Goal: Share content: Share content

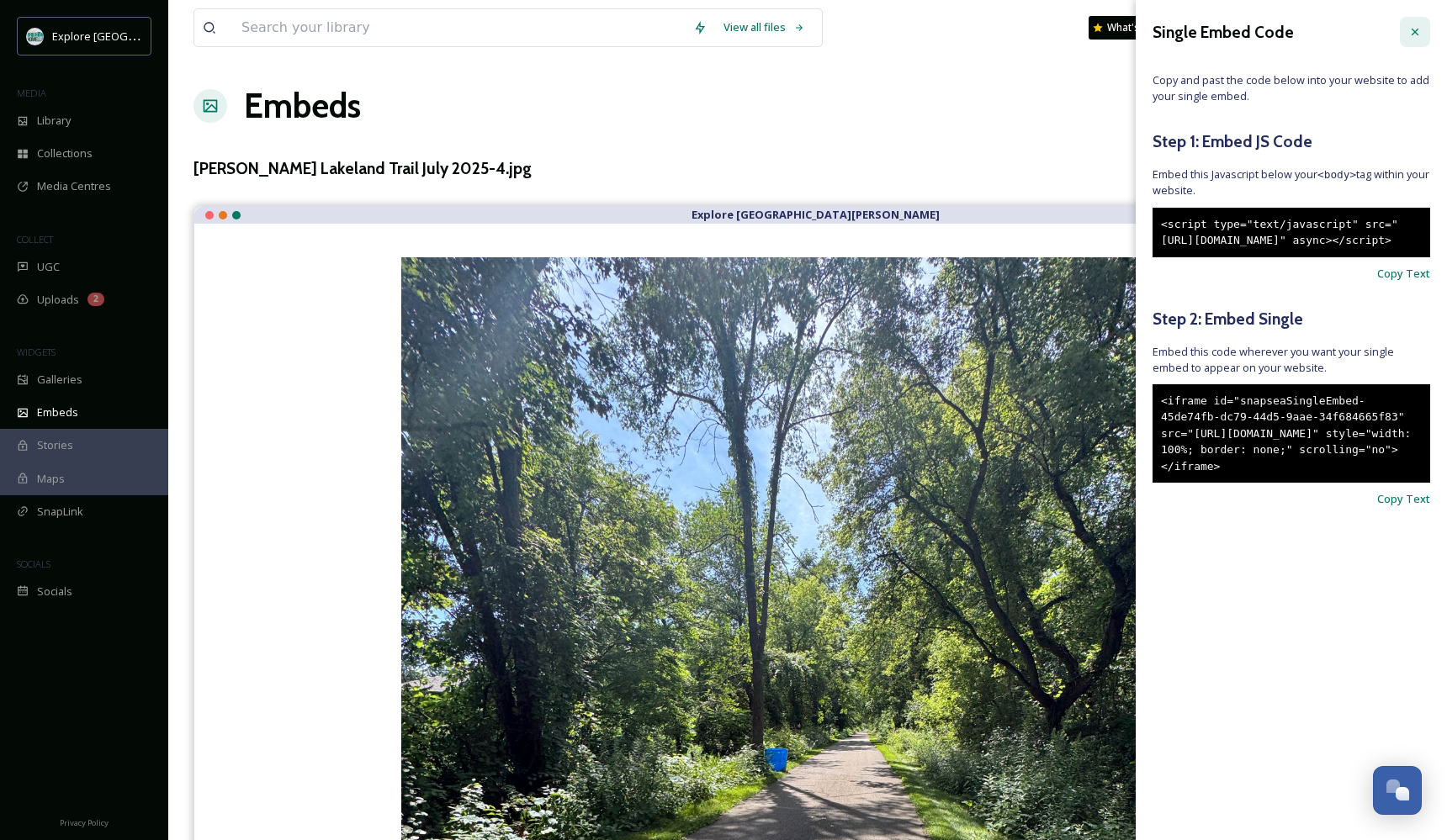
click at [1415, 30] on icon at bounding box center [1414, 31] width 13 height 13
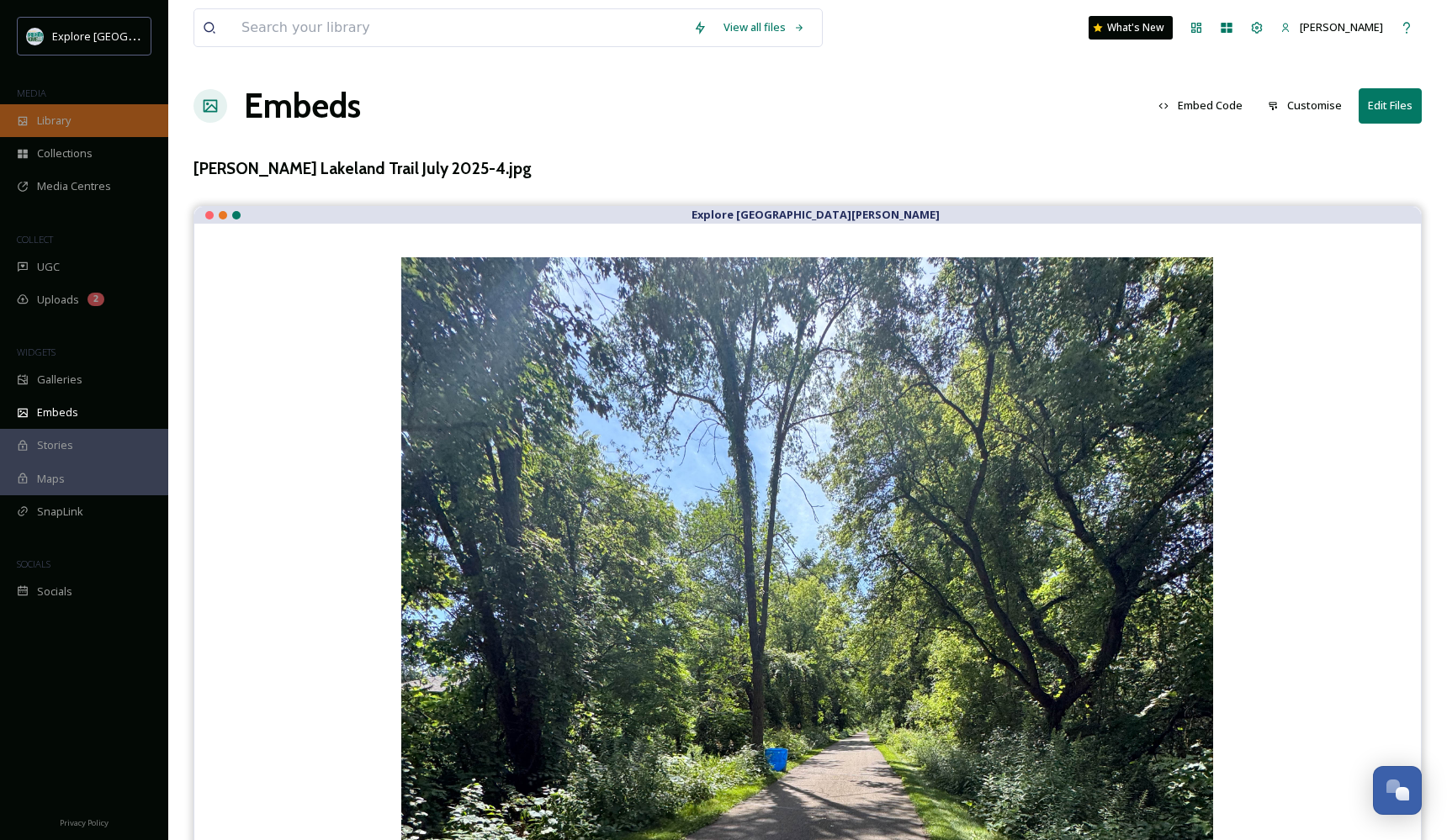
click at [96, 112] on div "Library" at bounding box center [84, 121] width 168 height 33
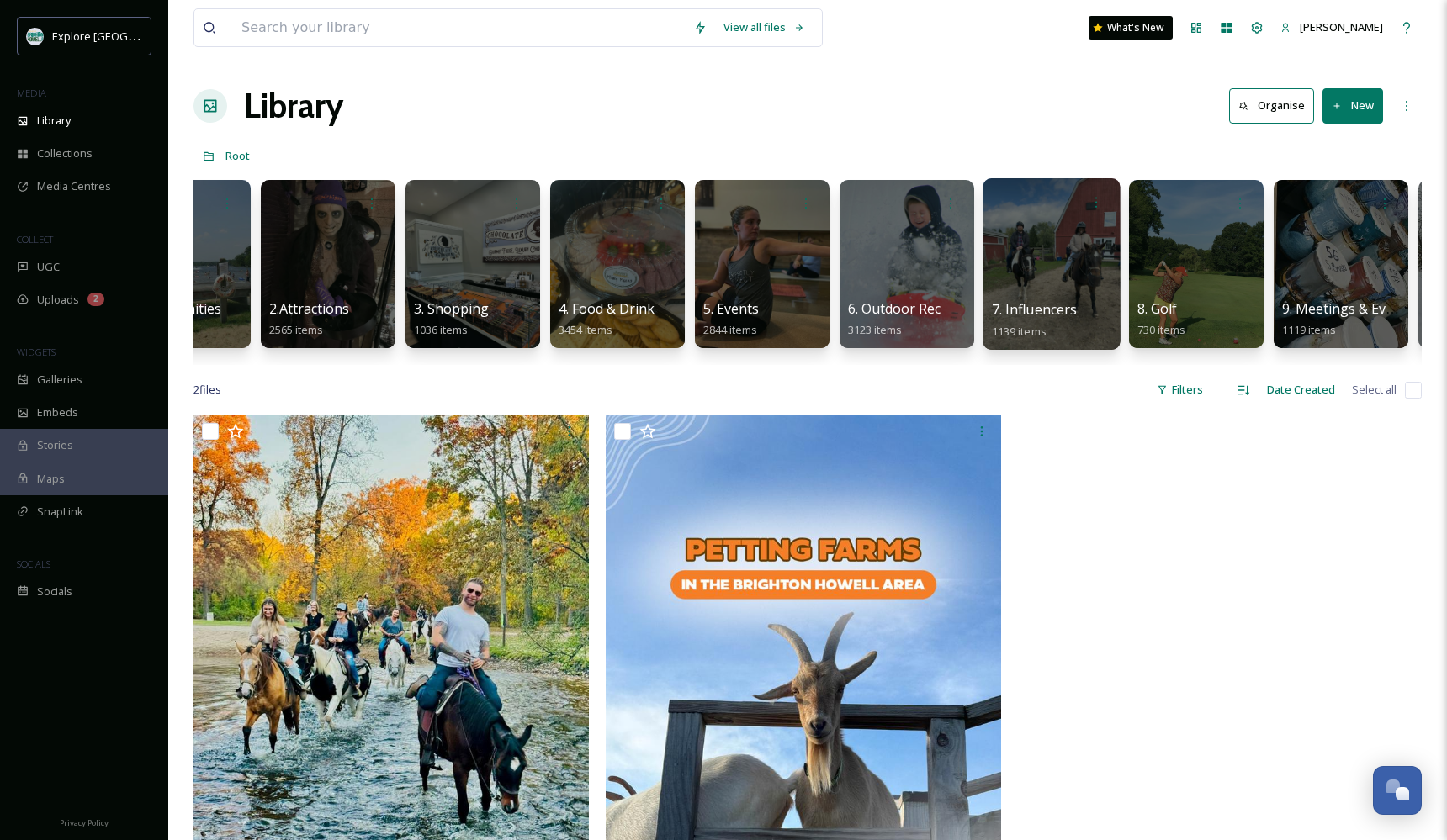
scroll to position [0, 76]
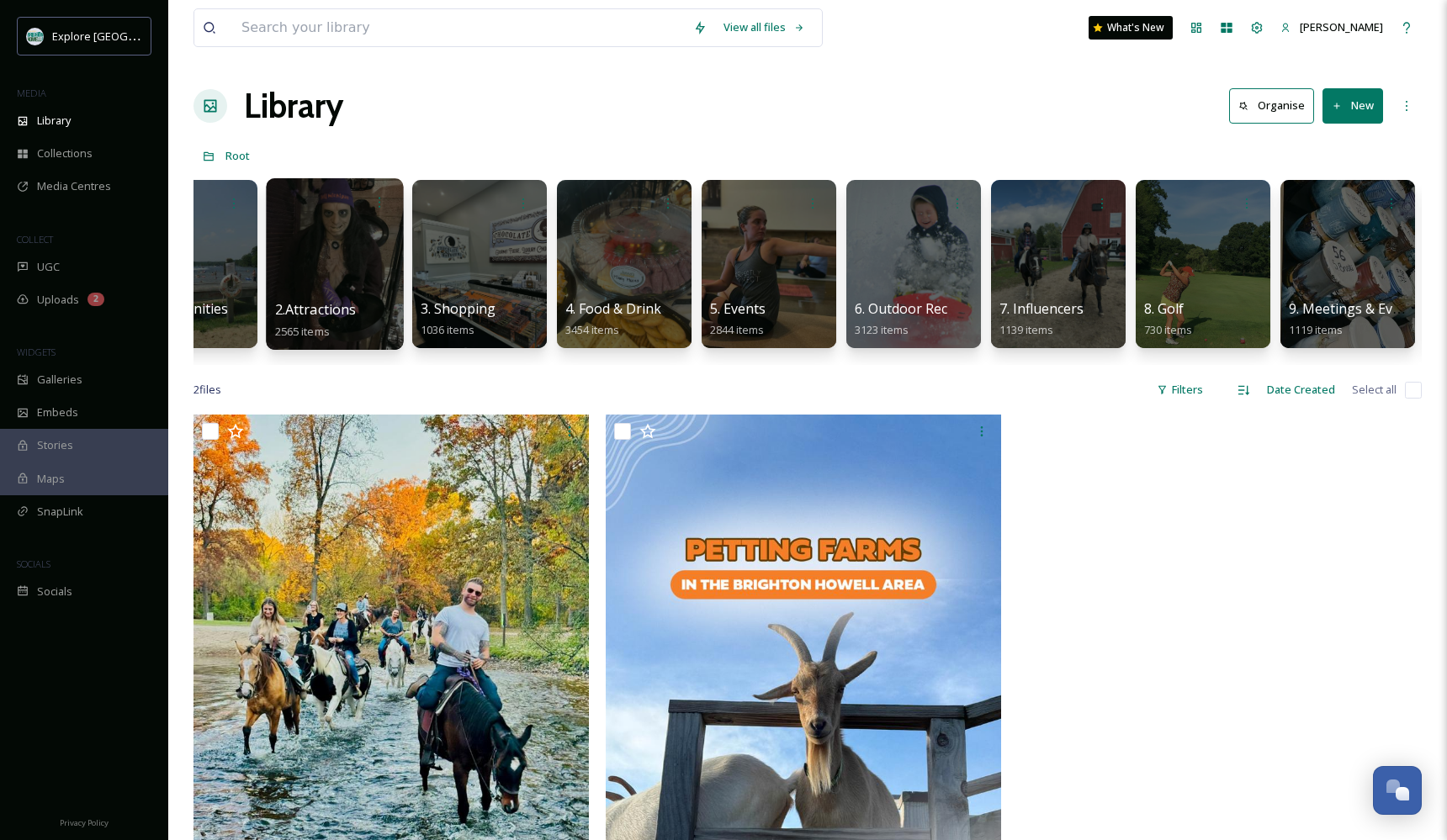
click at [375, 280] on div at bounding box center [333, 264] width 137 height 171
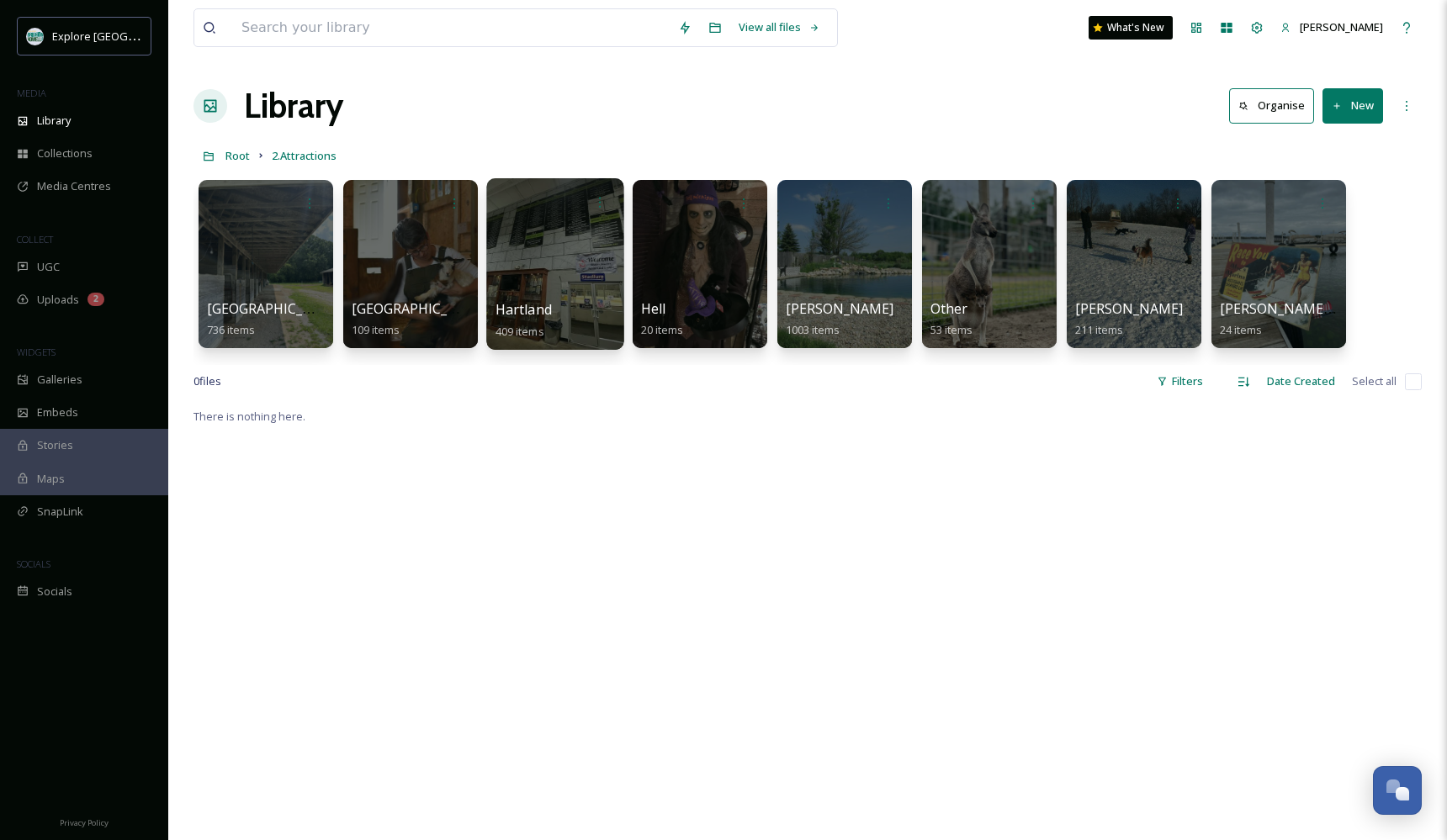
click at [556, 249] on div at bounding box center [554, 264] width 137 height 171
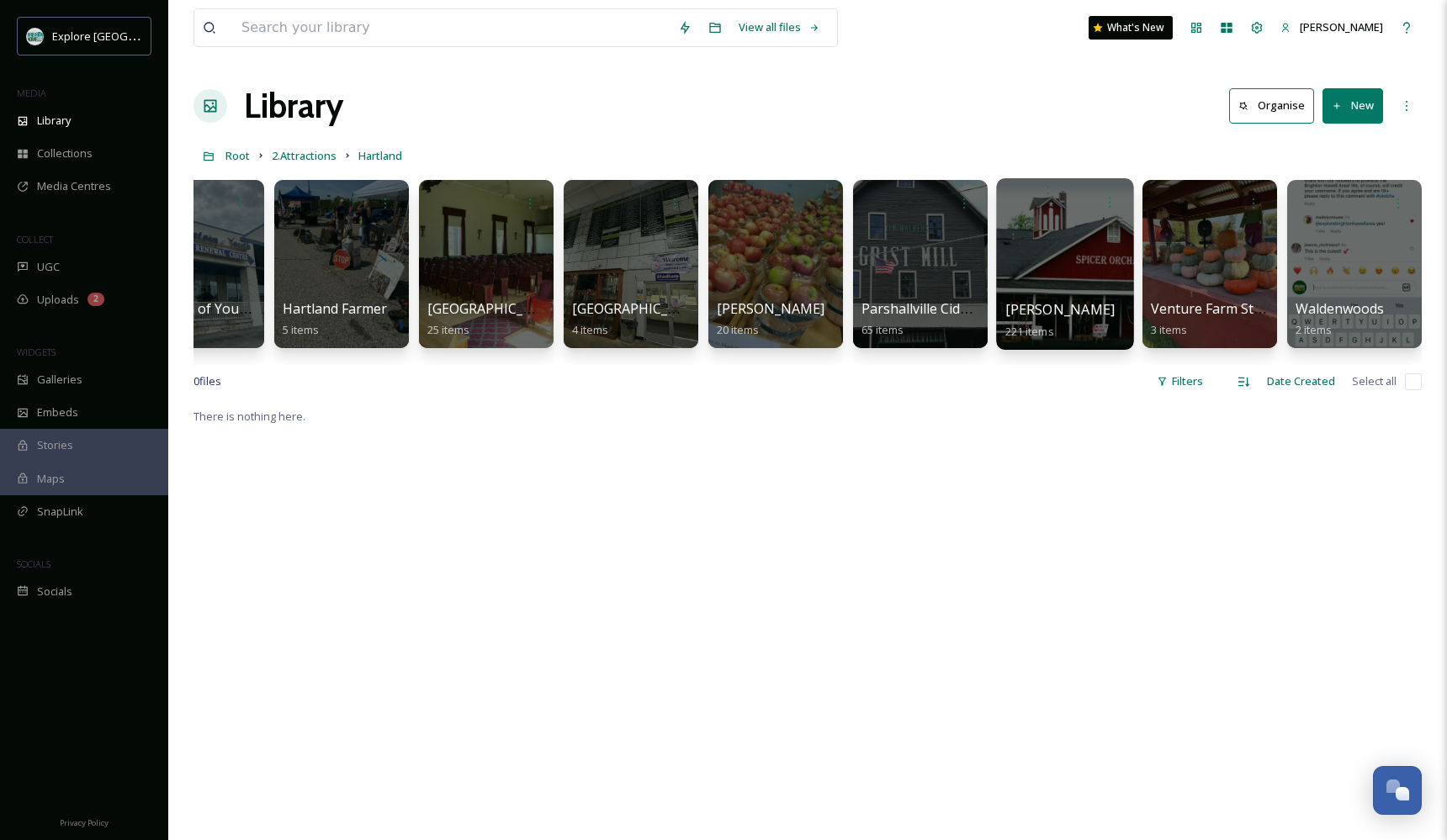
click at [1031, 205] on div at bounding box center [1066, 202] width 120 height 31
click at [1056, 252] on div at bounding box center [1064, 264] width 137 height 171
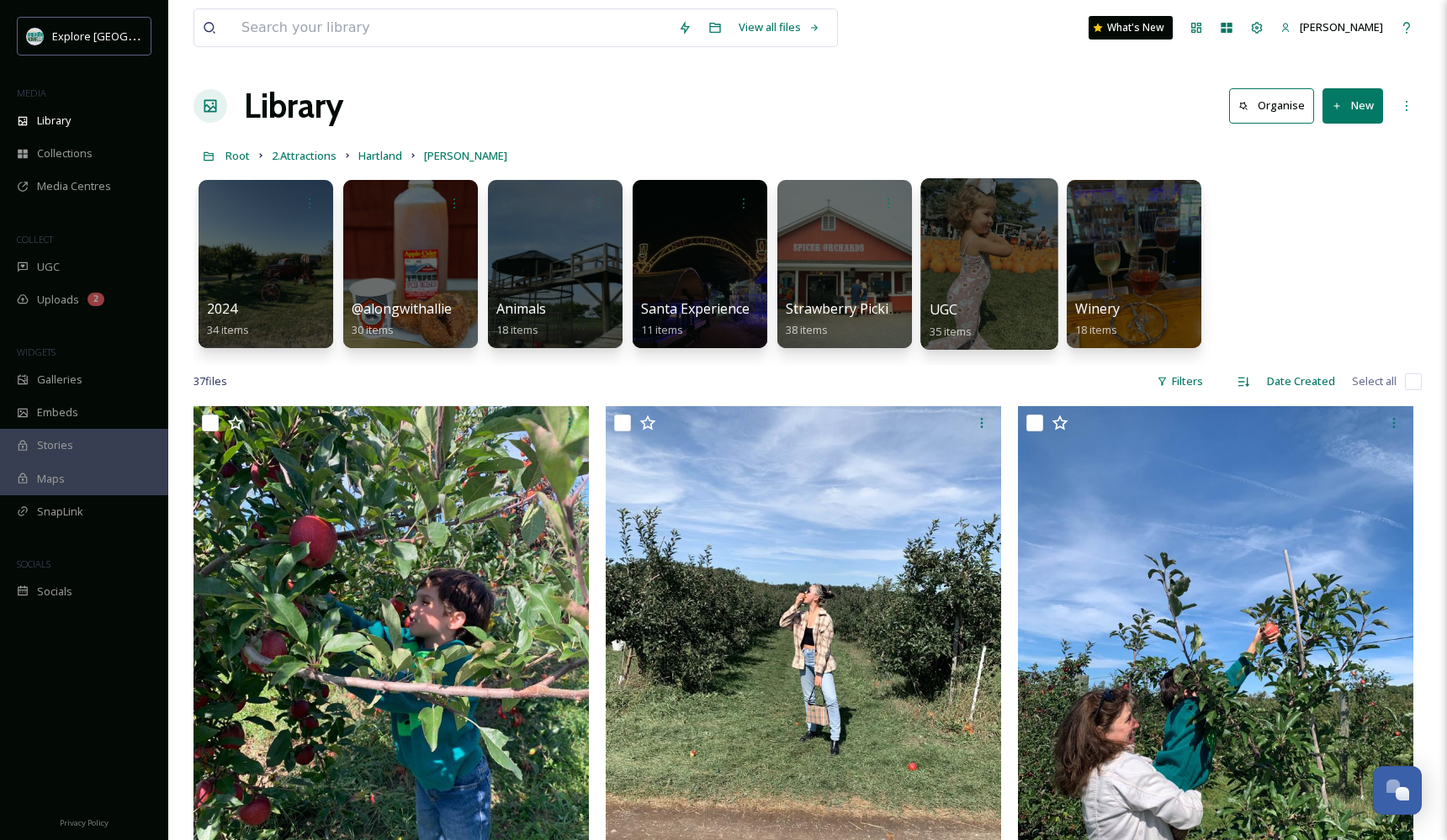
click at [1005, 311] on div "UGC 35 items" at bounding box center [990, 320] width 120 height 42
click at [970, 254] on div at bounding box center [988, 264] width 137 height 171
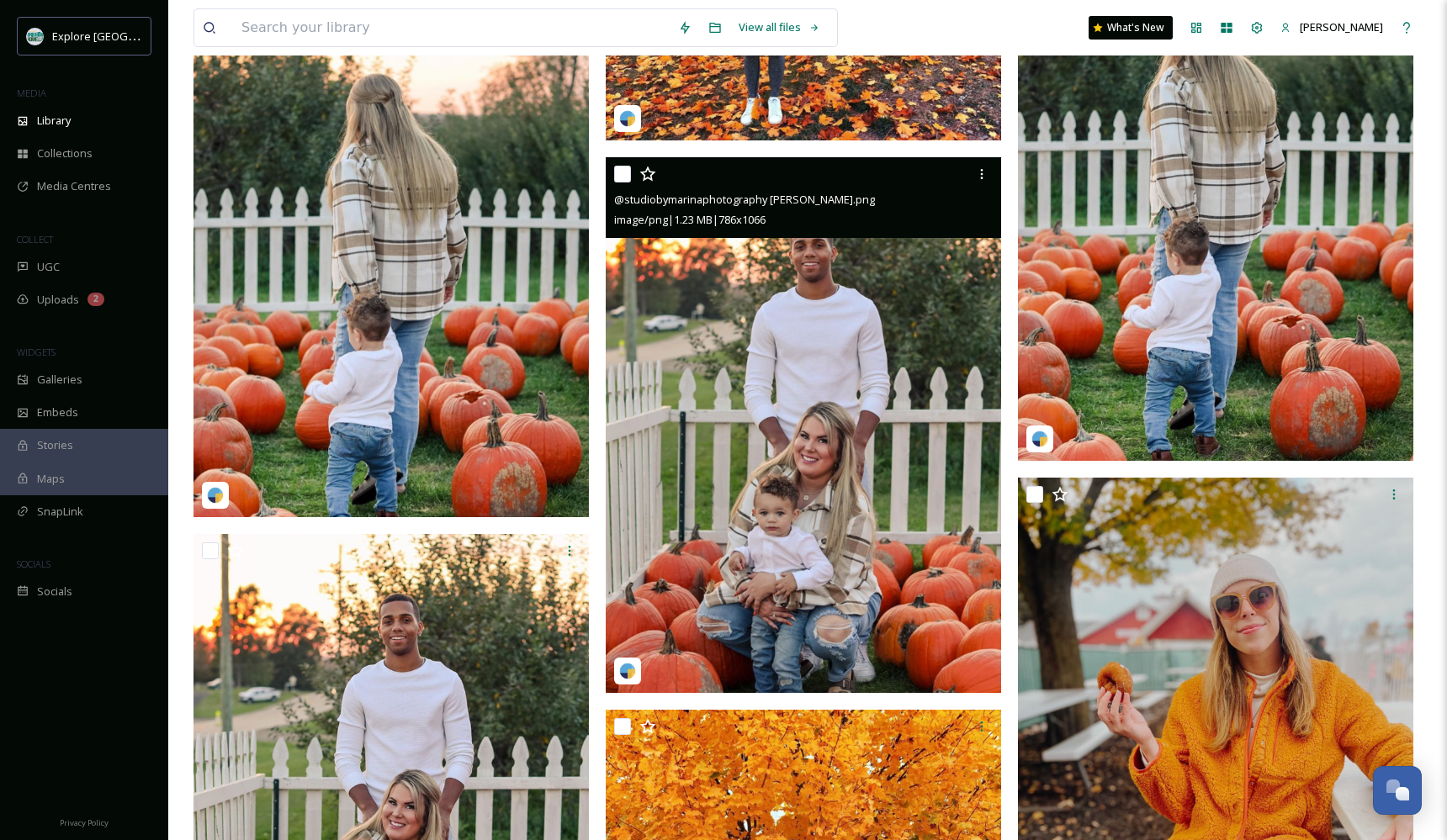
scroll to position [3229, 0]
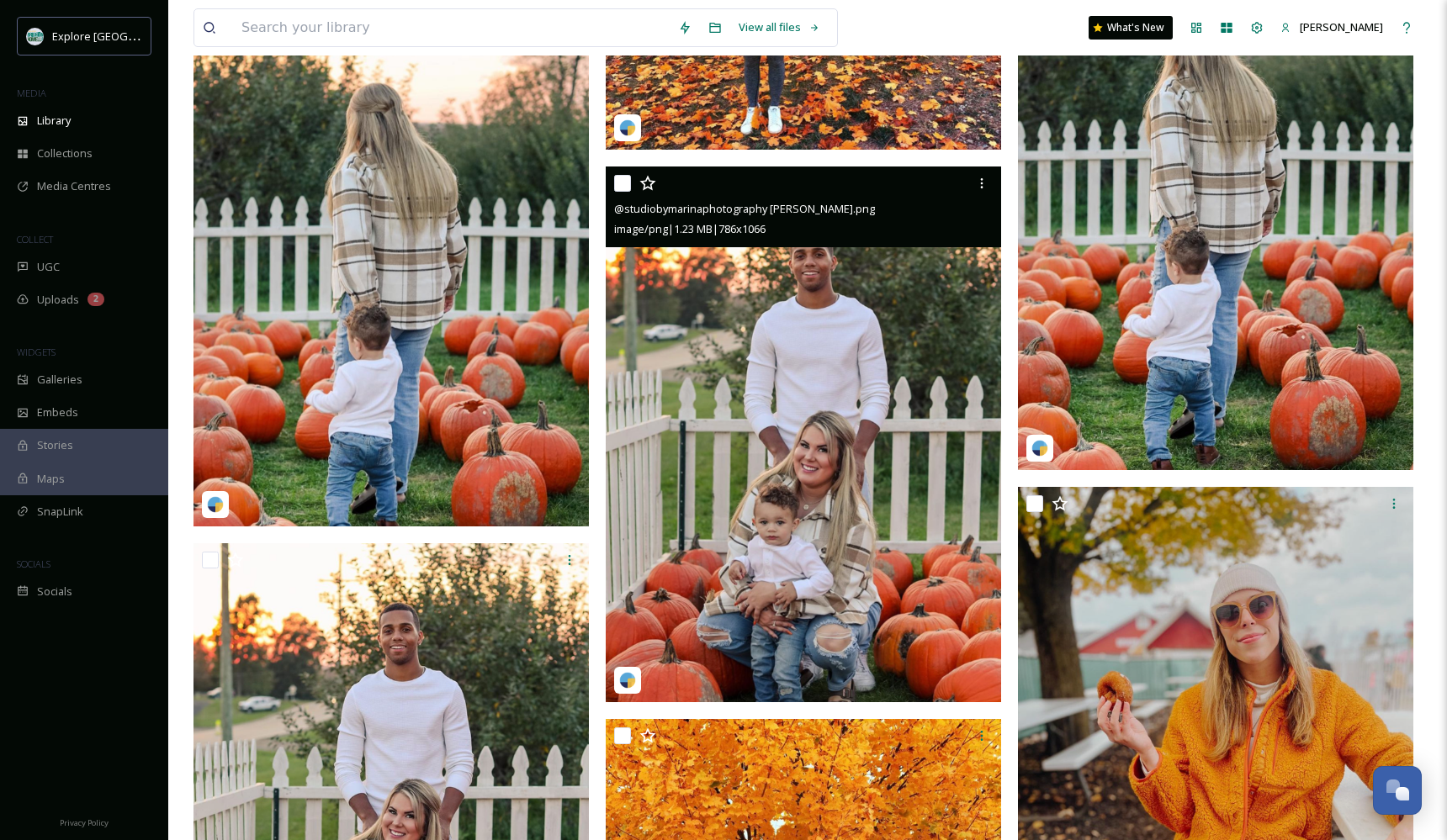
click at [798, 343] on img at bounding box center [804, 433] width 395 height 535
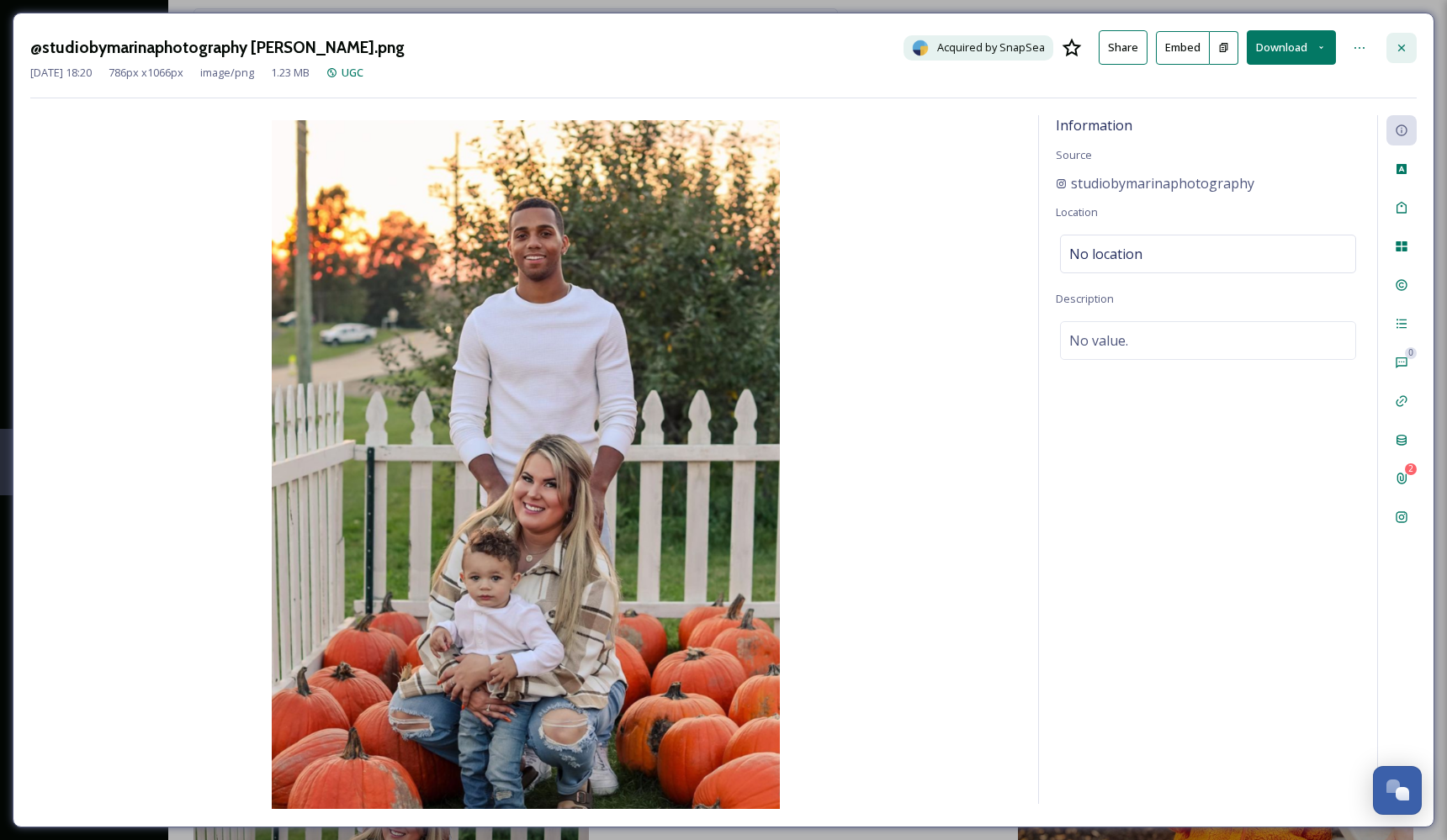
click at [1405, 51] on icon at bounding box center [1401, 47] width 13 height 13
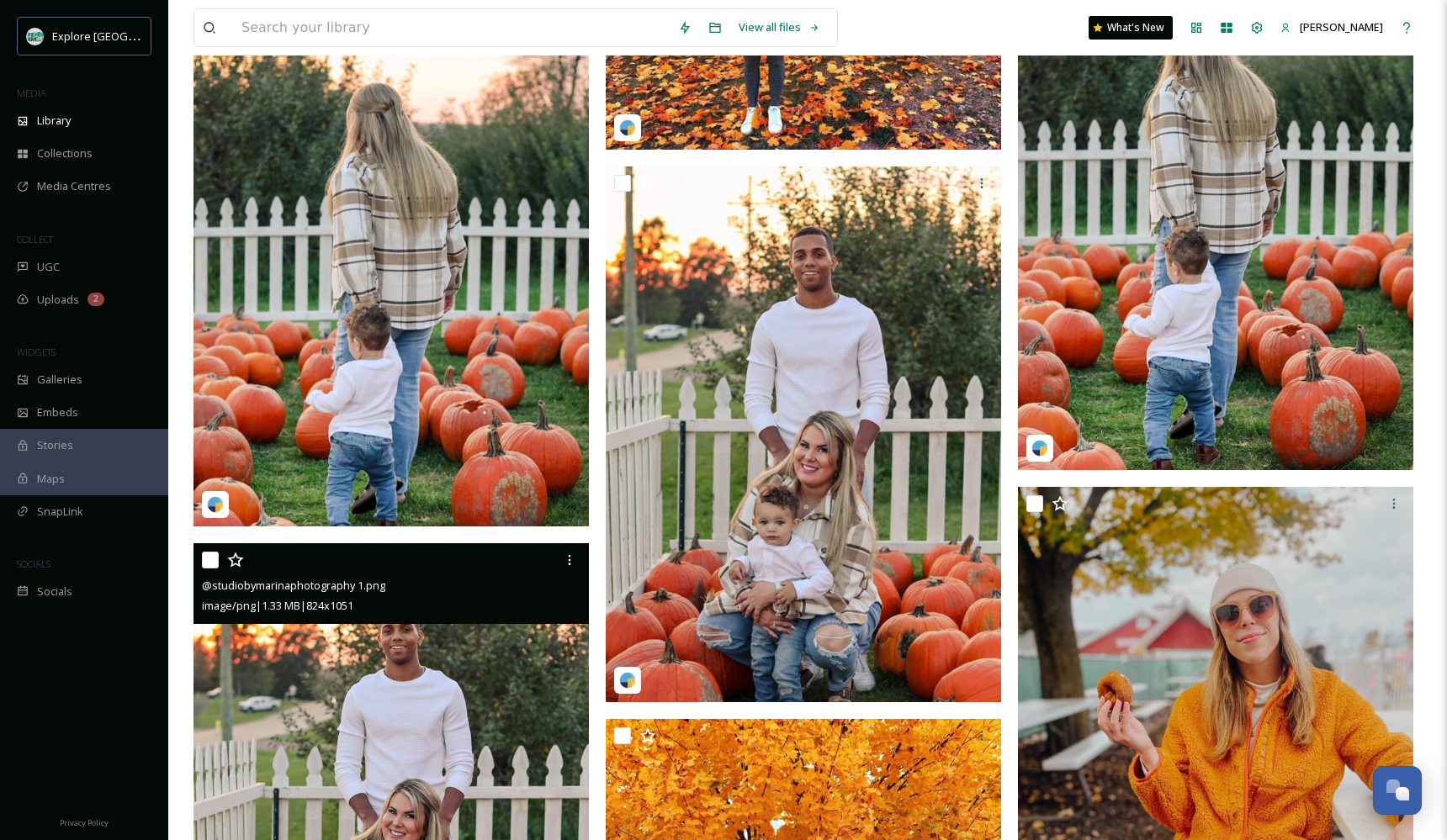
click at [470, 774] on img at bounding box center [391, 796] width 395 height 505
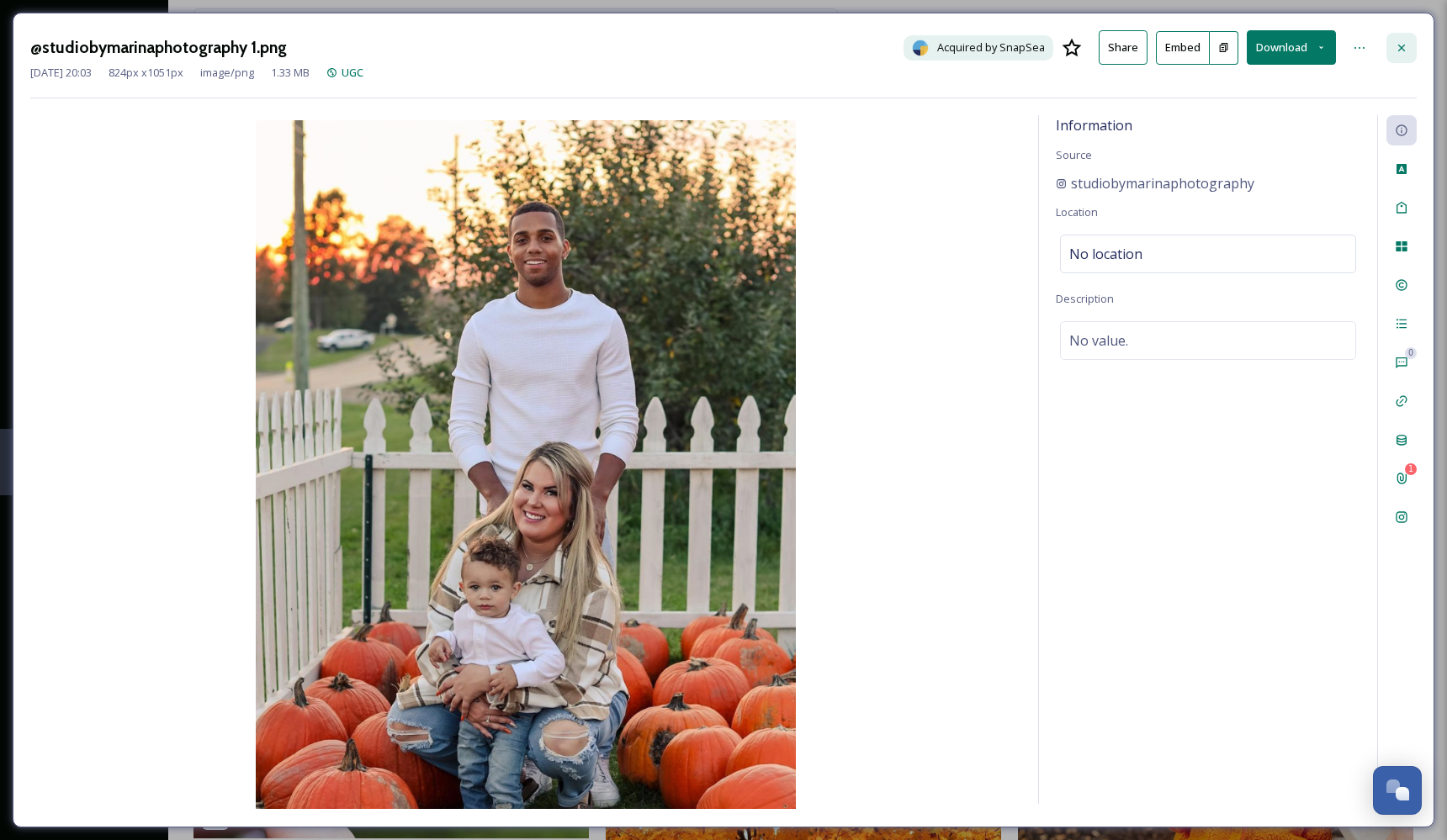
click at [1391, 50] on div at bounding box center [1401, 48] width 30 height 30
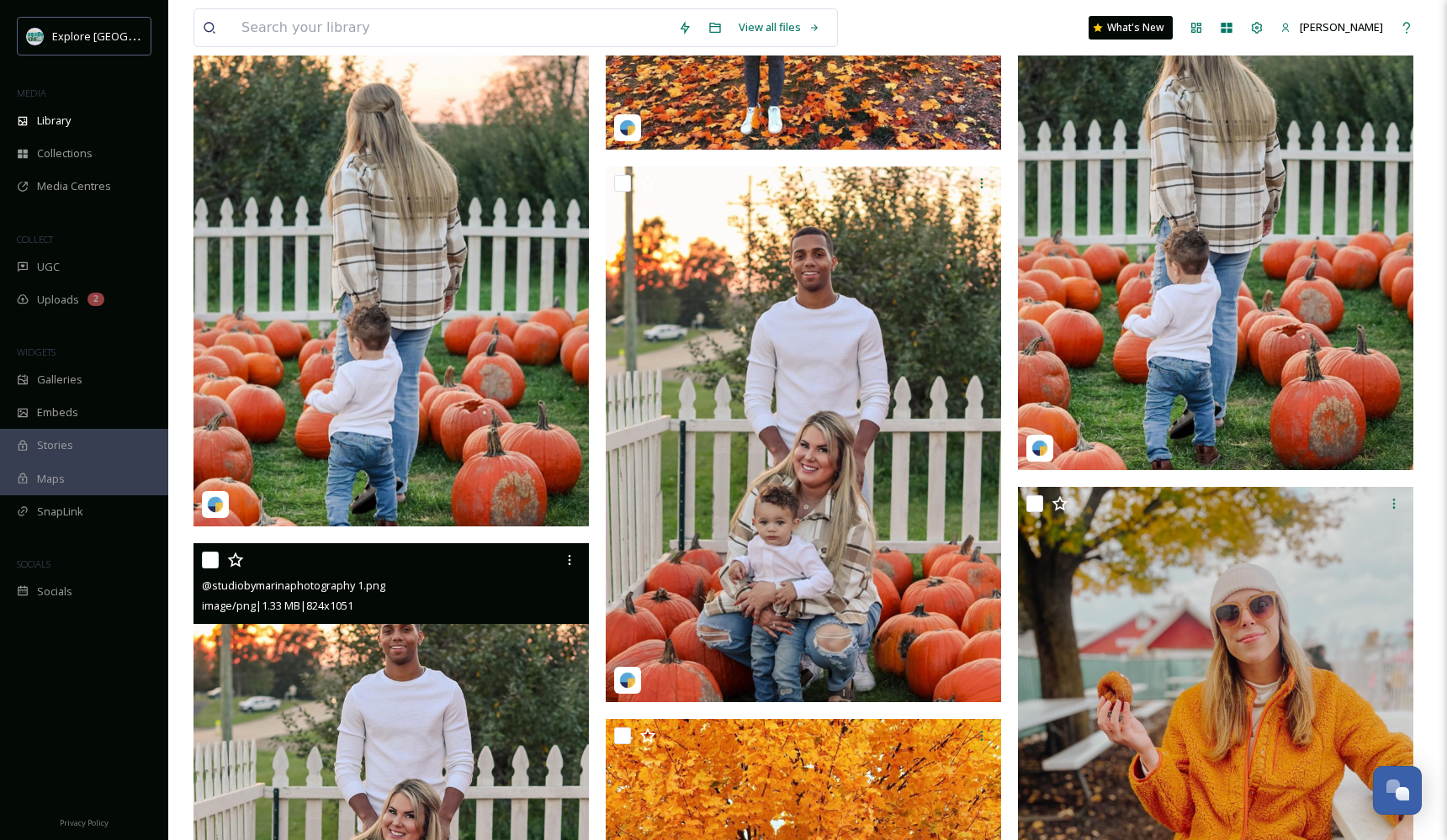
click at [404, 729] on img at bounding box center [391, 796] width 395 height 505
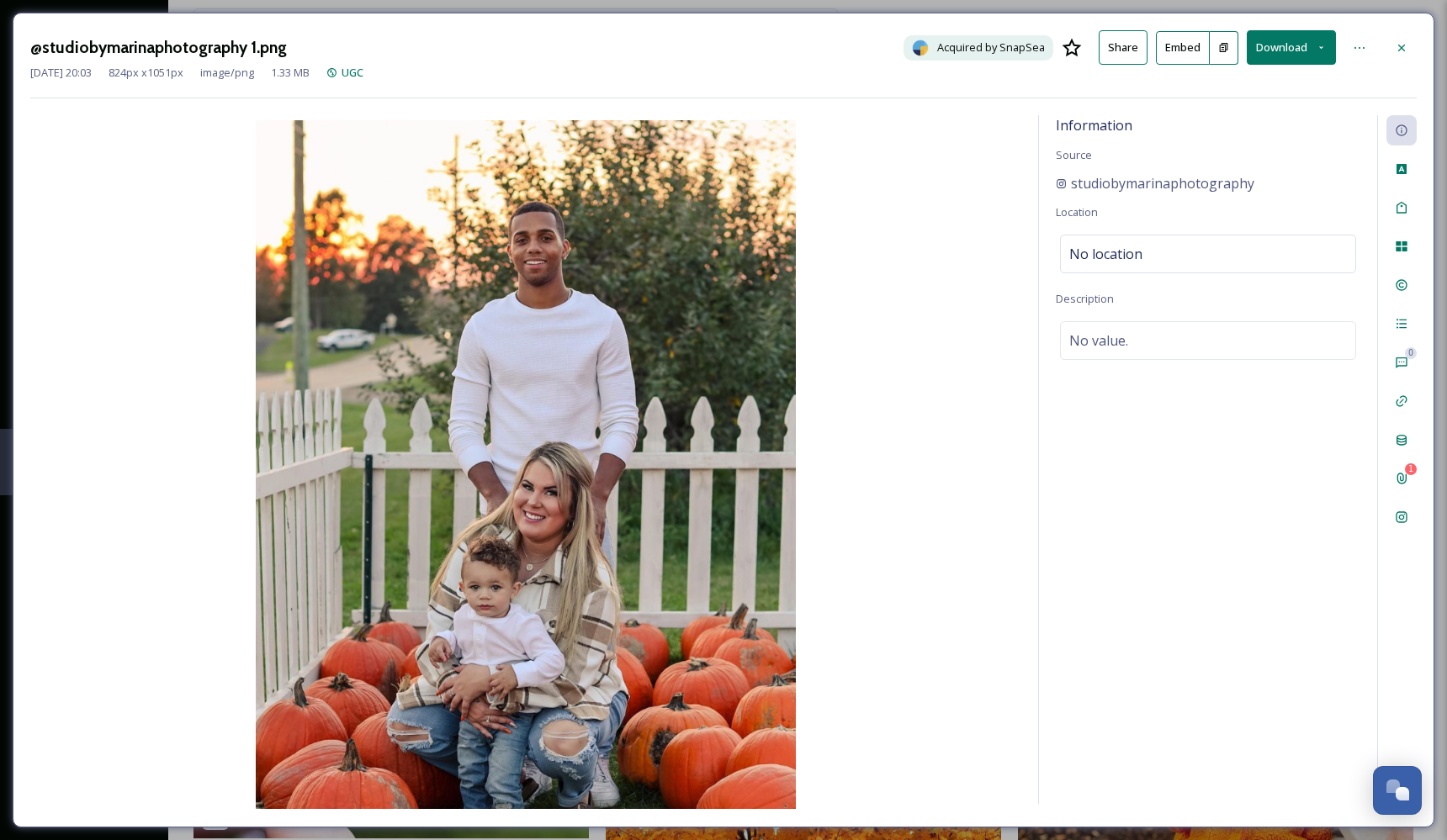
click at [1225, 46] on icon at bounding box center [1223, 47] width 11 height 11
click at [1172, 46] on button "Embed" at bounding box center [1182, 48] width 54 height 34
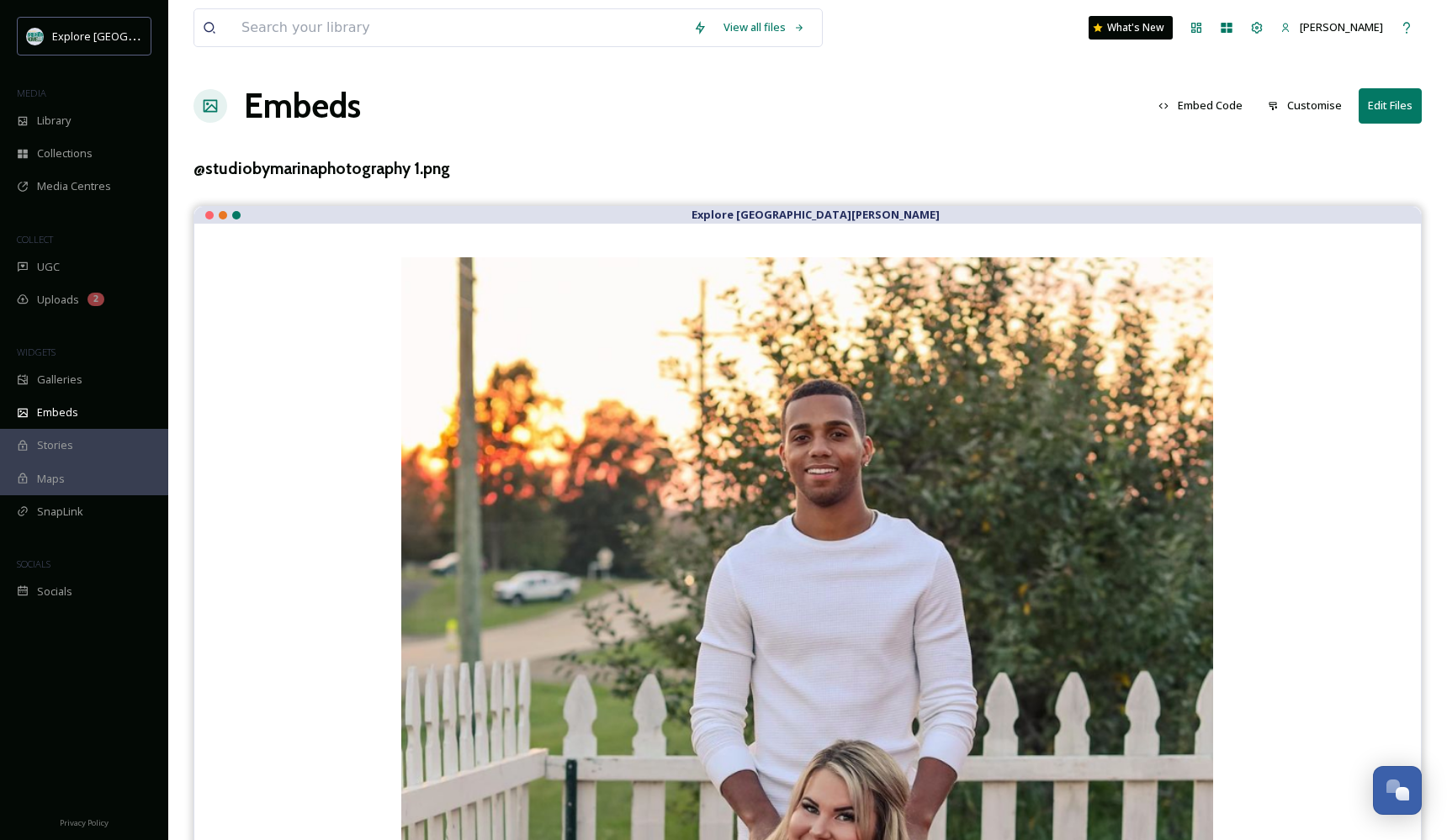
click at [1209, 104] on button "Embed Code" at bounding box center [1201, 105] width 101 height 33
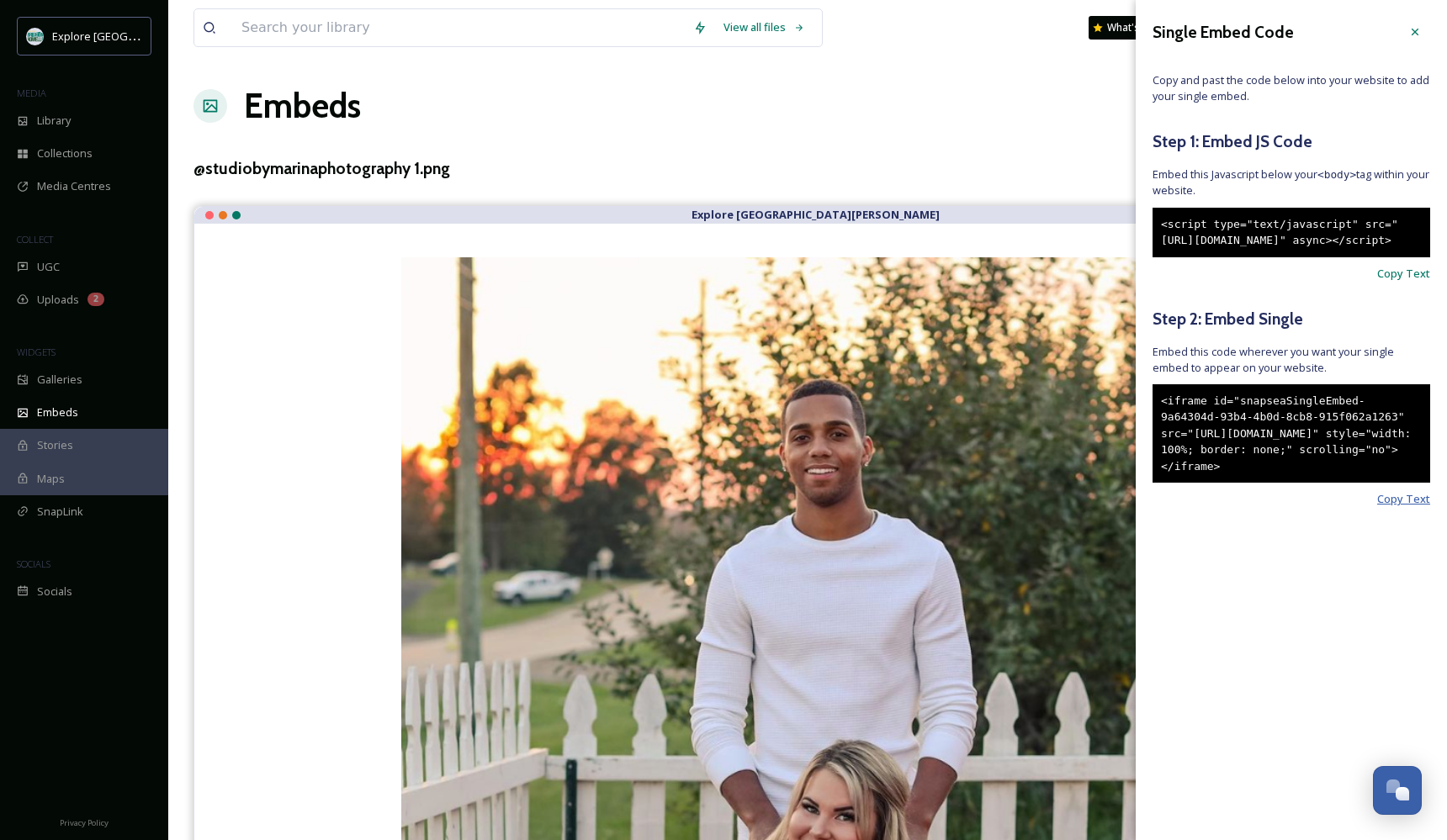
click at [1402, 507] on span "Copy Text" at bounding box center [1403, 499] width 53 height 16
click at [59, 111] on div "Library" at bounding box center [84, 121] width 168 height 33
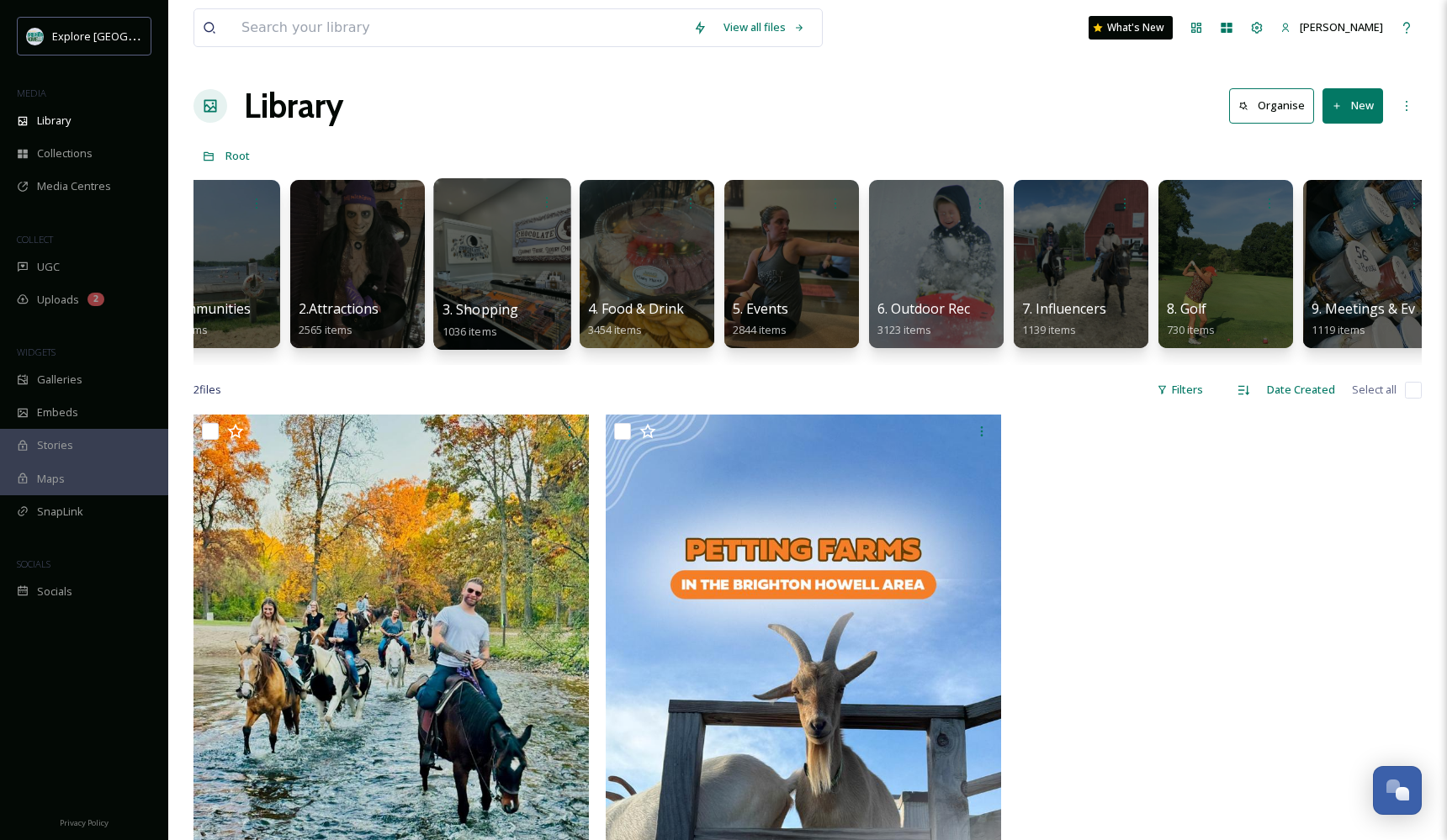
scroll to position [0, 57]
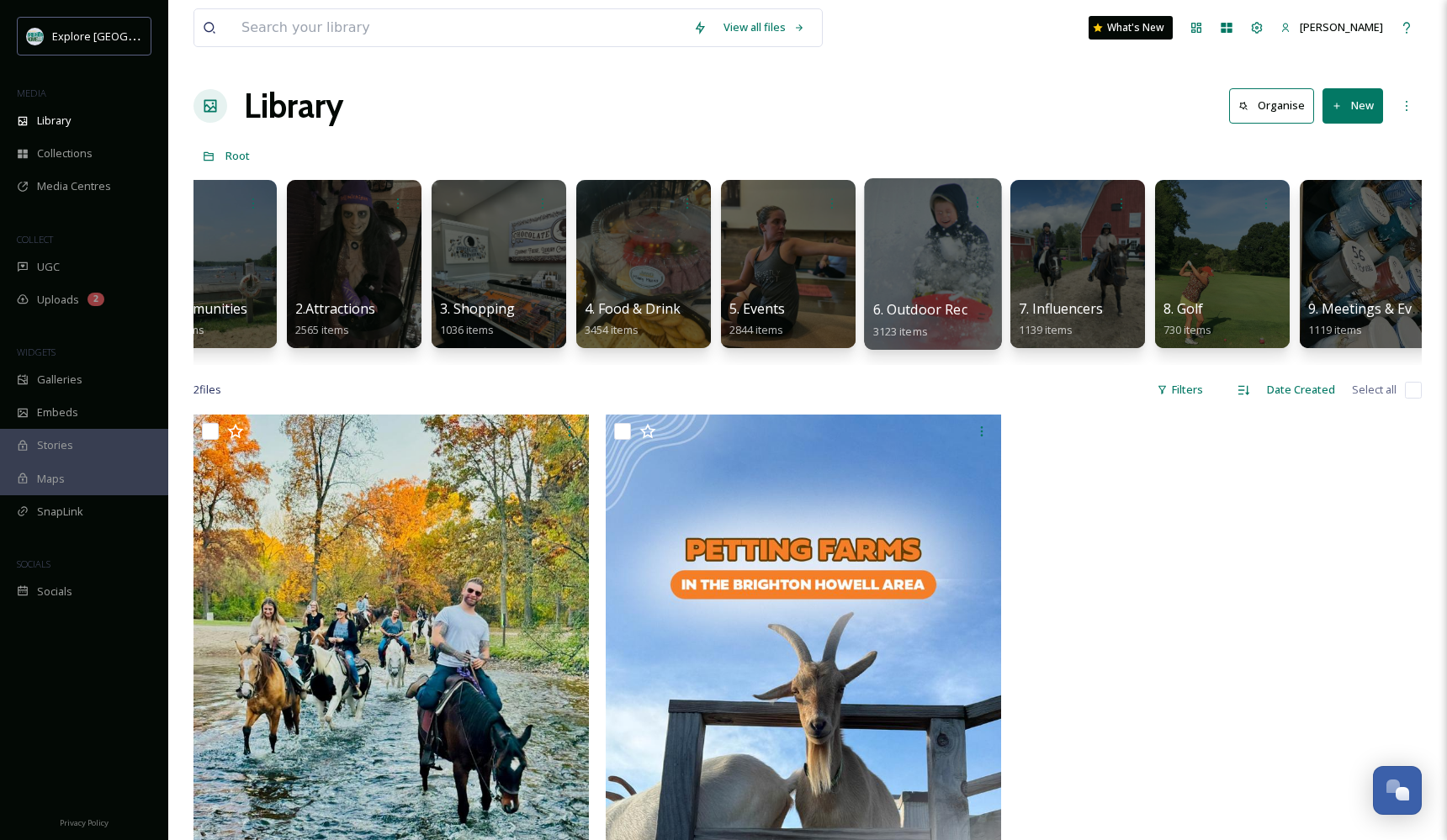
click at [951, 275] on div at bounding box center [932, 264] width 137 height 171
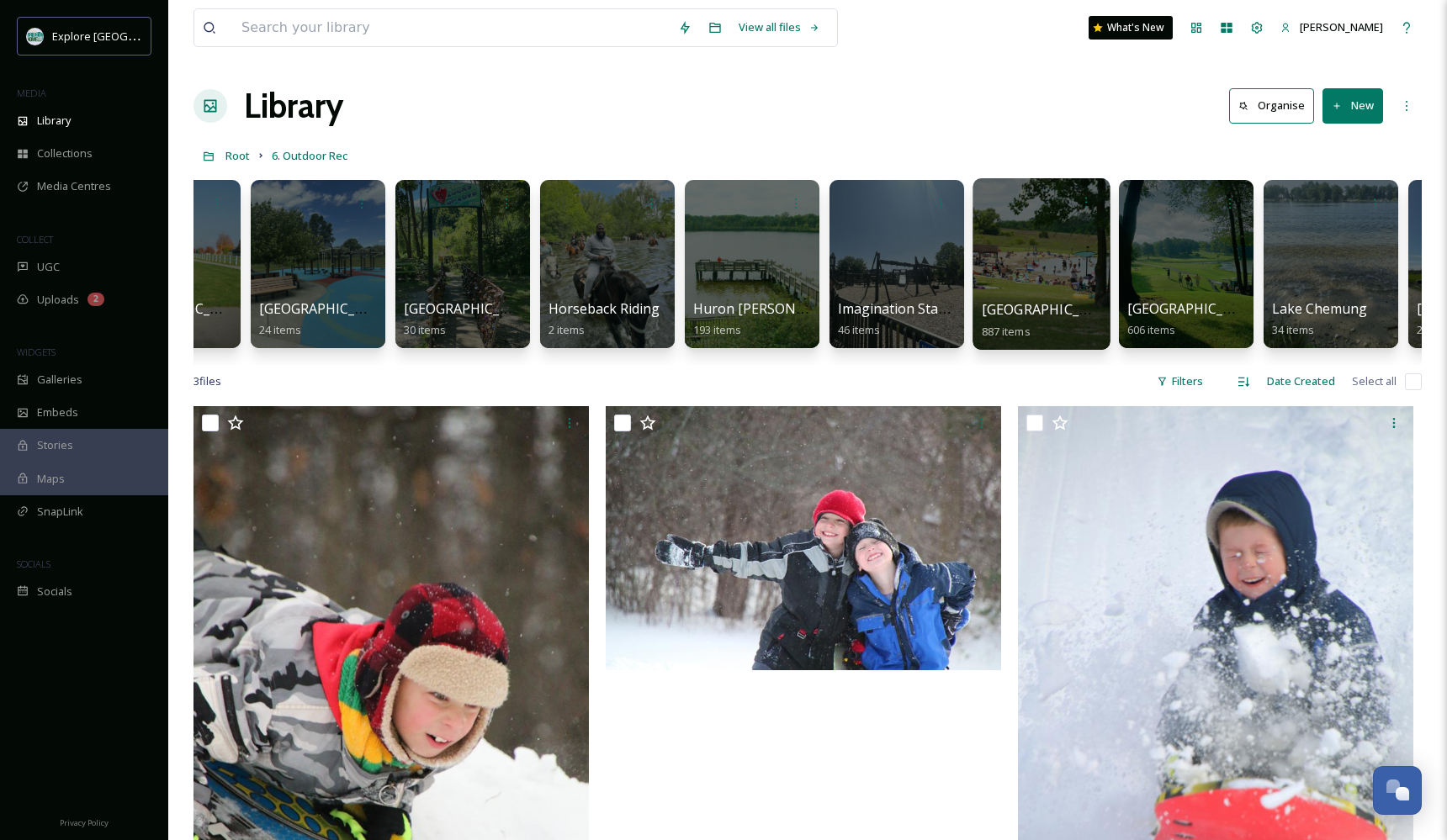
scroll to position [0, 1119]
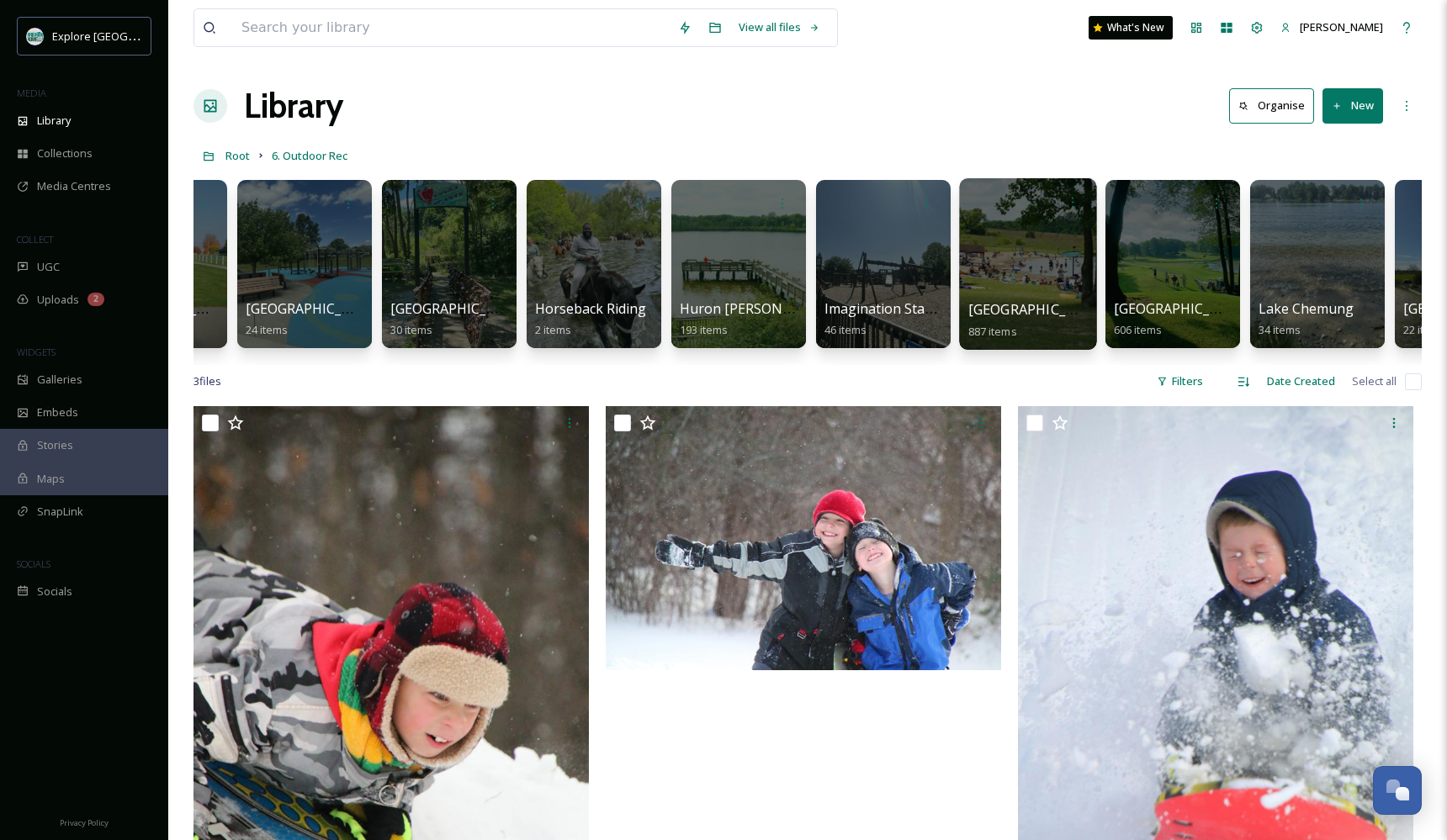
click at [1021, 263] on div at bounding box center [1026, 264] width 137 height 171
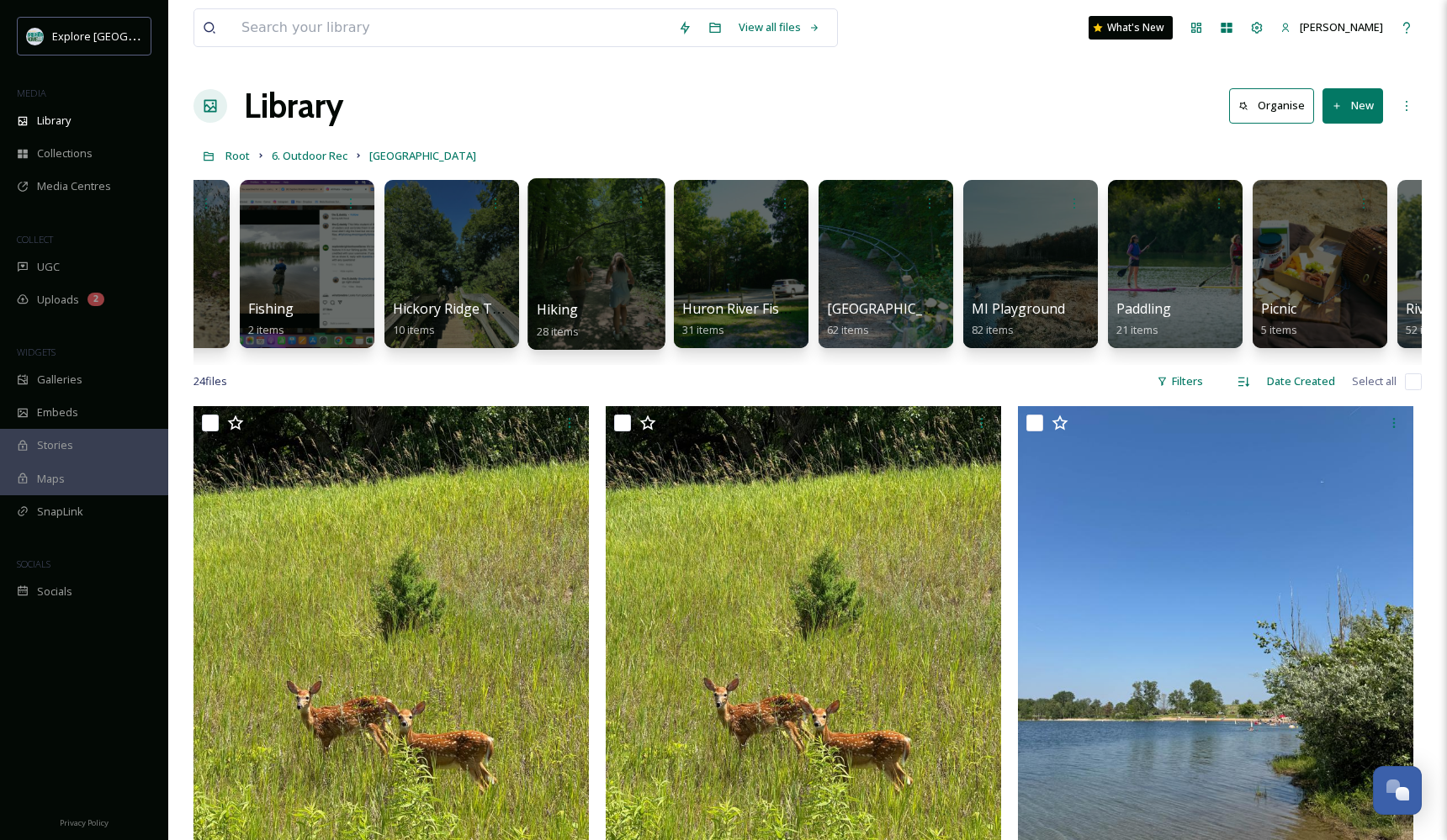
scroll to position [0, 161]
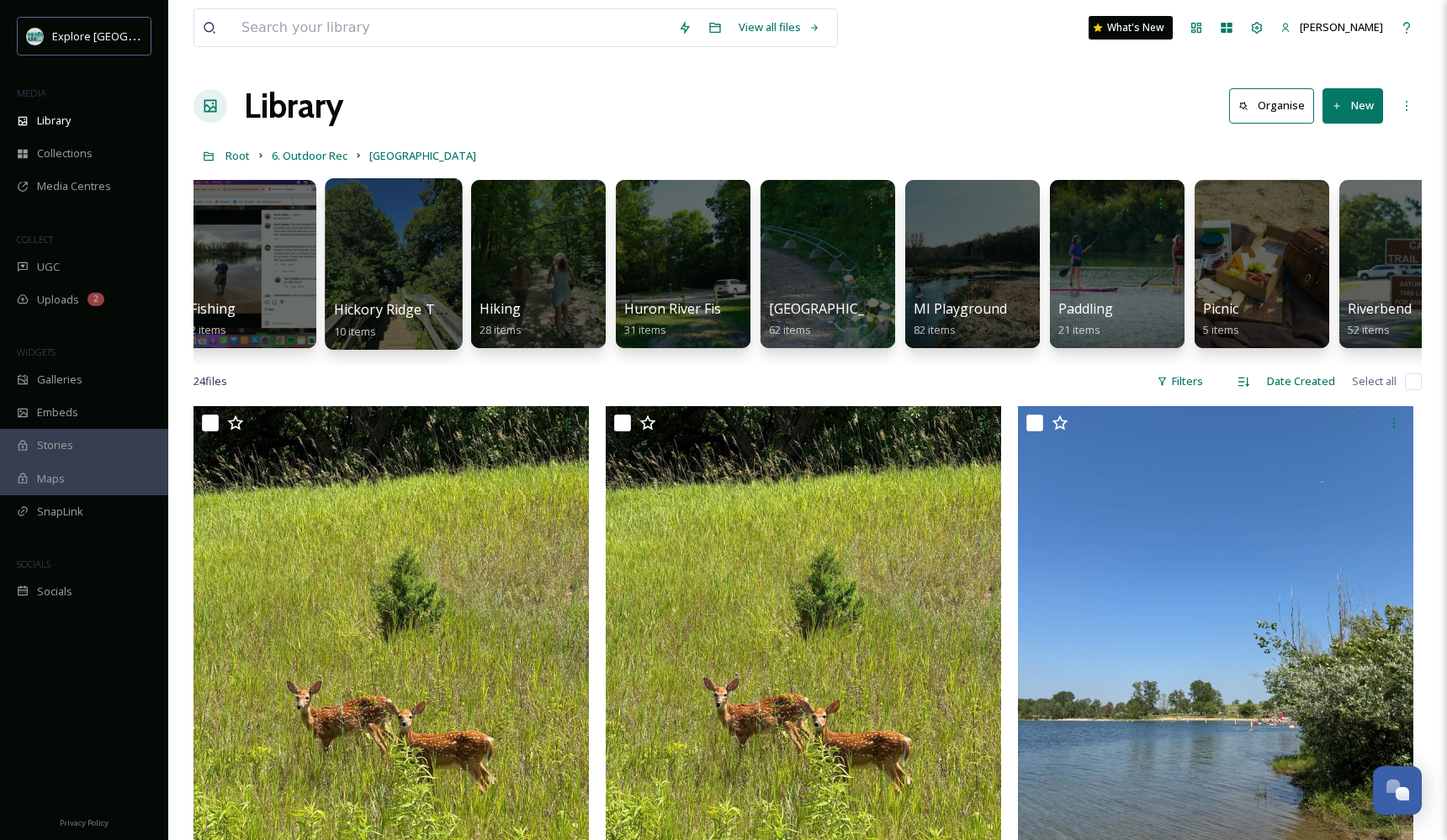
click at [363, 252] on div at bounding box center [393, 264] width 137 height 171
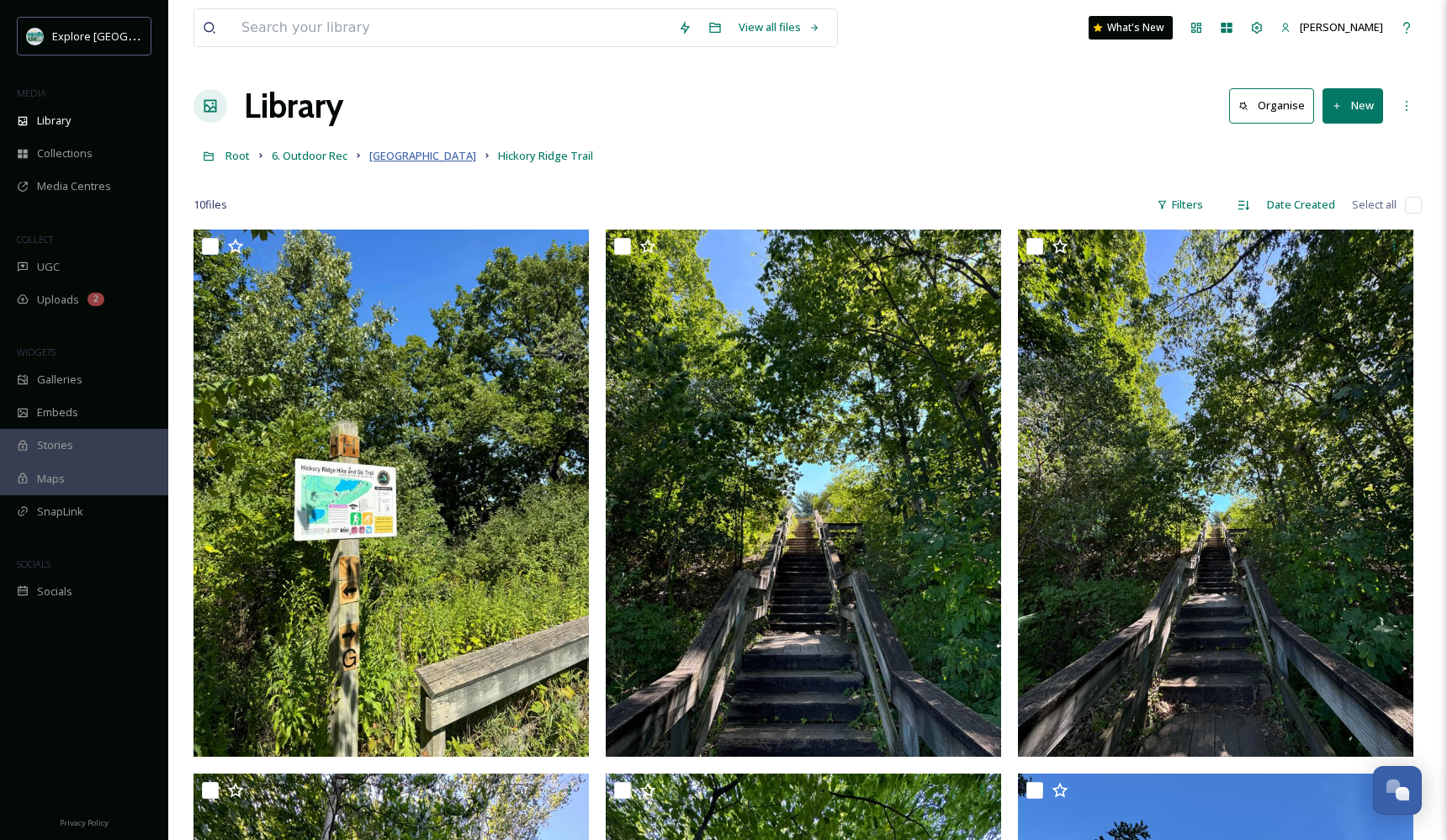
click at [395, 155] on span "[GEOGRAPHIC_DATA]" at bounding box center [422, 155] width 107 height 15
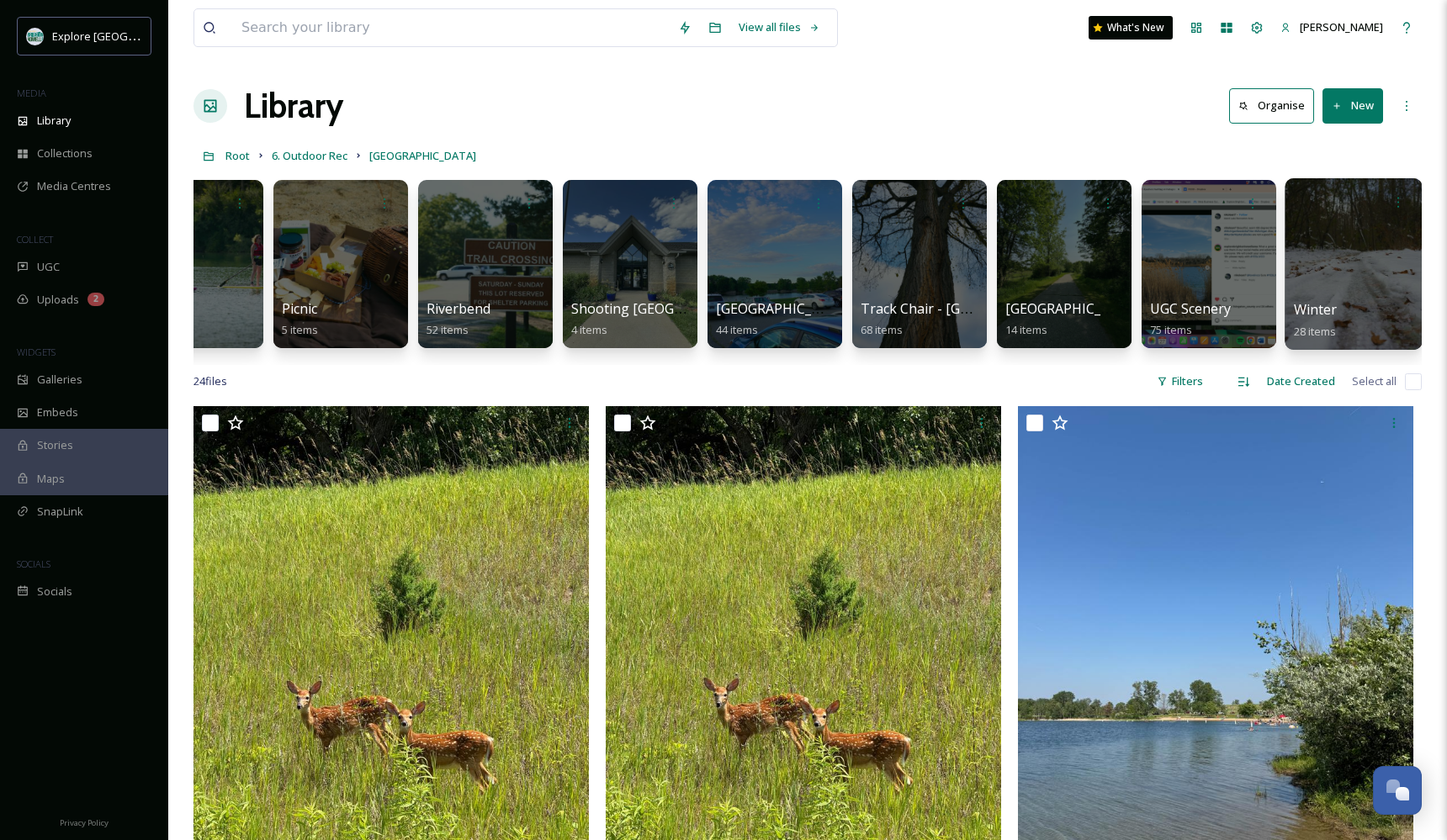
scroll to position [0, 1081]
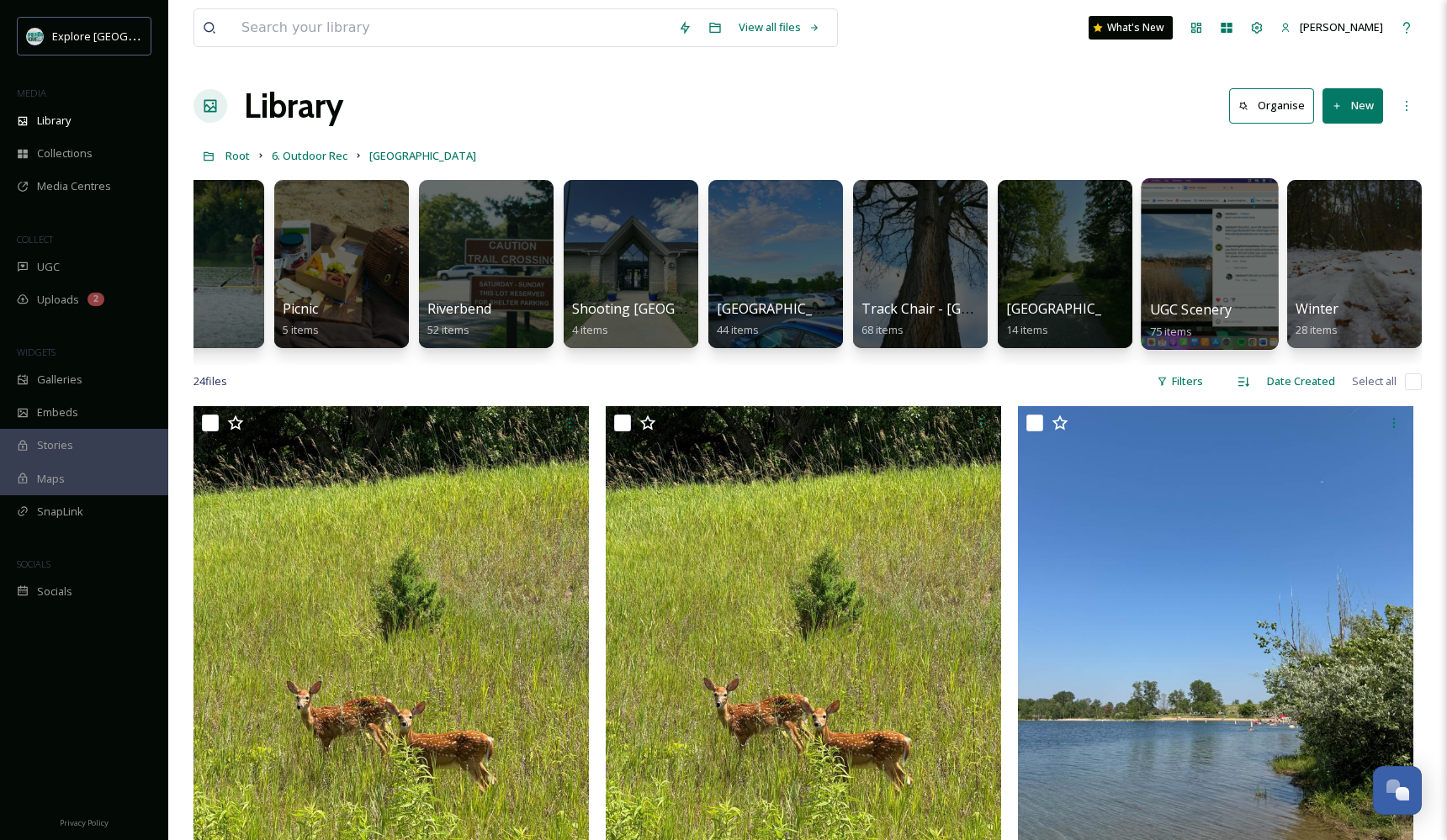
click at [1191, 285] on div at bounding box center [1208, 264] width 137 height 171
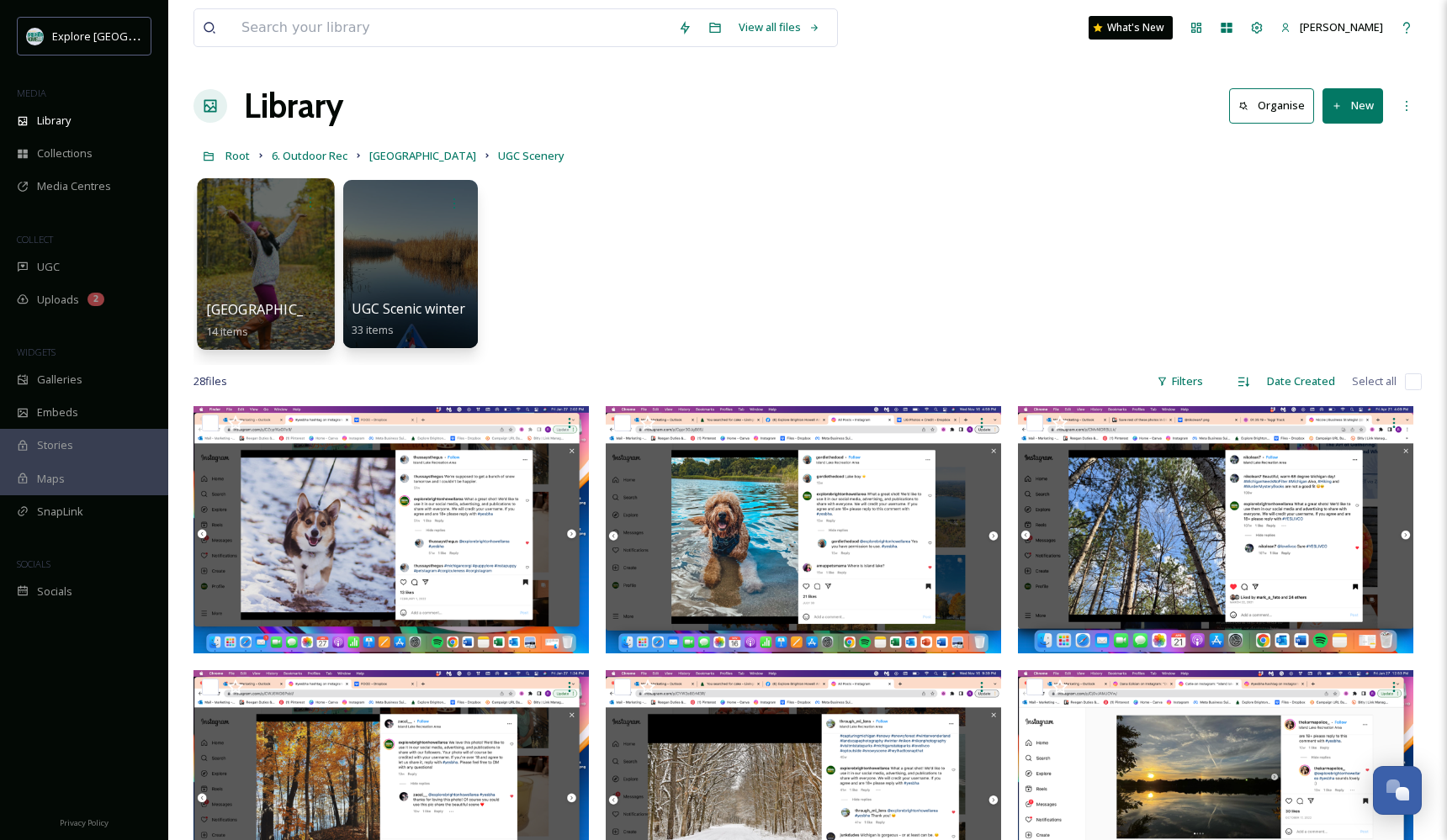
click at [276, 259] on div at bounding box center [265, 264] width 137 height 171
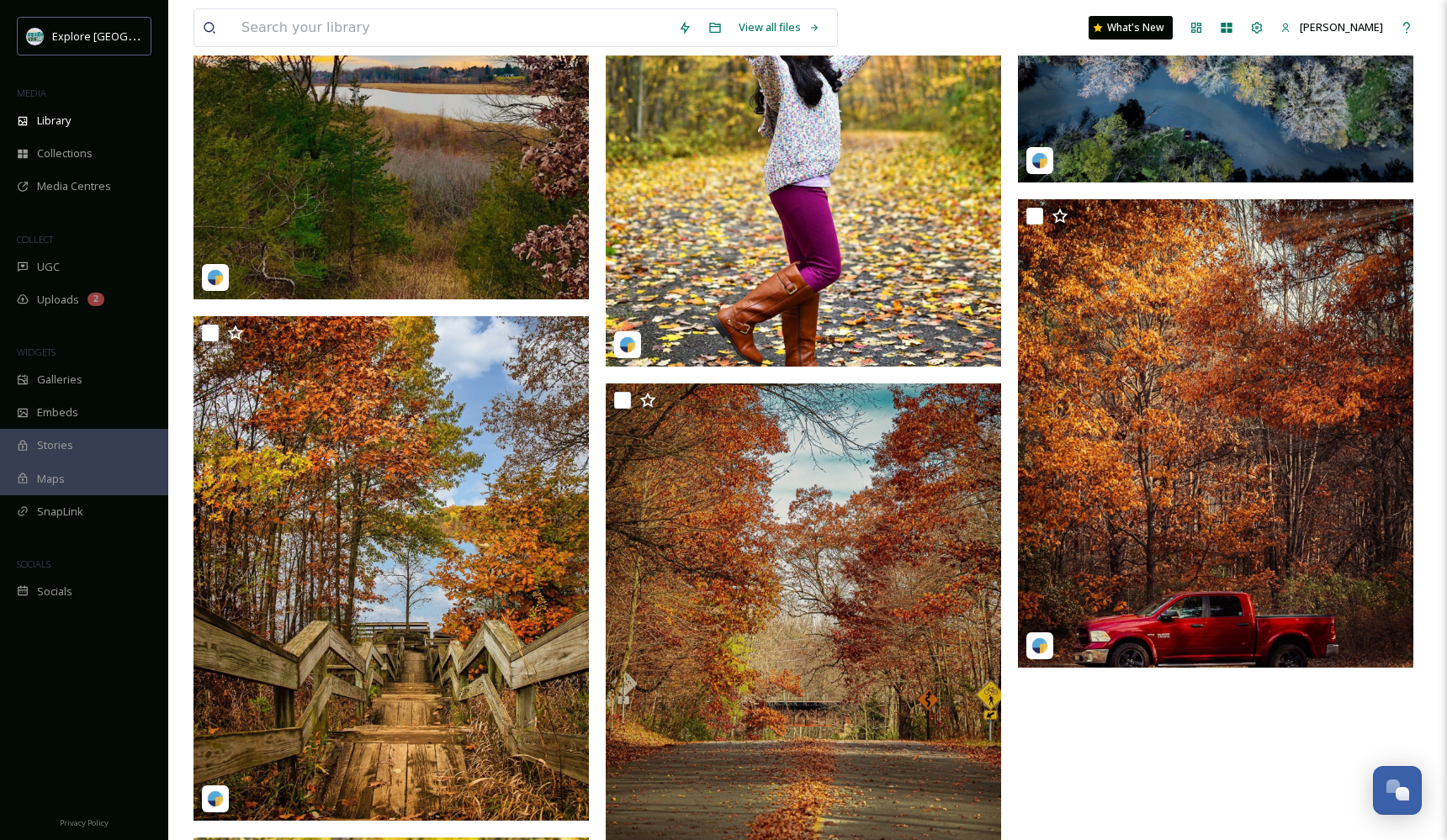
scroll to position [857, 0]
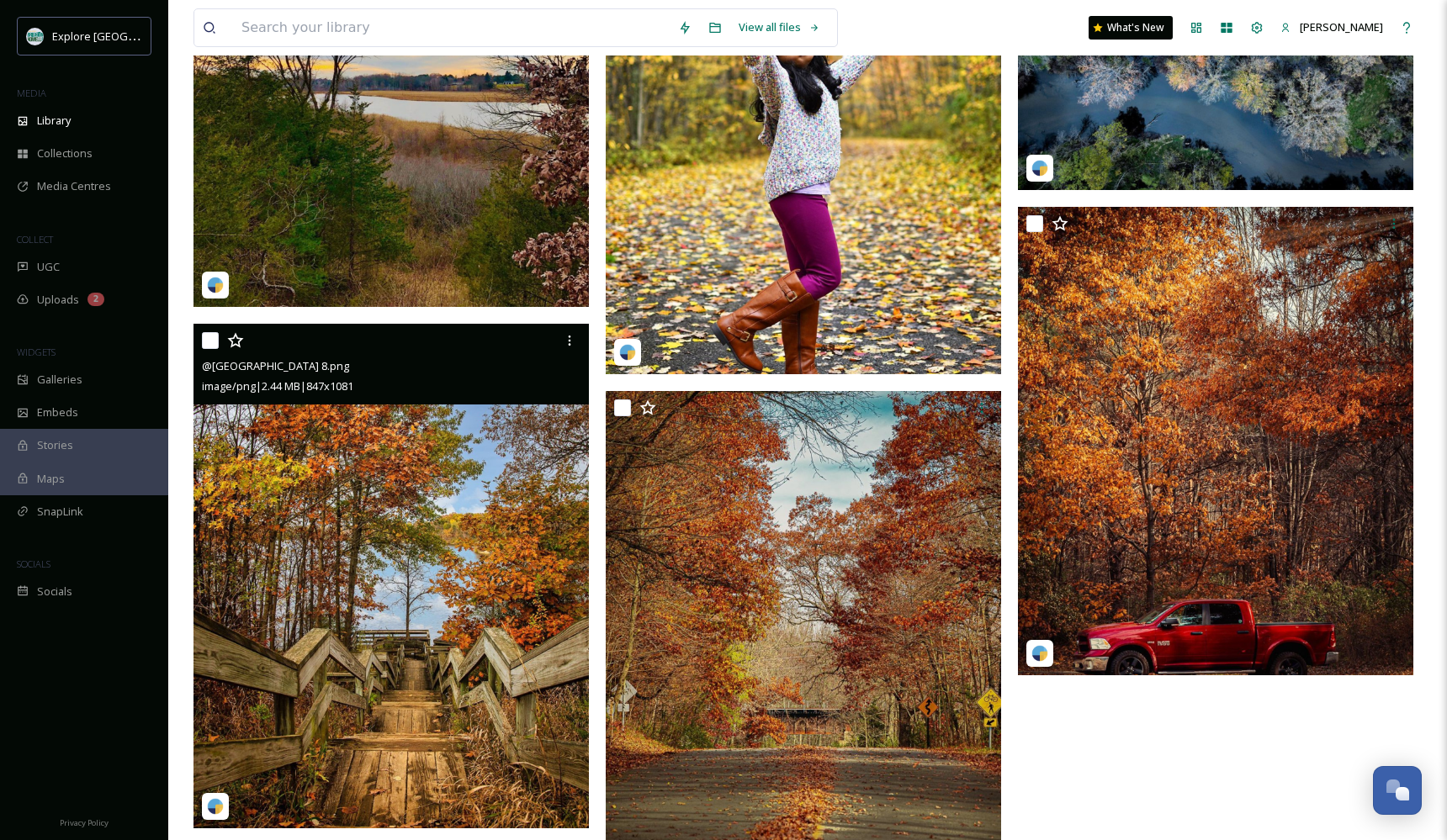
click at [448, 458] on img at bounding box center [391, 576] width 395 height 505
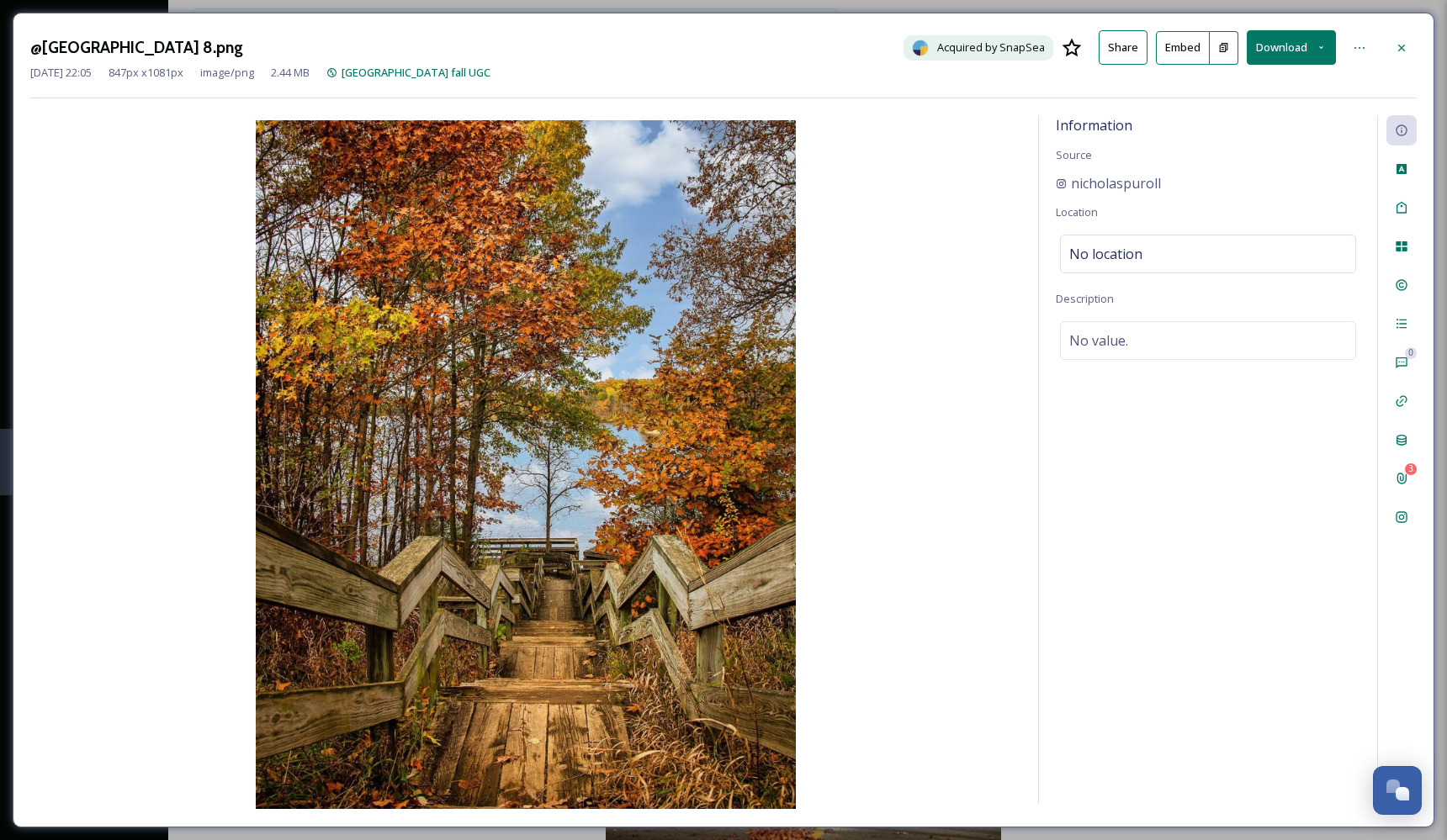
click at [1190, 43] on button "Embed" at bounding box center [1182, 48] width 54 height 34
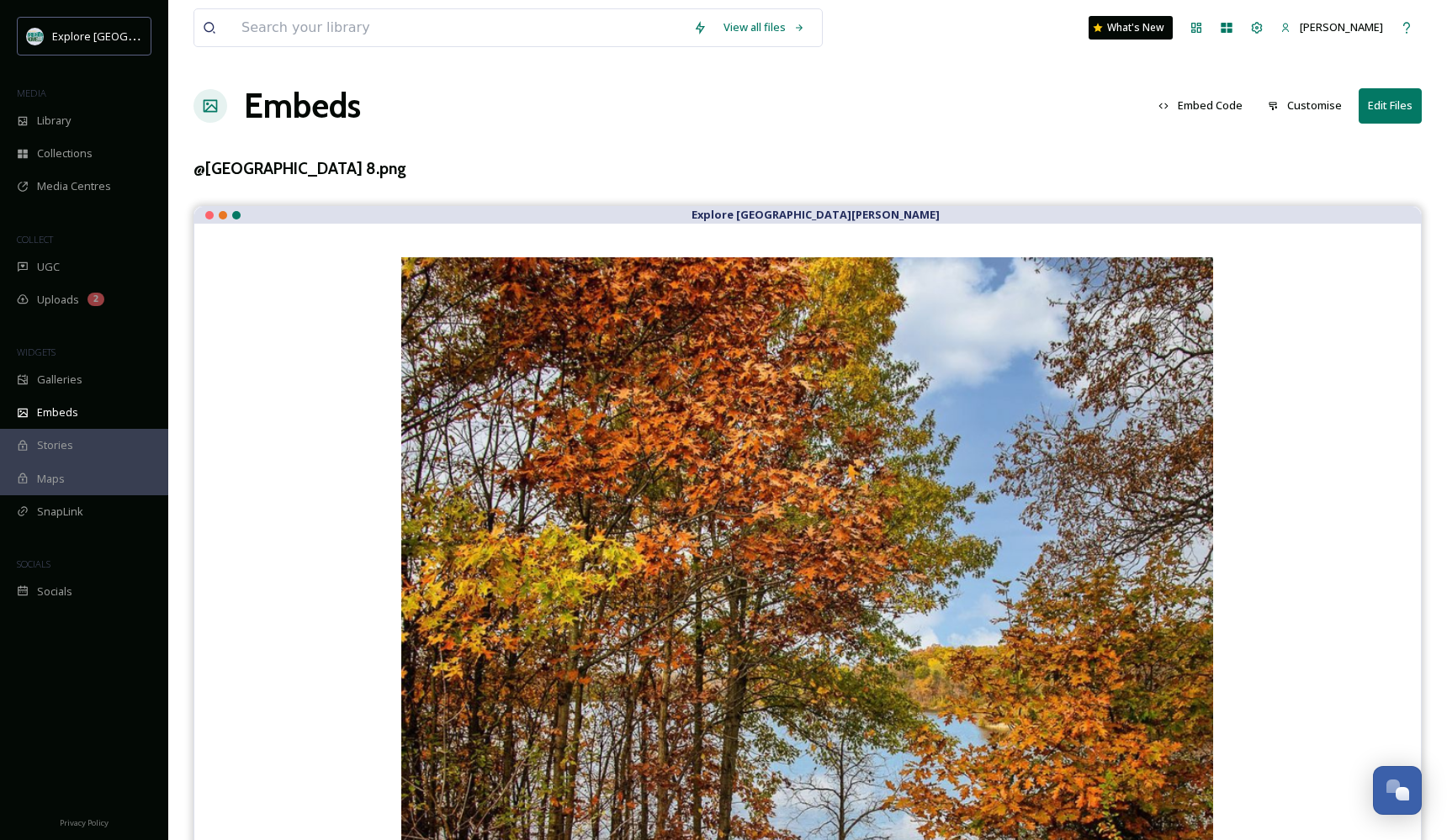
click at [1205, 115] on button "Embed Code" at bounding box center [1201, 105] width 101 height 33
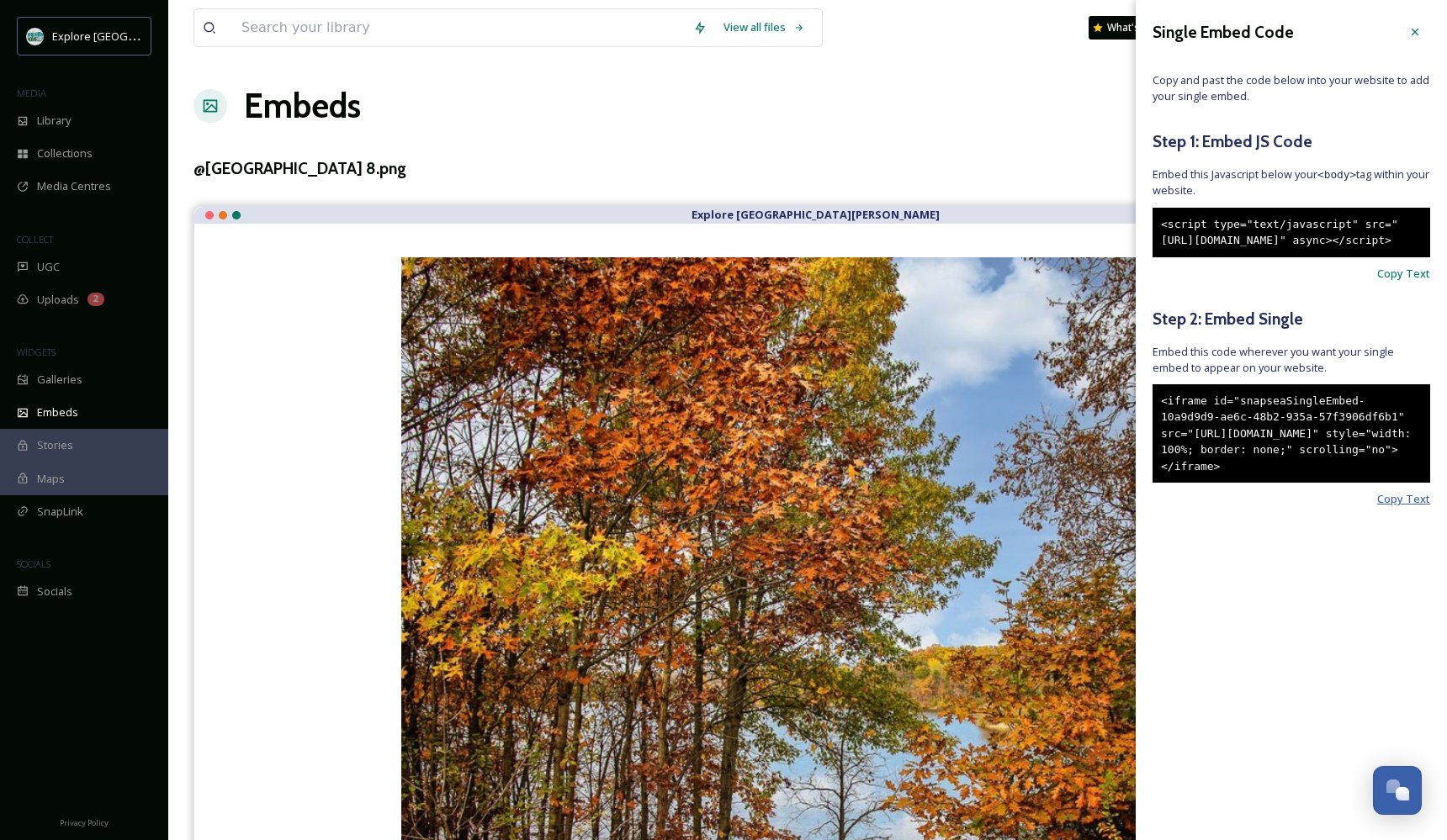
click at [1407, 507] on span "Copy Text" at bounding box center [1403, 499] width 53 height 16
click at [65, 129] on div "Library" at bounding box center [84, 121] width 168 height 33
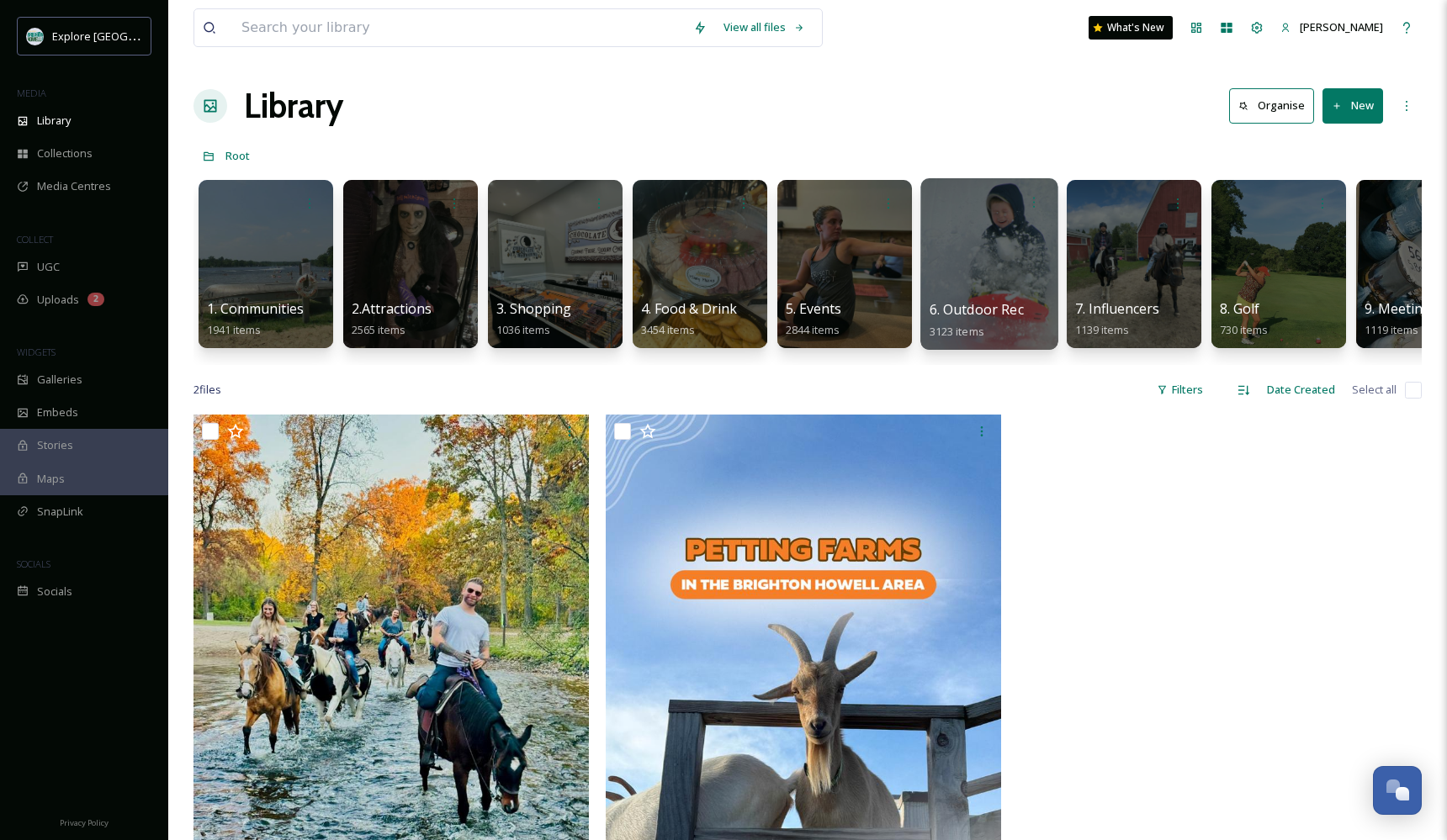
click at [1040, 286] on div at bounding box center [988, 264] width 137 height 171
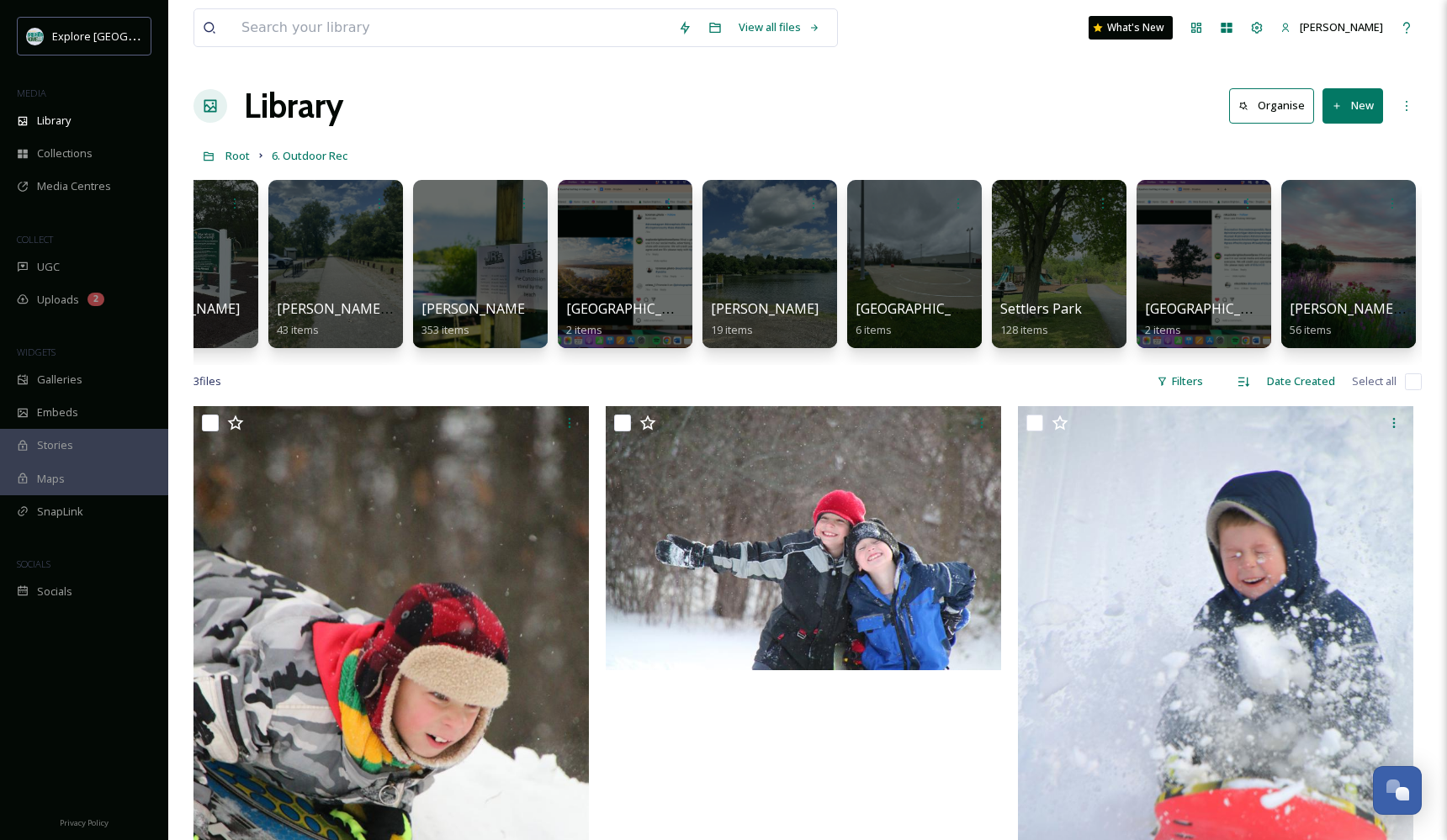
scroll to position [0, 2682]
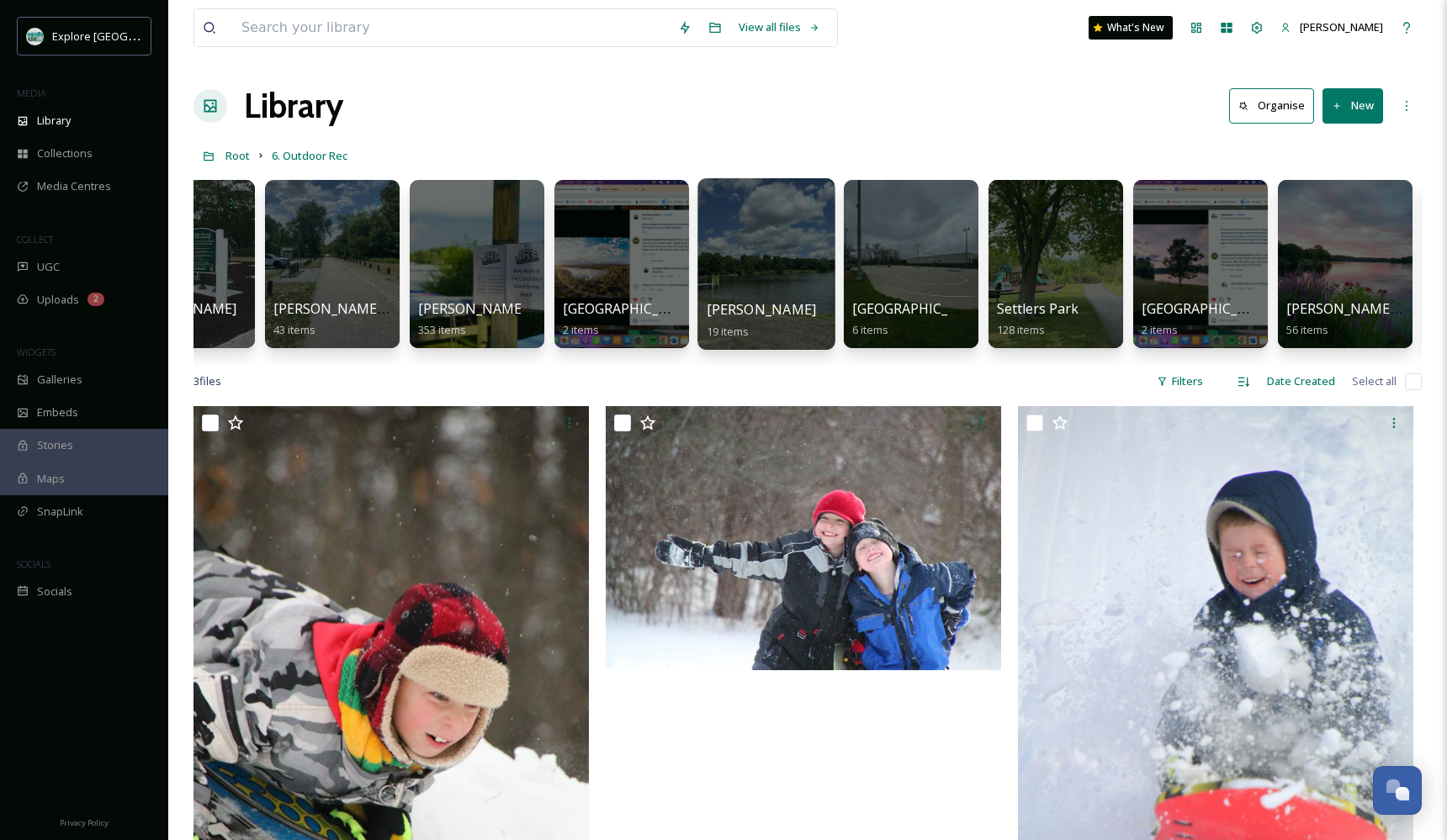
click at [764, 265] on div at bounding box center [765, 264] width 137 height 171
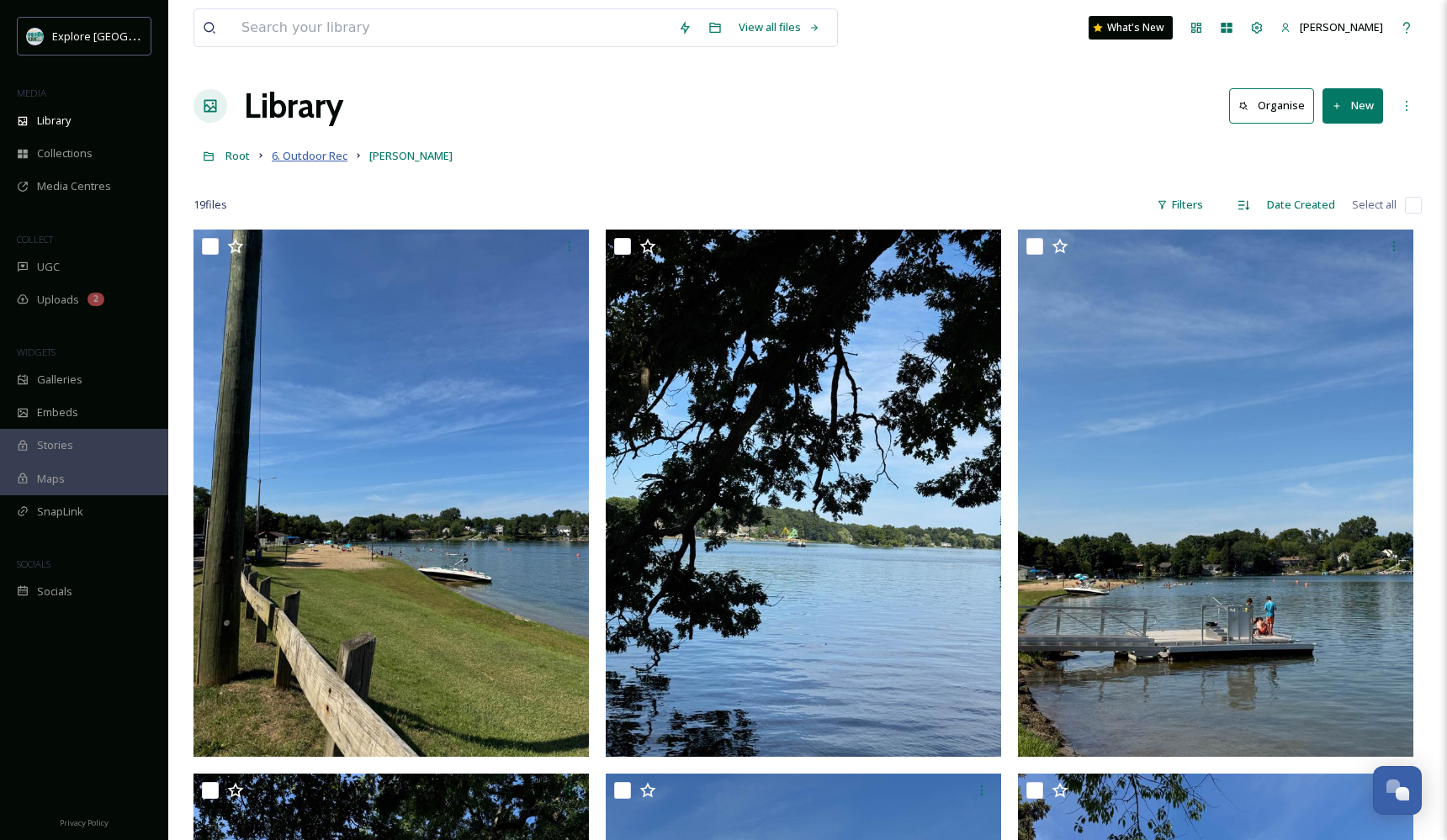
click at [322, 156] on span "6. Outdoor Rec" at bounding box center [309, 155] width 76 height 15
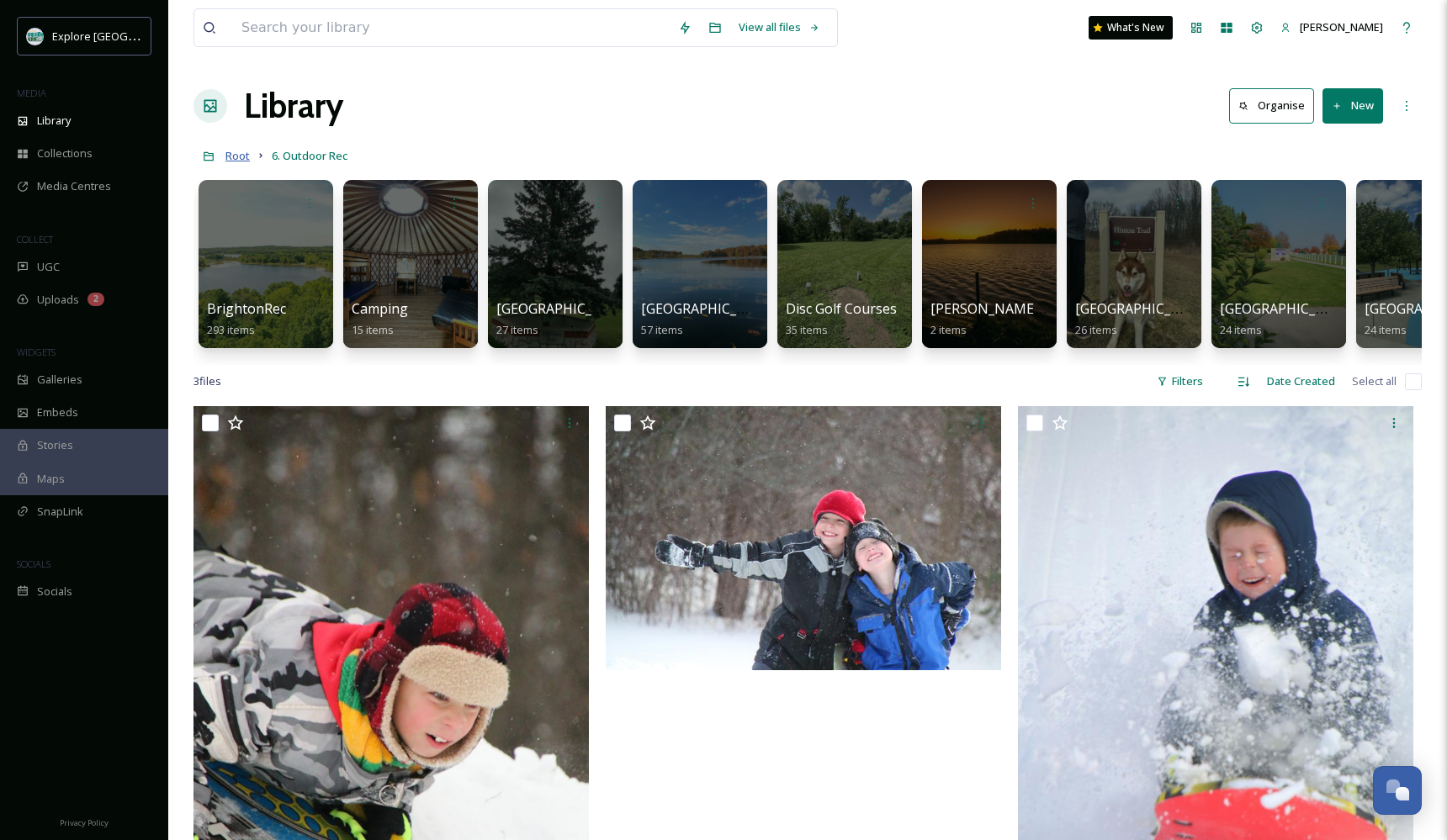
click at [241, 157] on span "Root" at bounding box center [238, 155] width 24 height 15
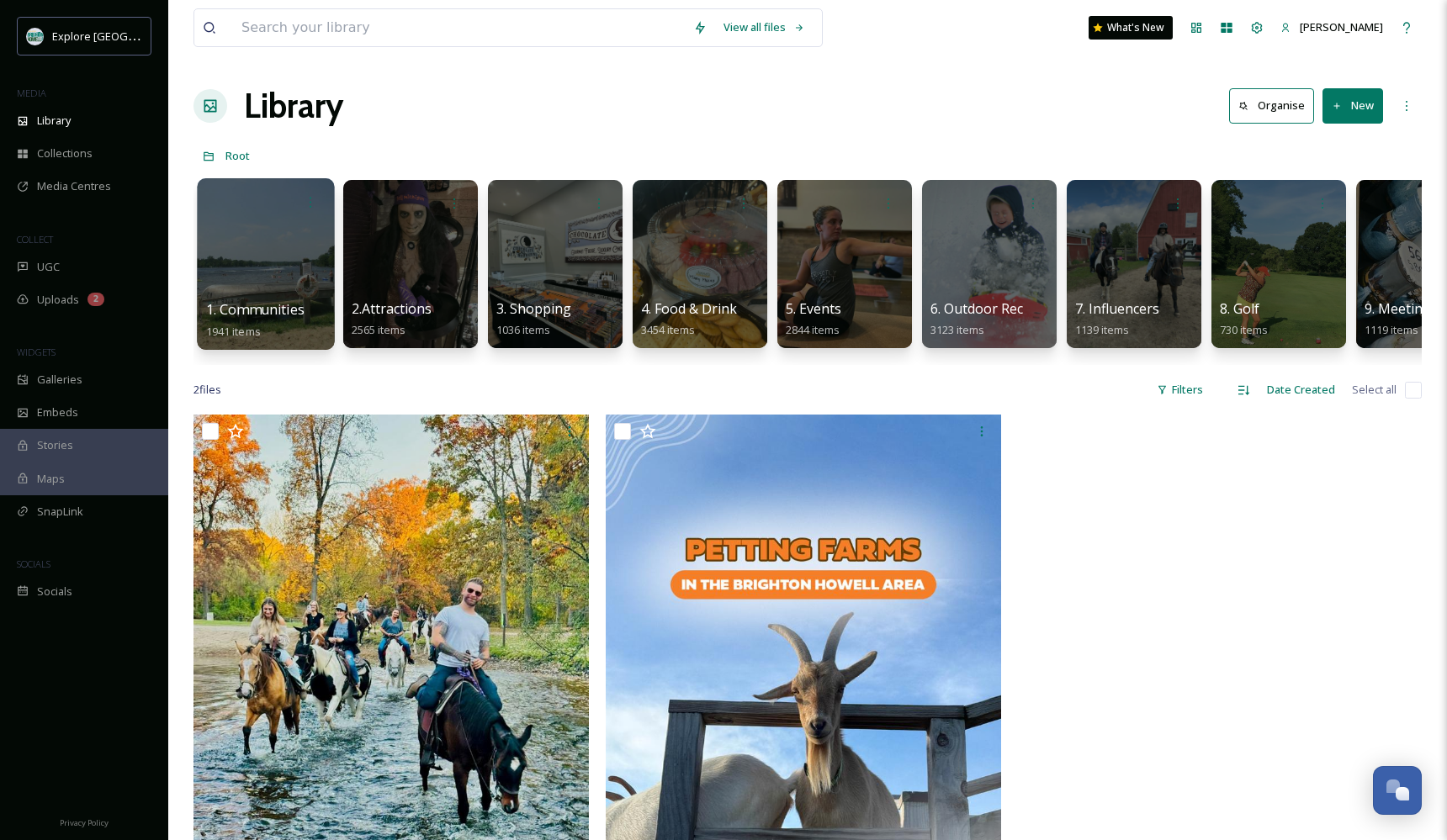
click at [306, 261] on div at bounding box center [265, 264] width 137 height 171
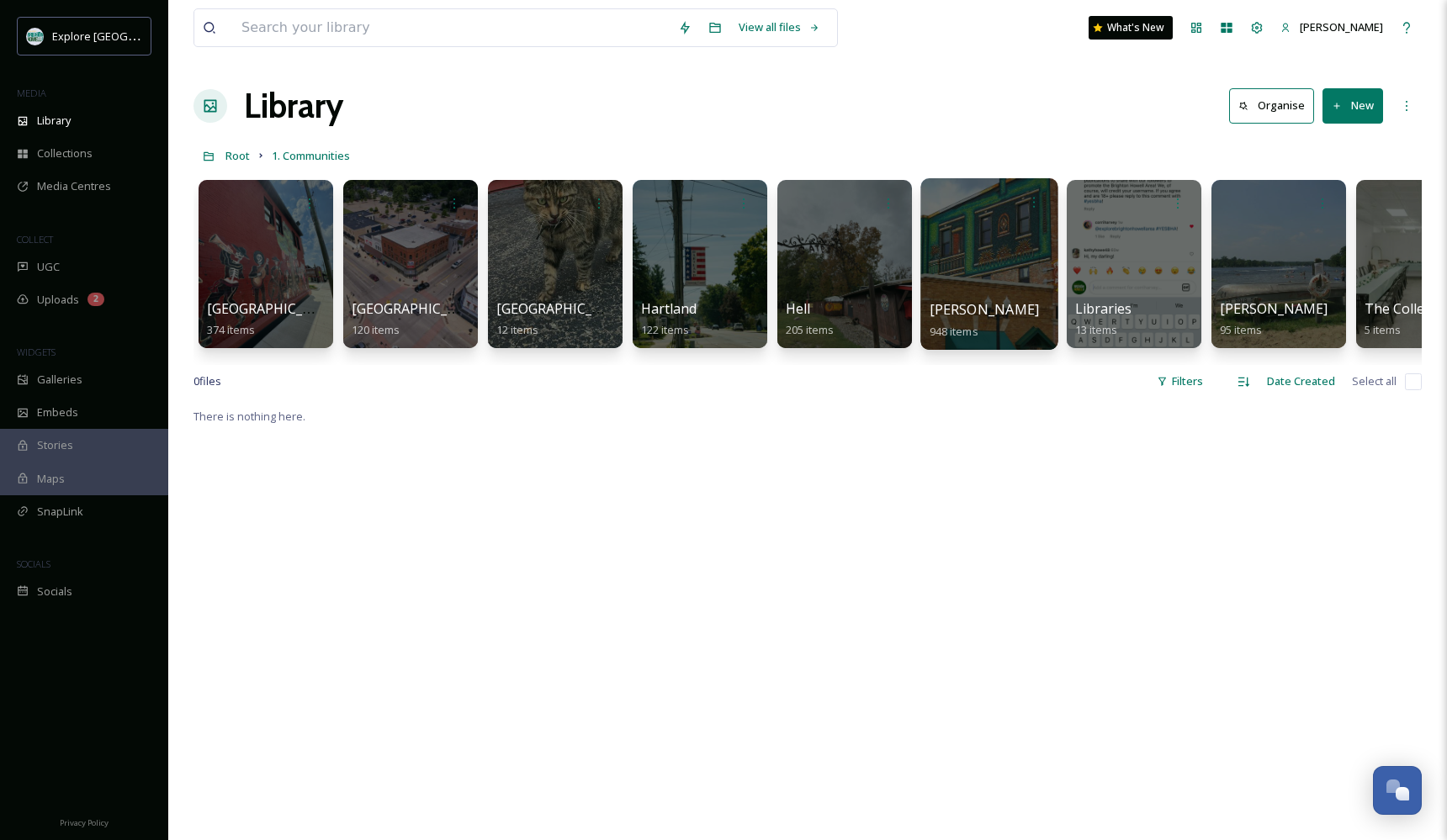
click at [971, 311] on span "[PERSON_NAME]" at bounding box center [985, 309] width 111 height 18
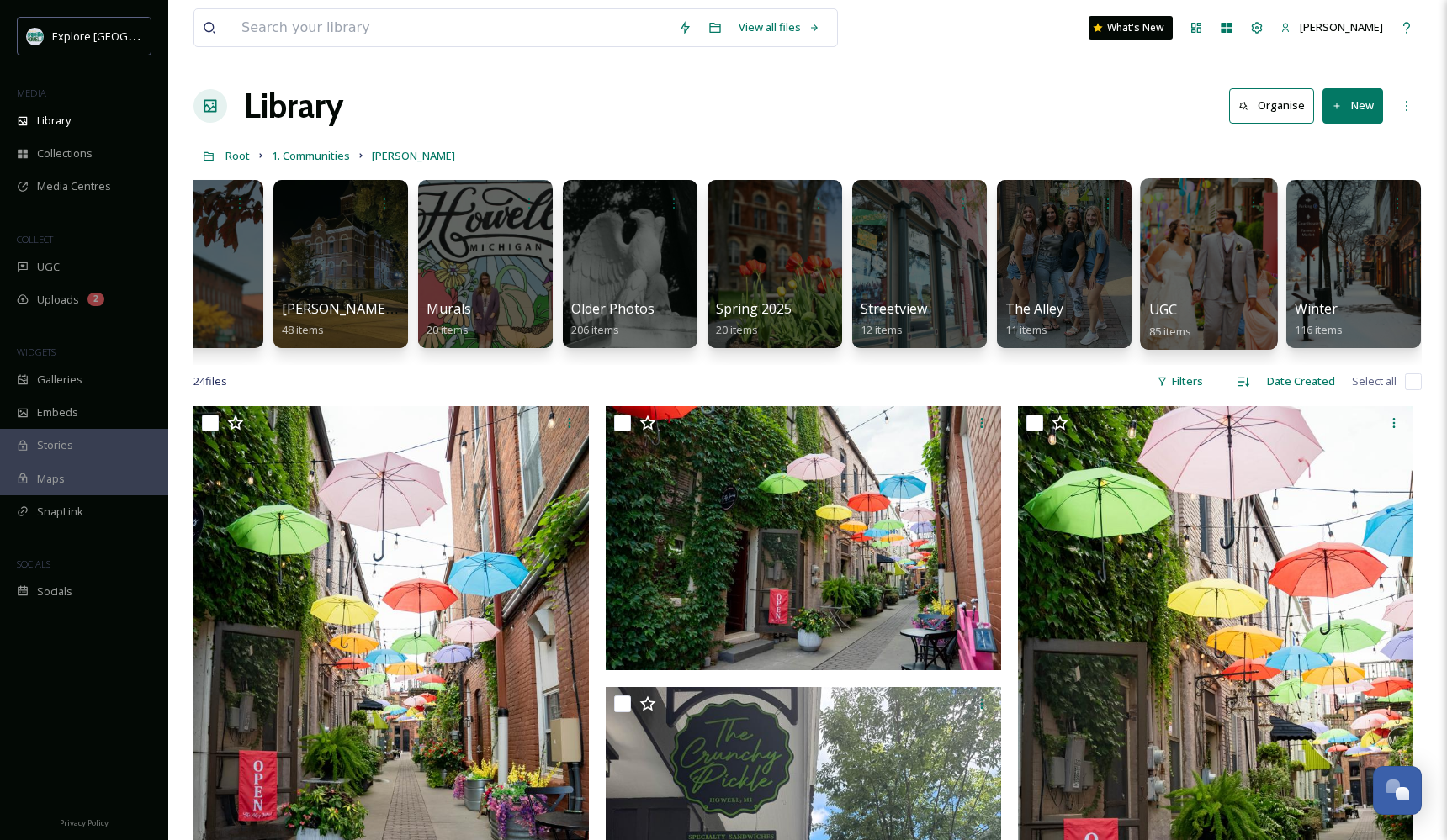
scroll to position [0, 937]
click at [1258, 235] on div at bounding box center [1208, 264] width 137 height 171
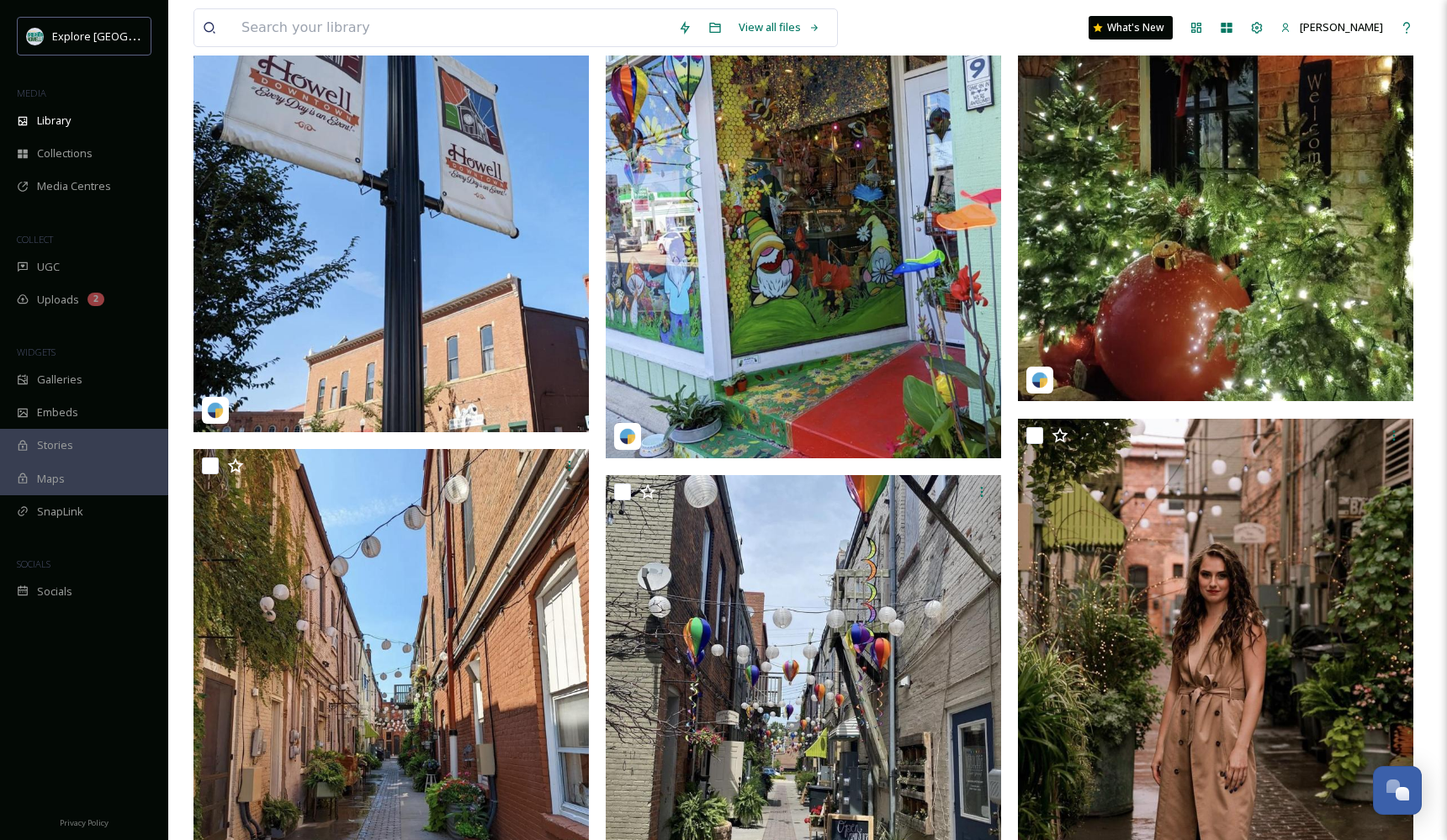
scroll to position [6577, 0]
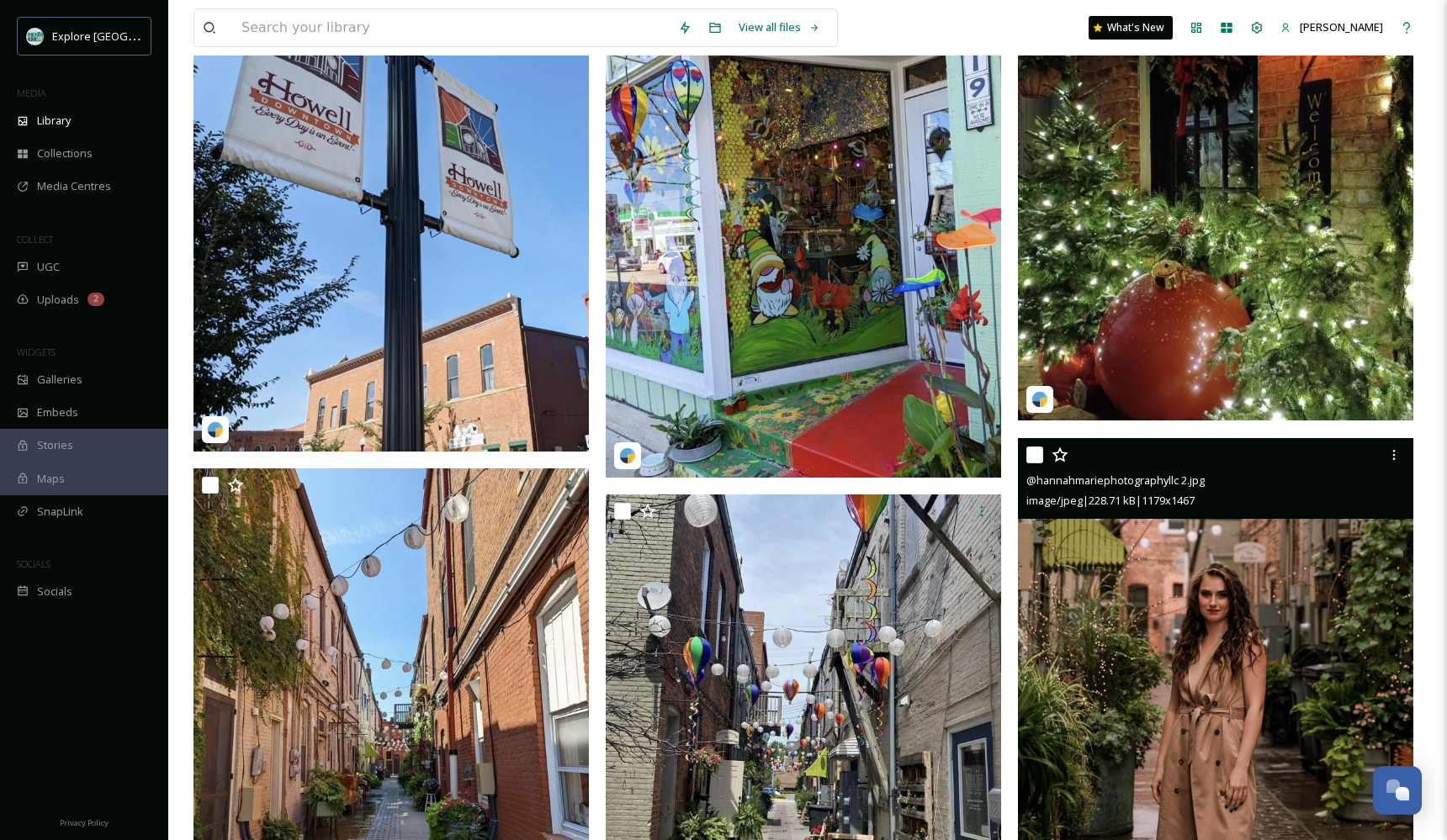
click at [1154, 606] on img at bounding box center [1215, 683] width 395 height 492
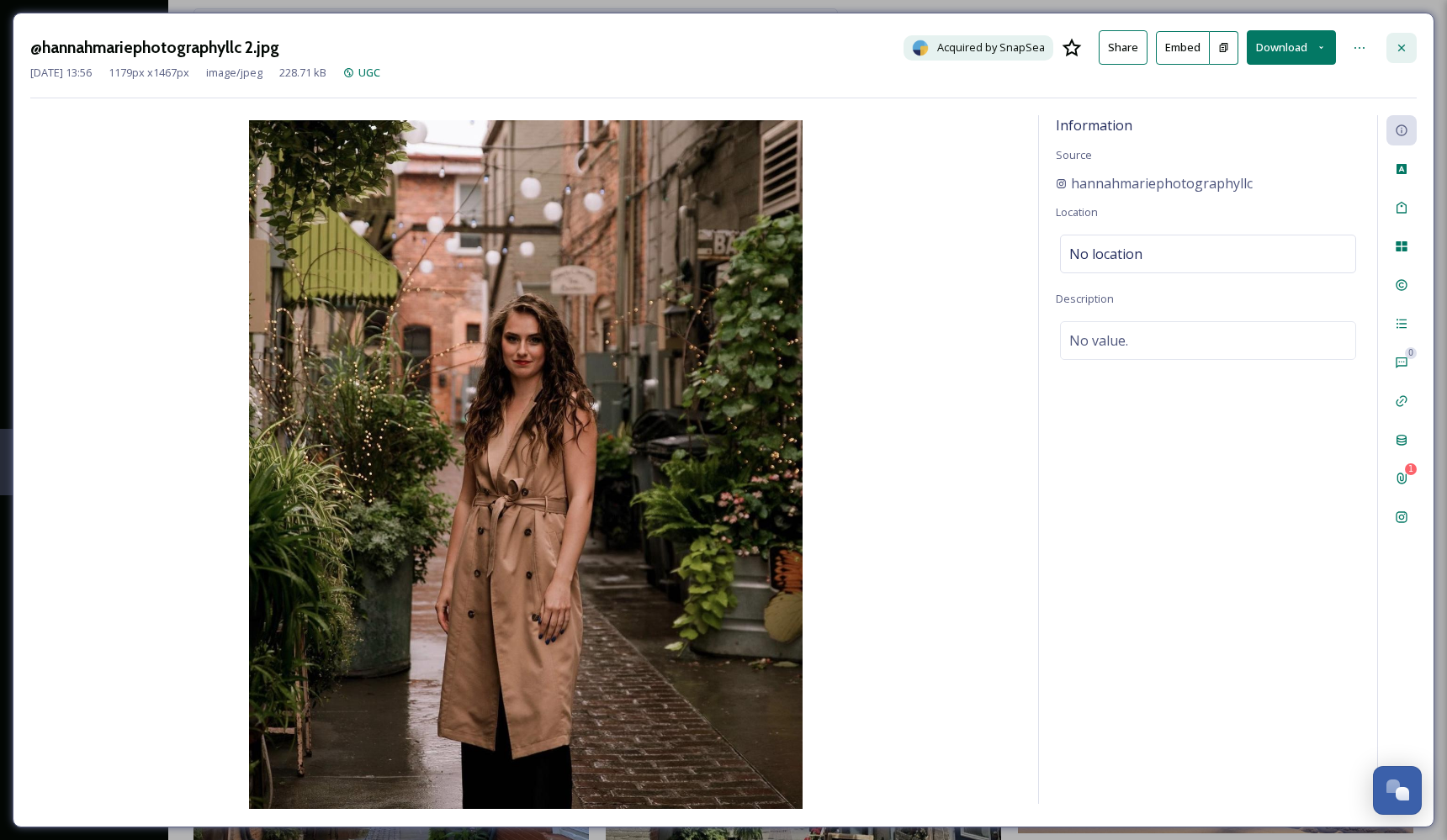
click at [1403, 41] on icon at bounding box center [1401, 47] width 13 height 13
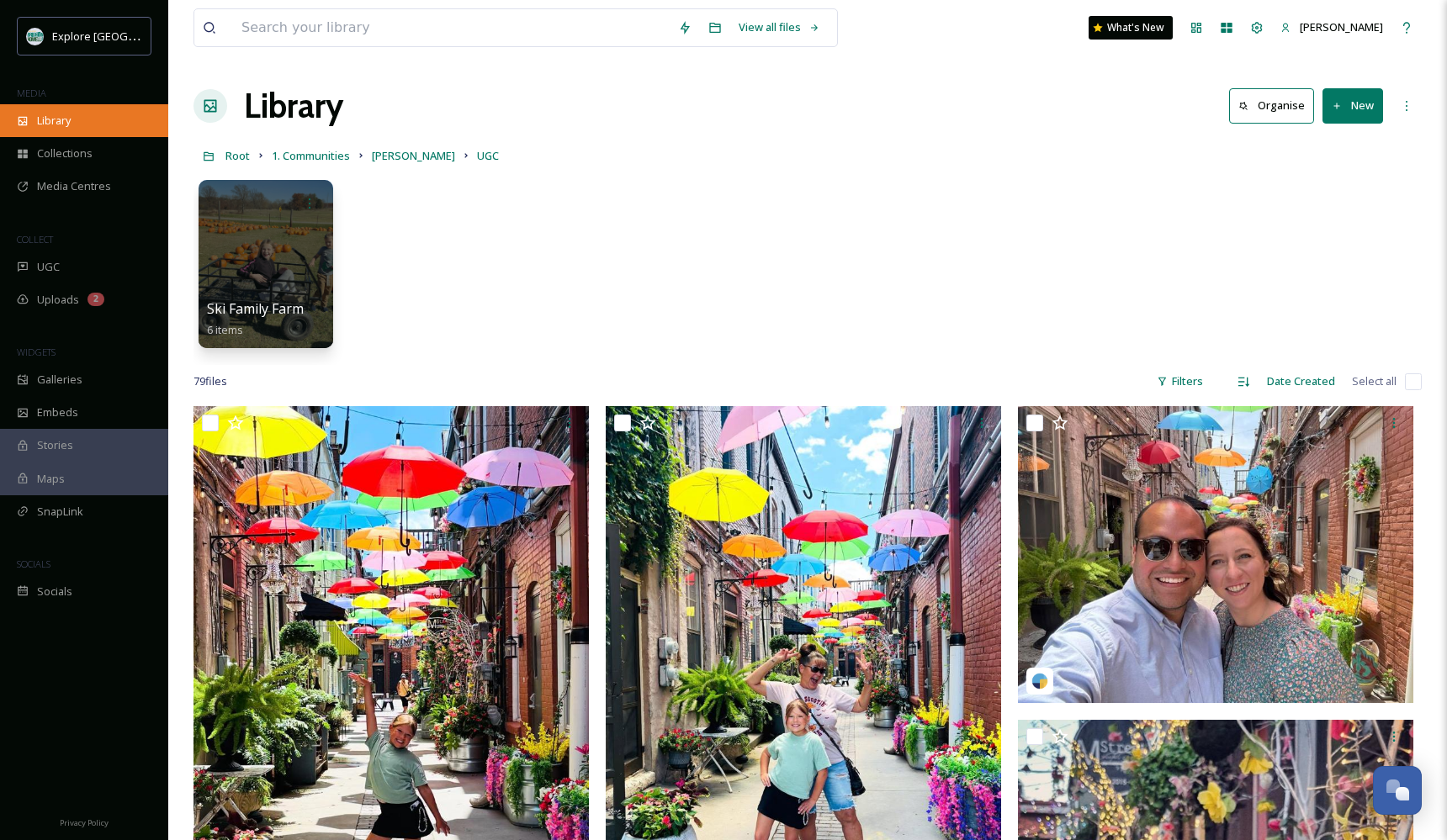
click at [87, 118] on div "Library" at bounding box center [84, 121] width 168 height 33
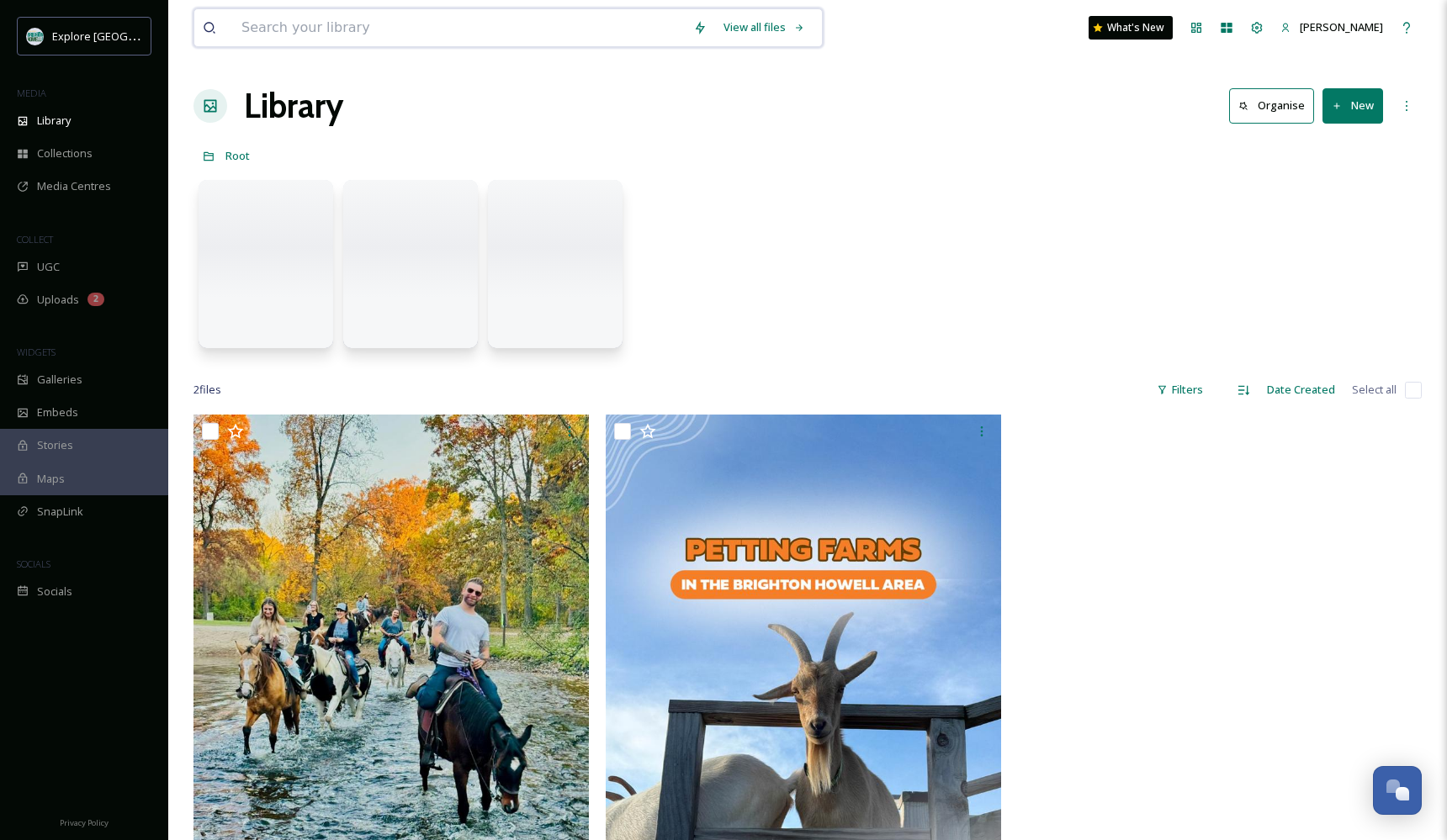
click at [298, 30] on input at bounding box center [459, 28] width 452 height 37
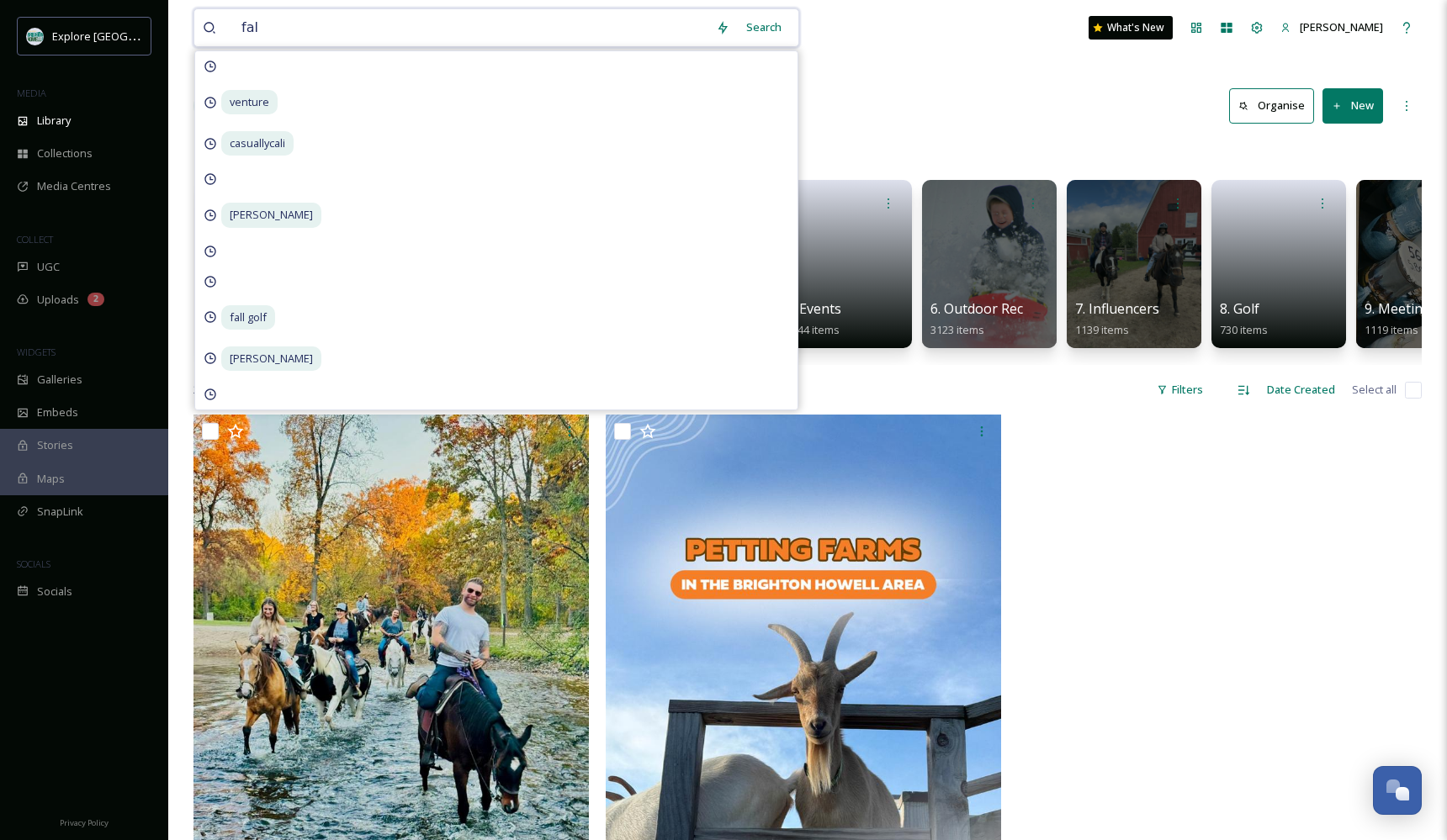
type input "fall"
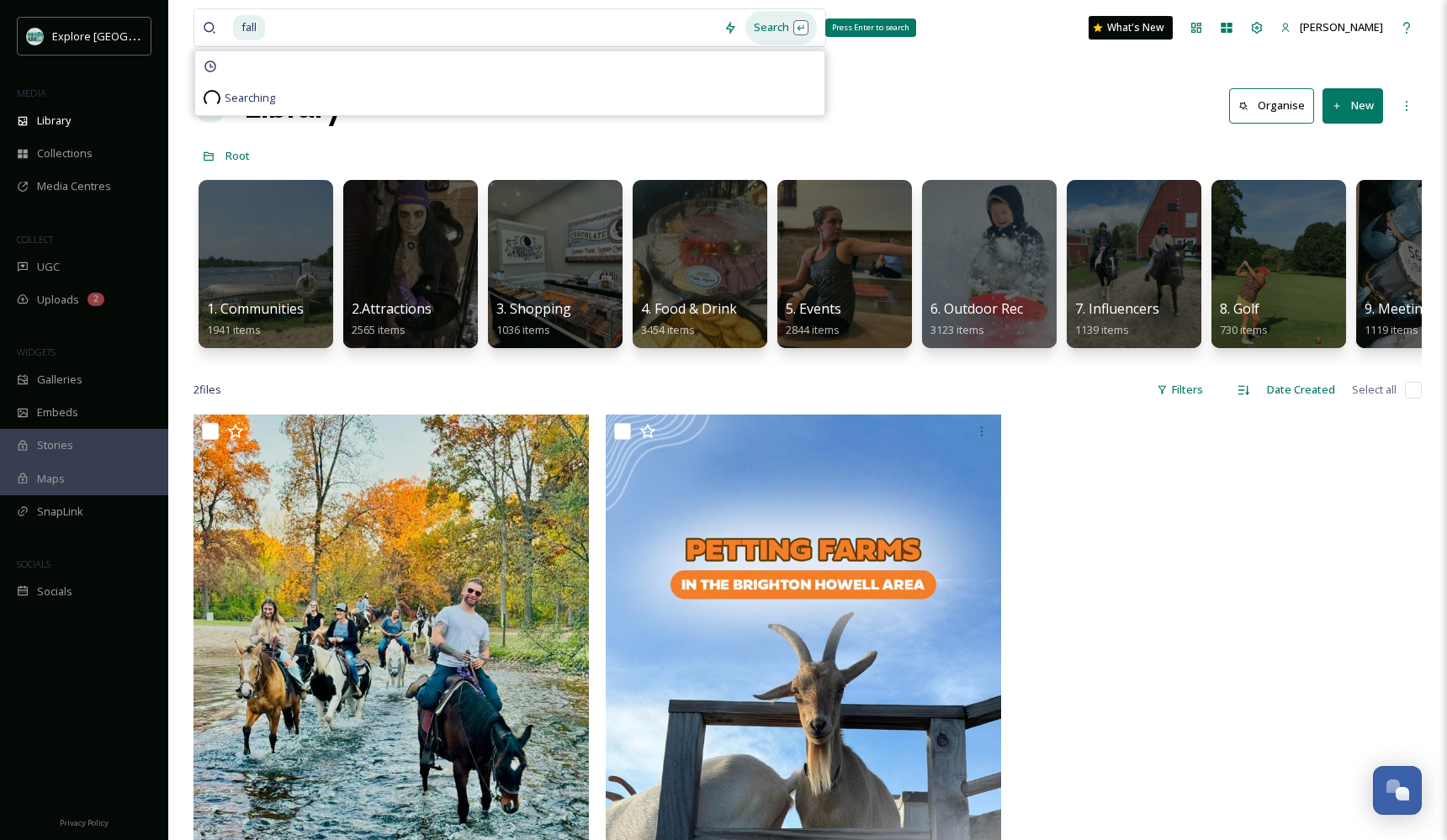
click at [777, 26] on div "Search Press Enter to search" at bounding box center [781, 28] width 71 height 33
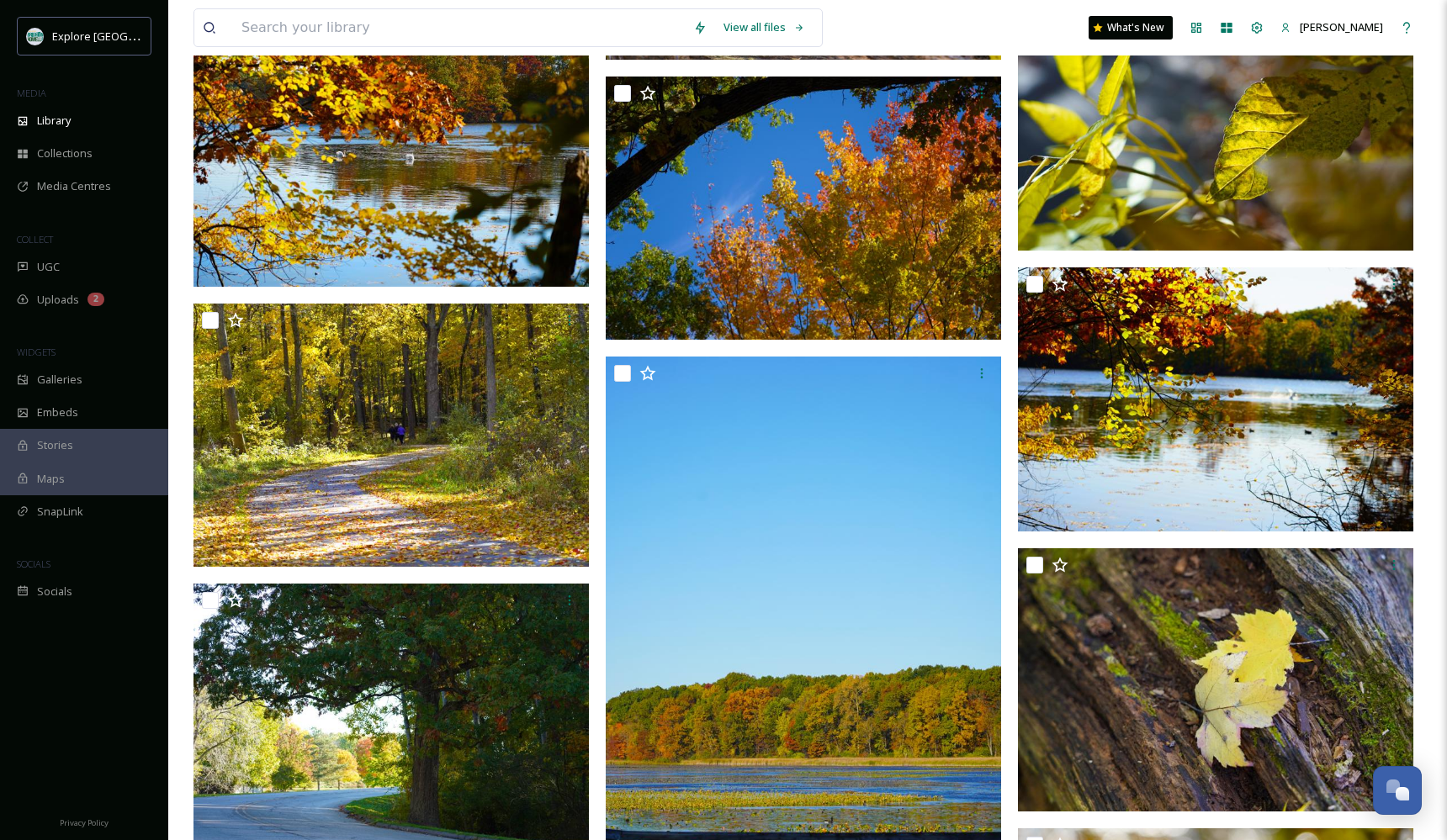
scroll to position [46239, 0]
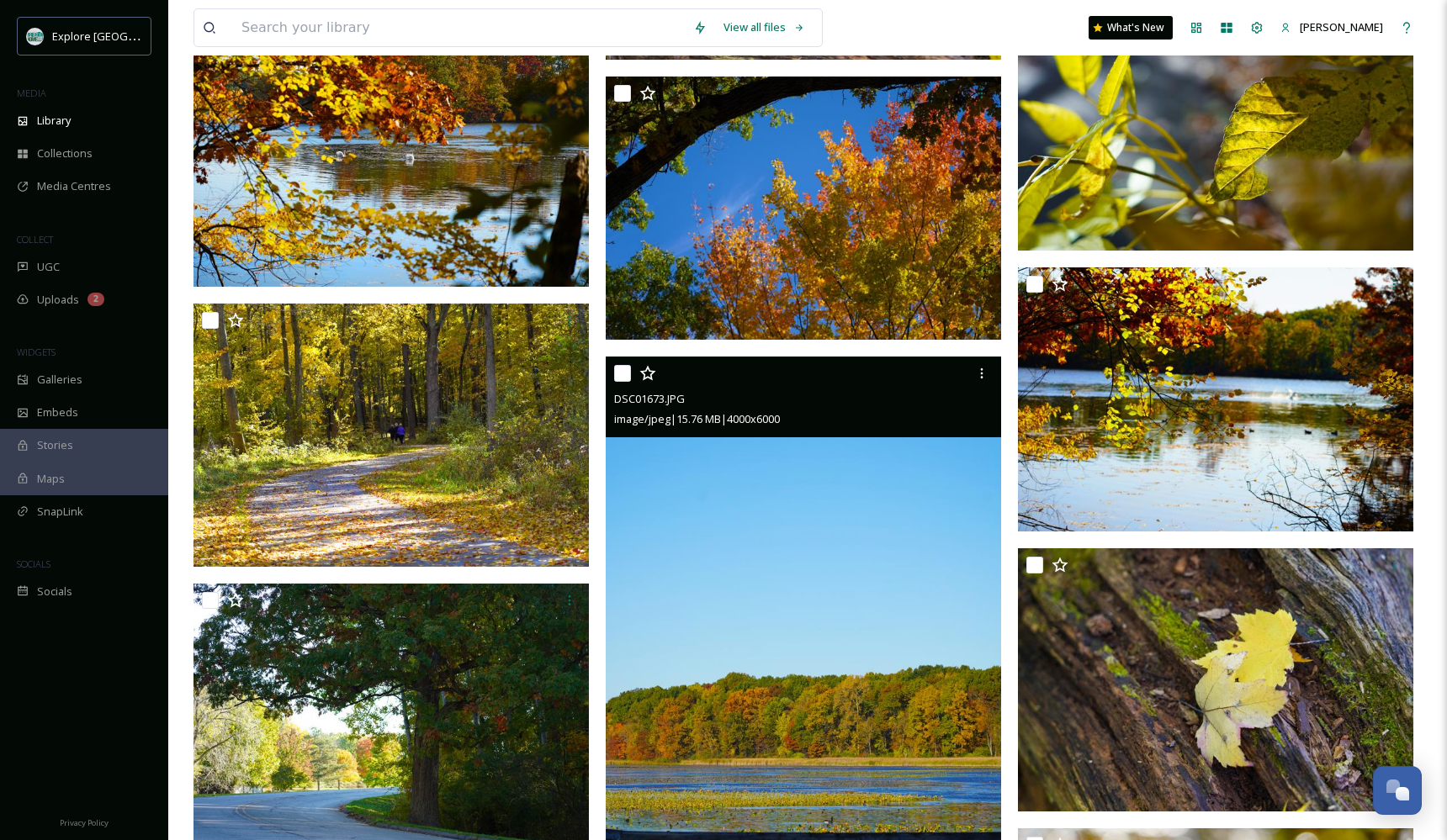
click at [748, 604] on img at bounding box center [804, 653] width 395 height 593
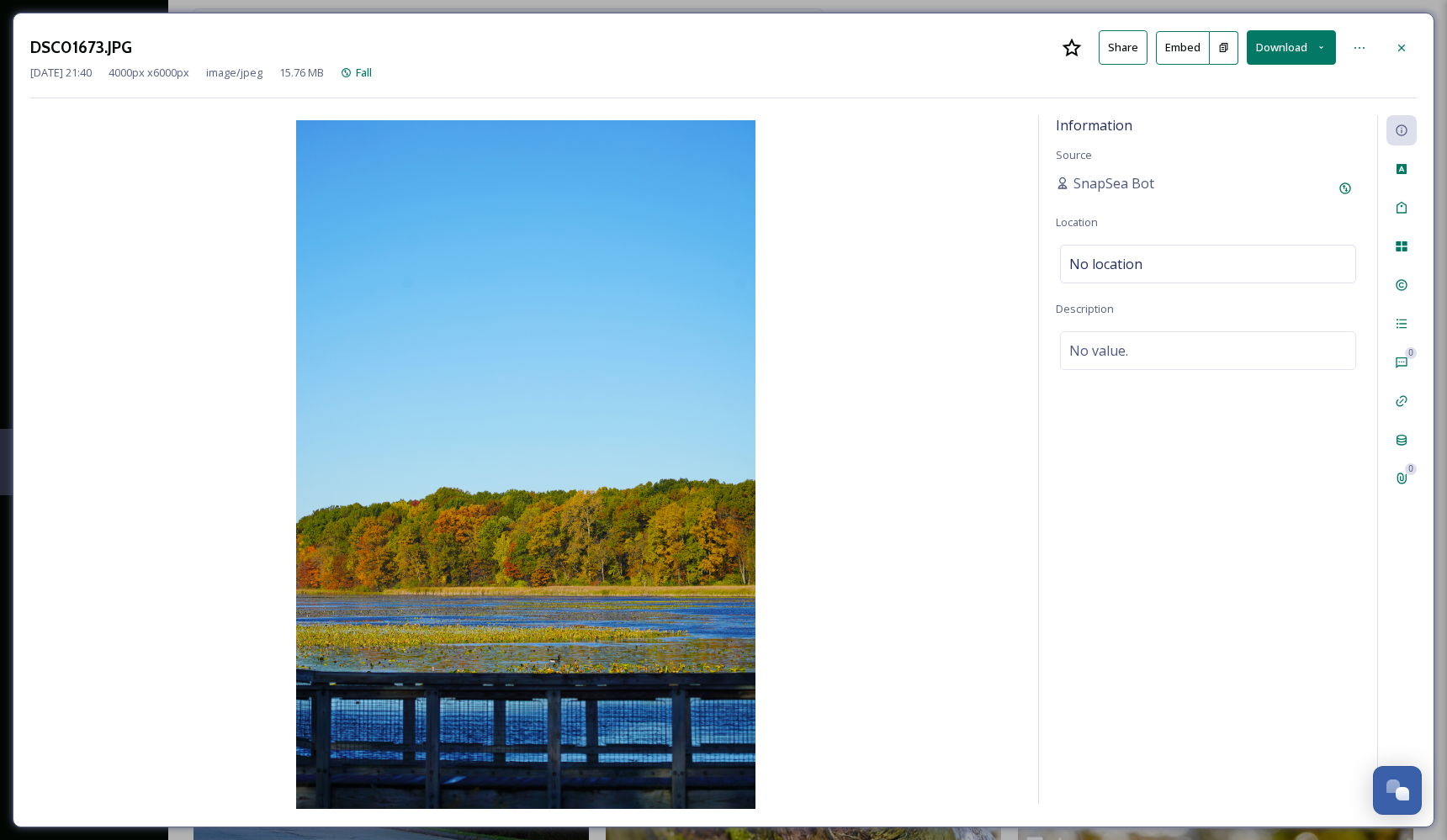
click at [1181, 47] on button "Embed" at bounding box center [1182, 48] width 54 height 34
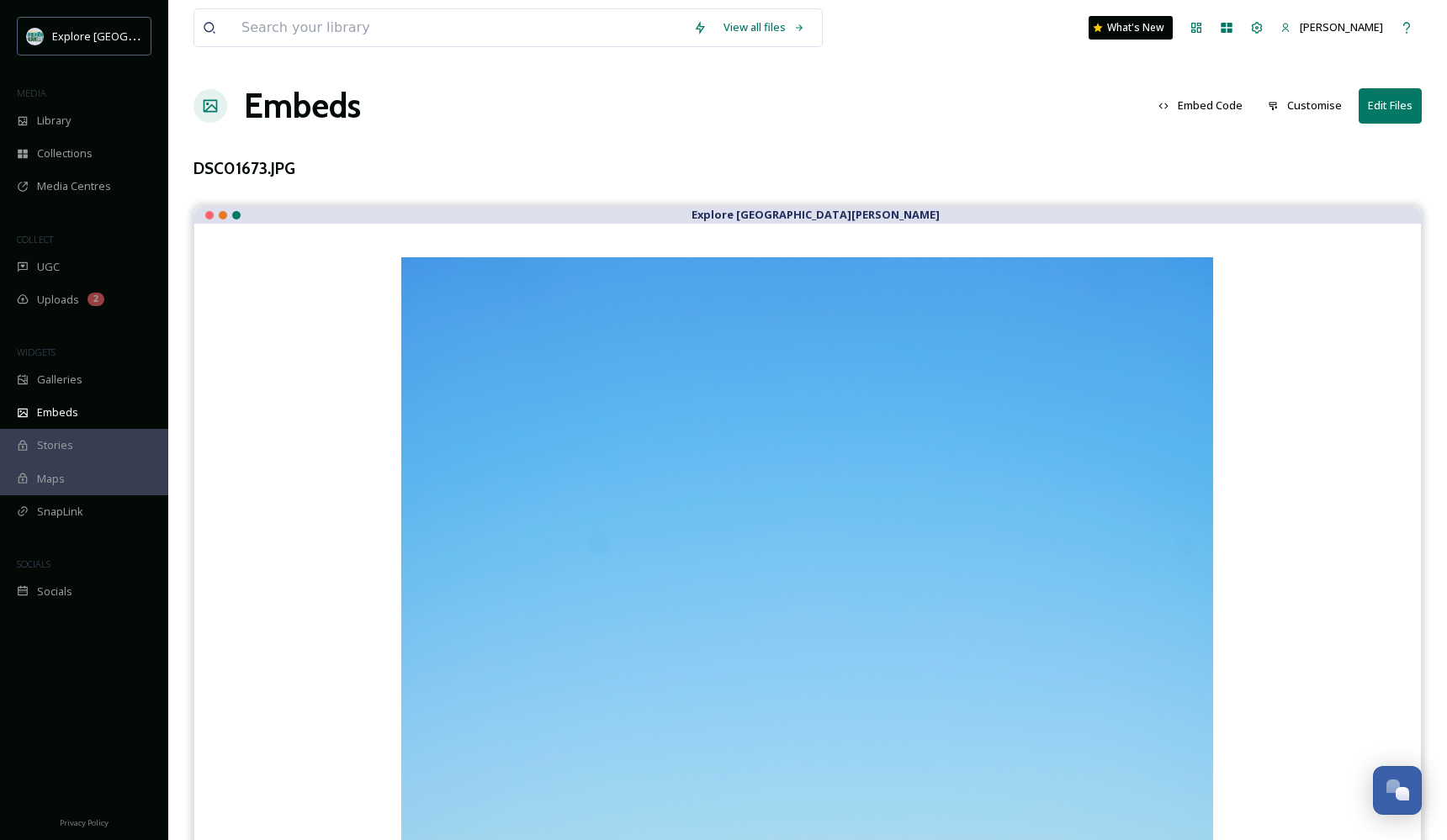
click at [1209, 106] on button "Embed Code" at bounding box center [1201, 105] width 101 height 33
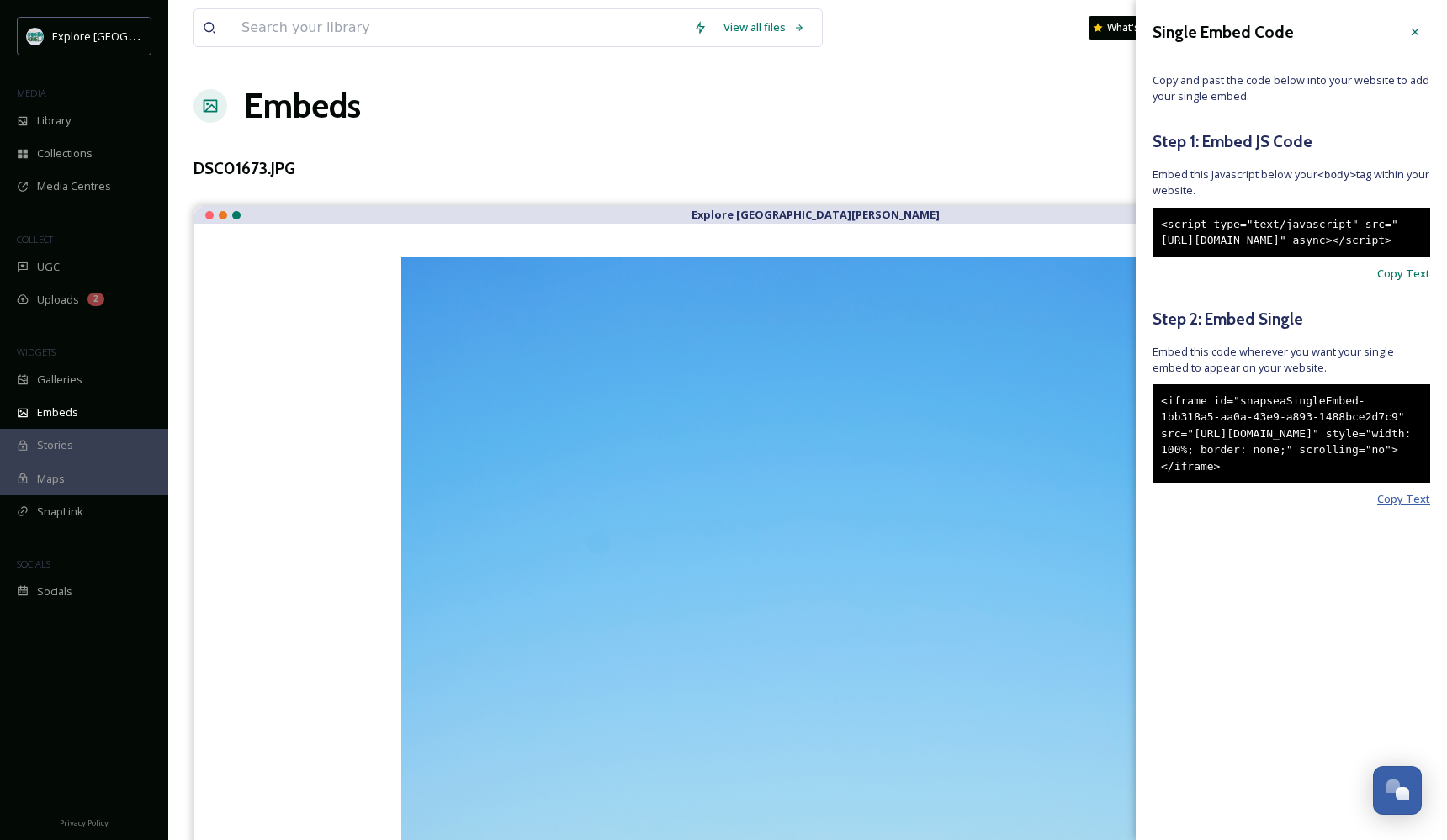
click at [1390, 507] on span "Copy Text" at bounding box center [1403, 499] width 53 height 16
click at [78, 120] on div "Library" at bounding box center [84, 121] width 168 height 33
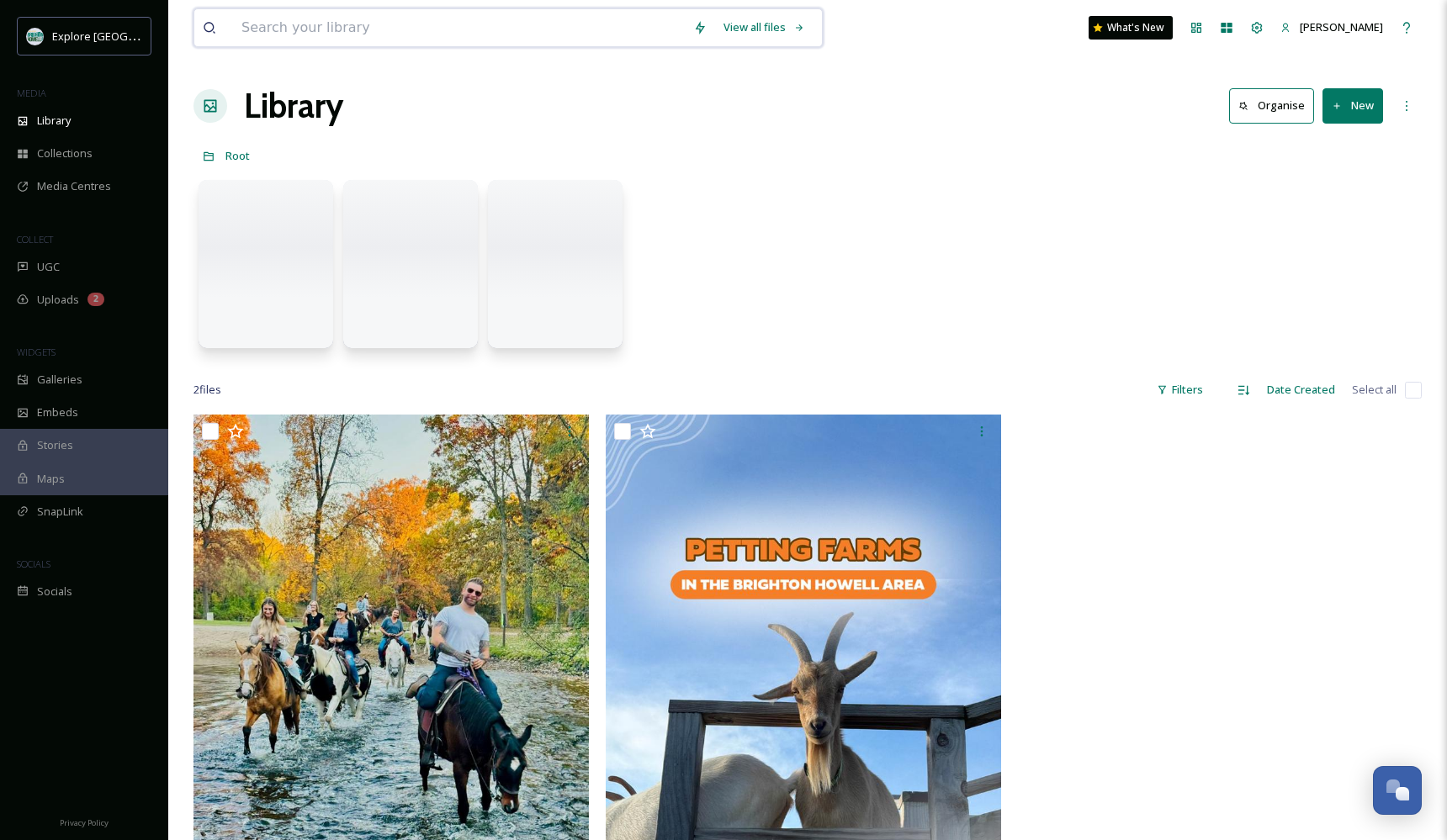
click at [331, 29] on input at bounding box center [459, 28] width 452 height 37
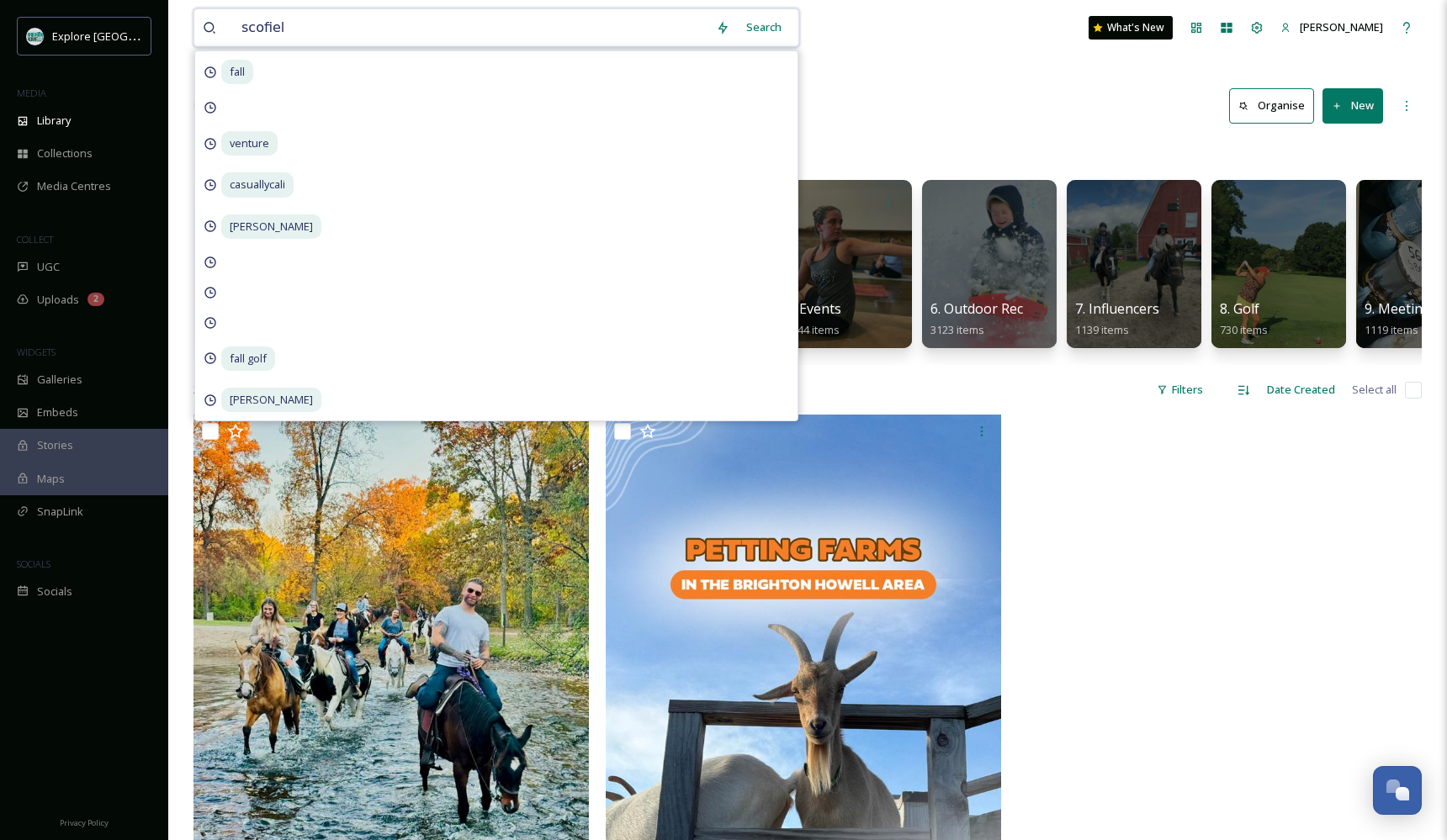
type input "[PERSON_NAME]"
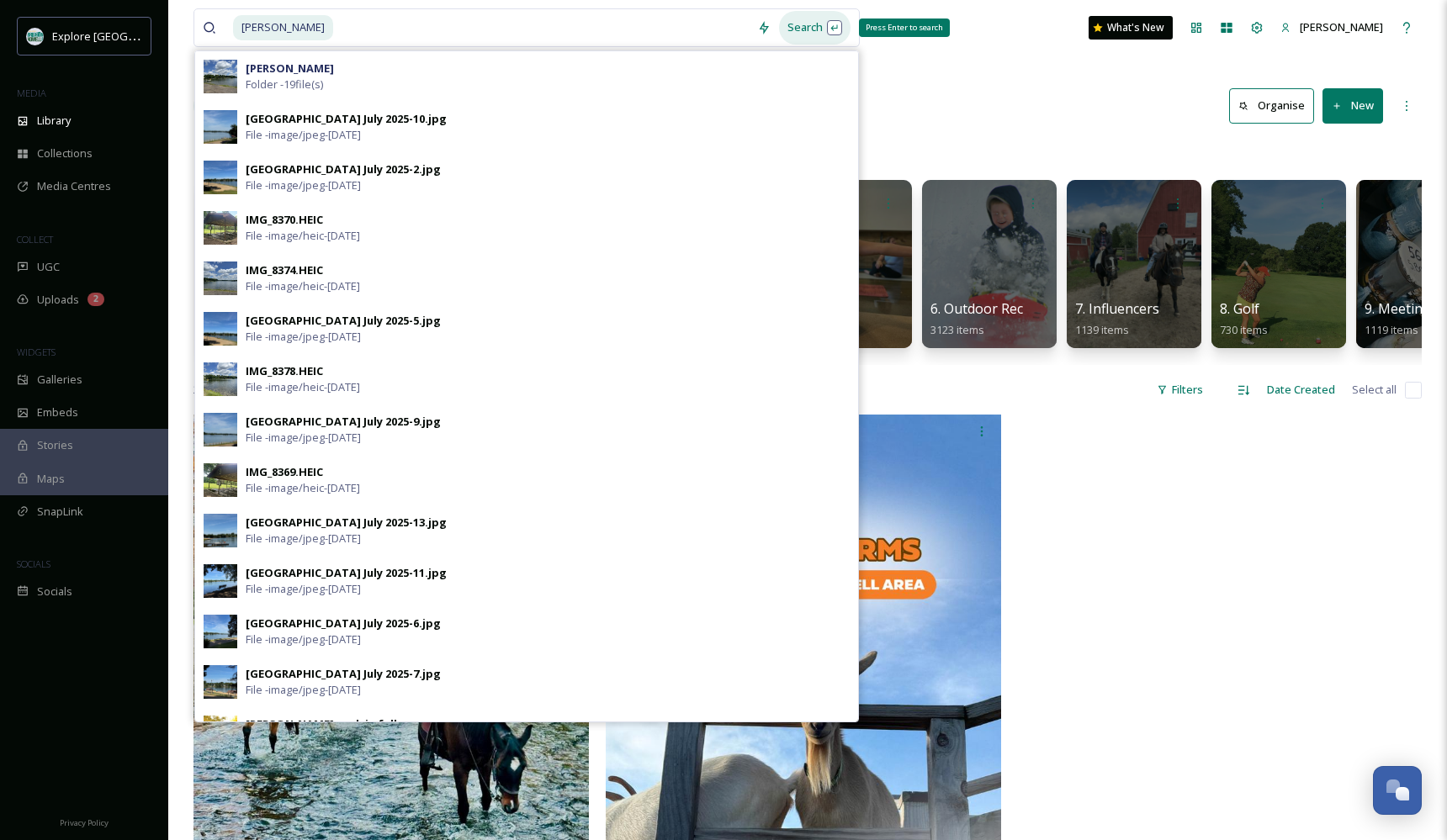
click at [779, 28] on div "Search Press Enter to search" at bounding box center [815, 28] width 71 height 33
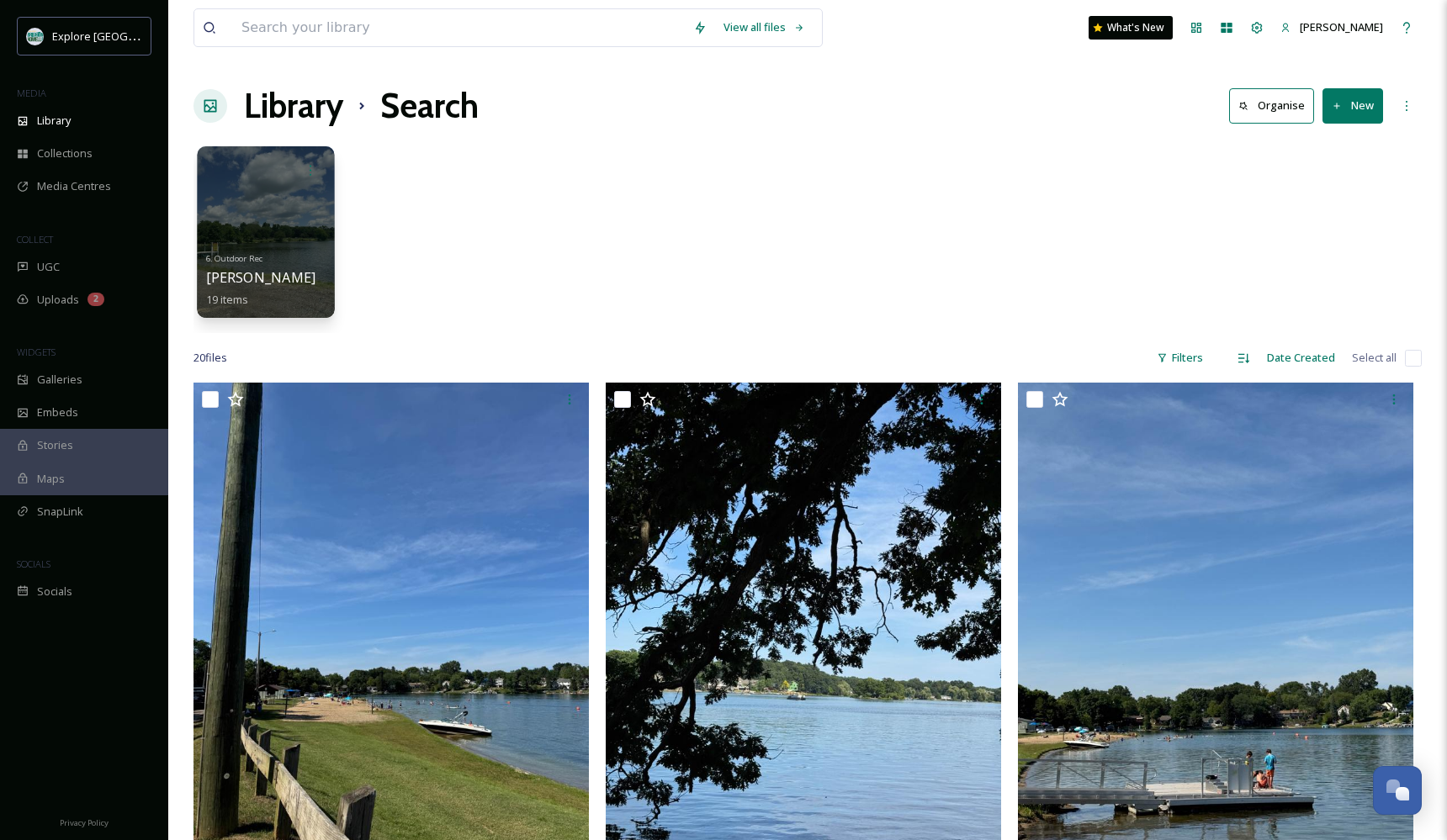
click at [280, 206] on div at bounding box center [265, 232] width 137 height 171
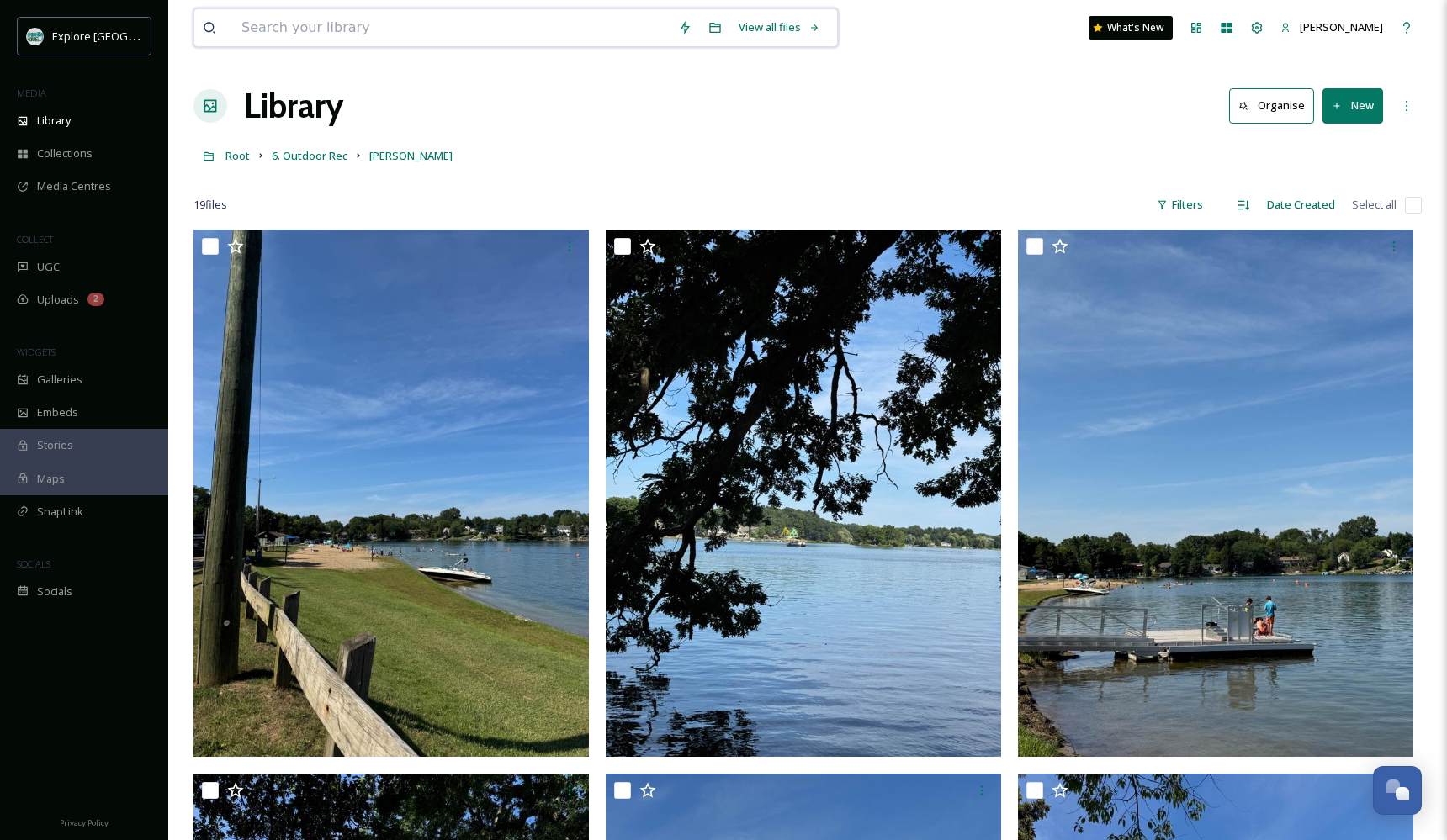
click at [361, 28] on input at bounding box center [451, 28] width 436 height 37
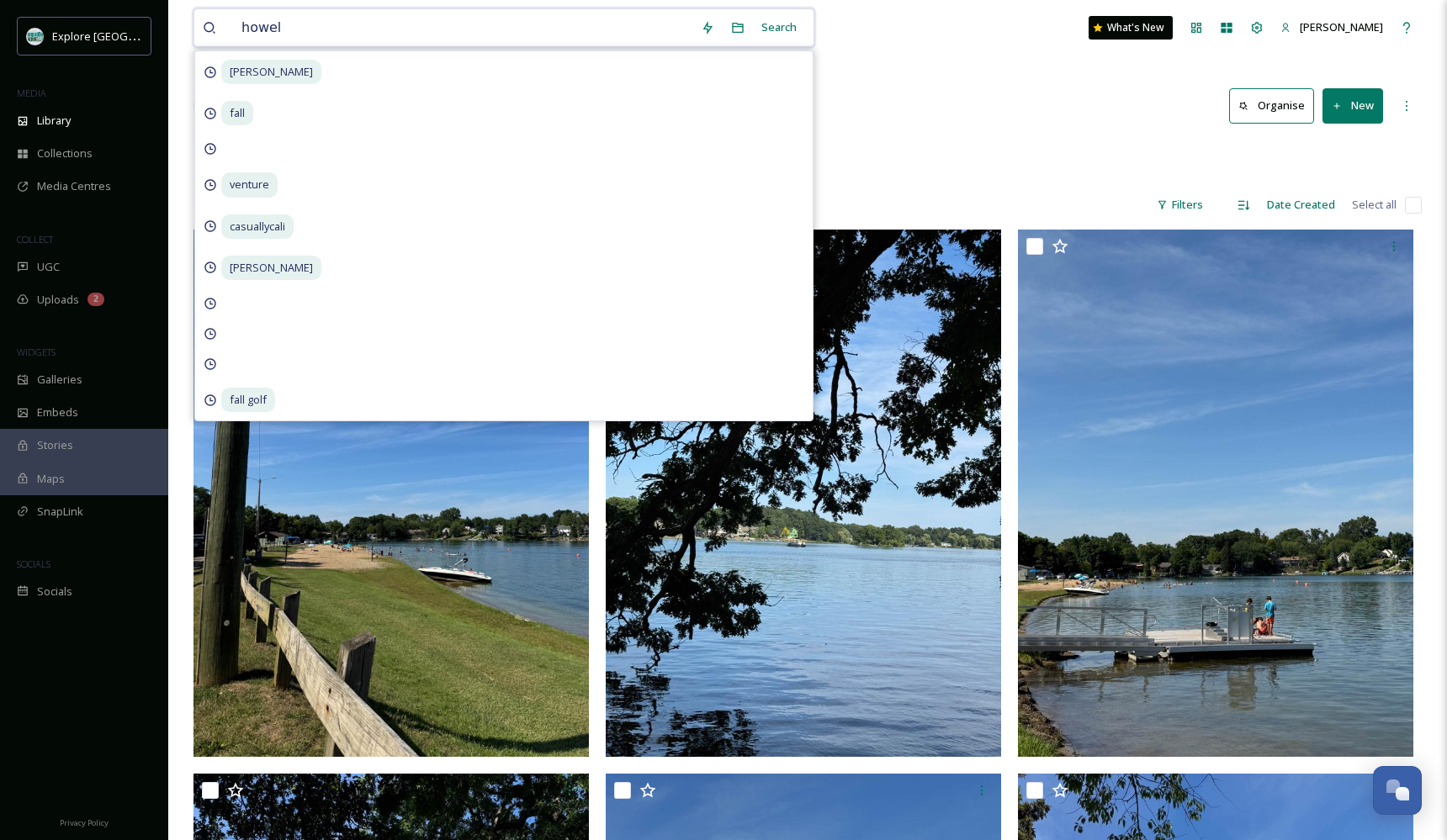
type input "[PERSON_NAME]"
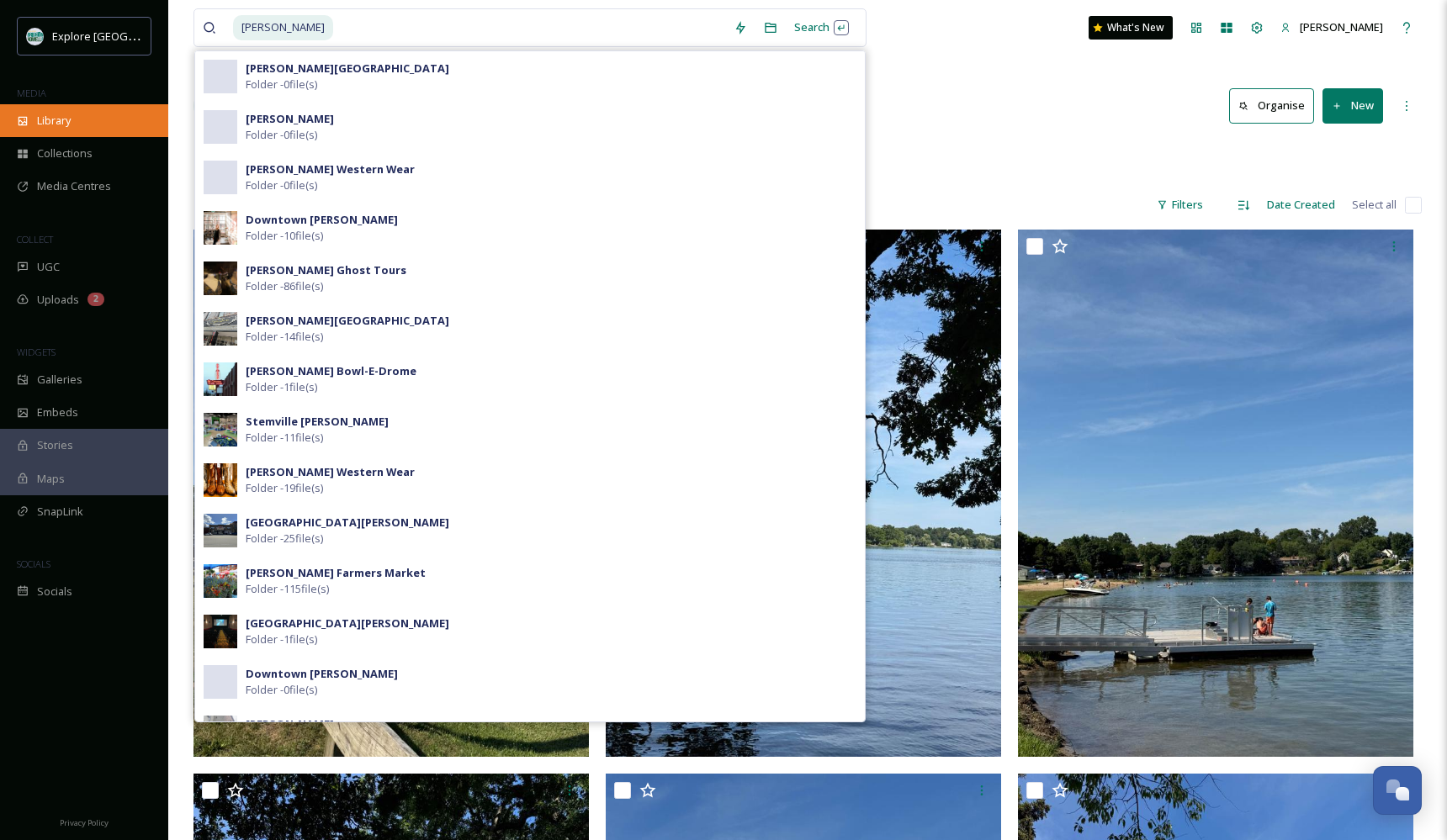
click at [63, 120] on span "Library" at bounding box center [54, 120] width 34 height 16
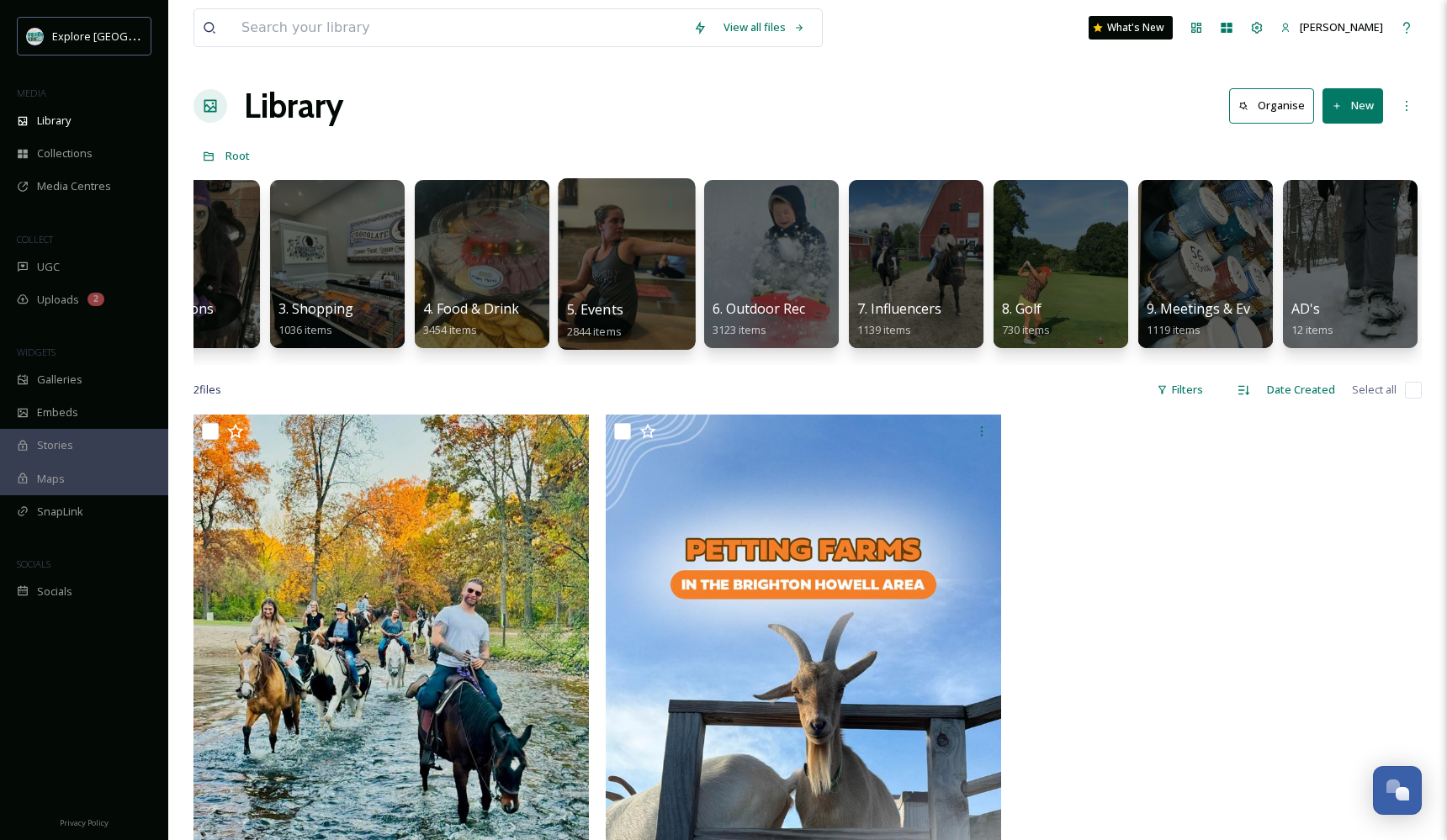
scroll to position [0, 219]
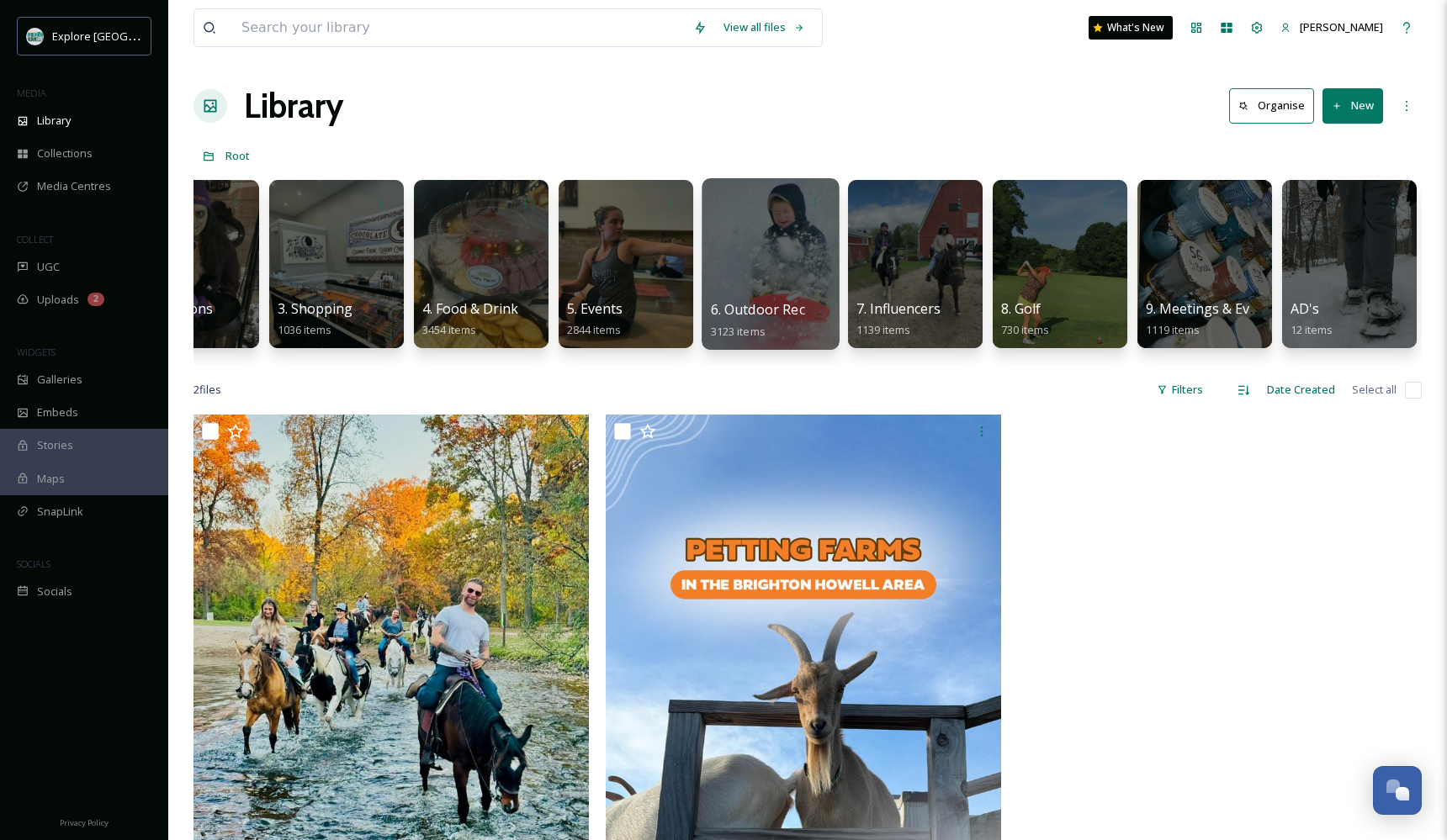
click at [792, 276] on div at bounding box center [770, 264] width 137 height 171
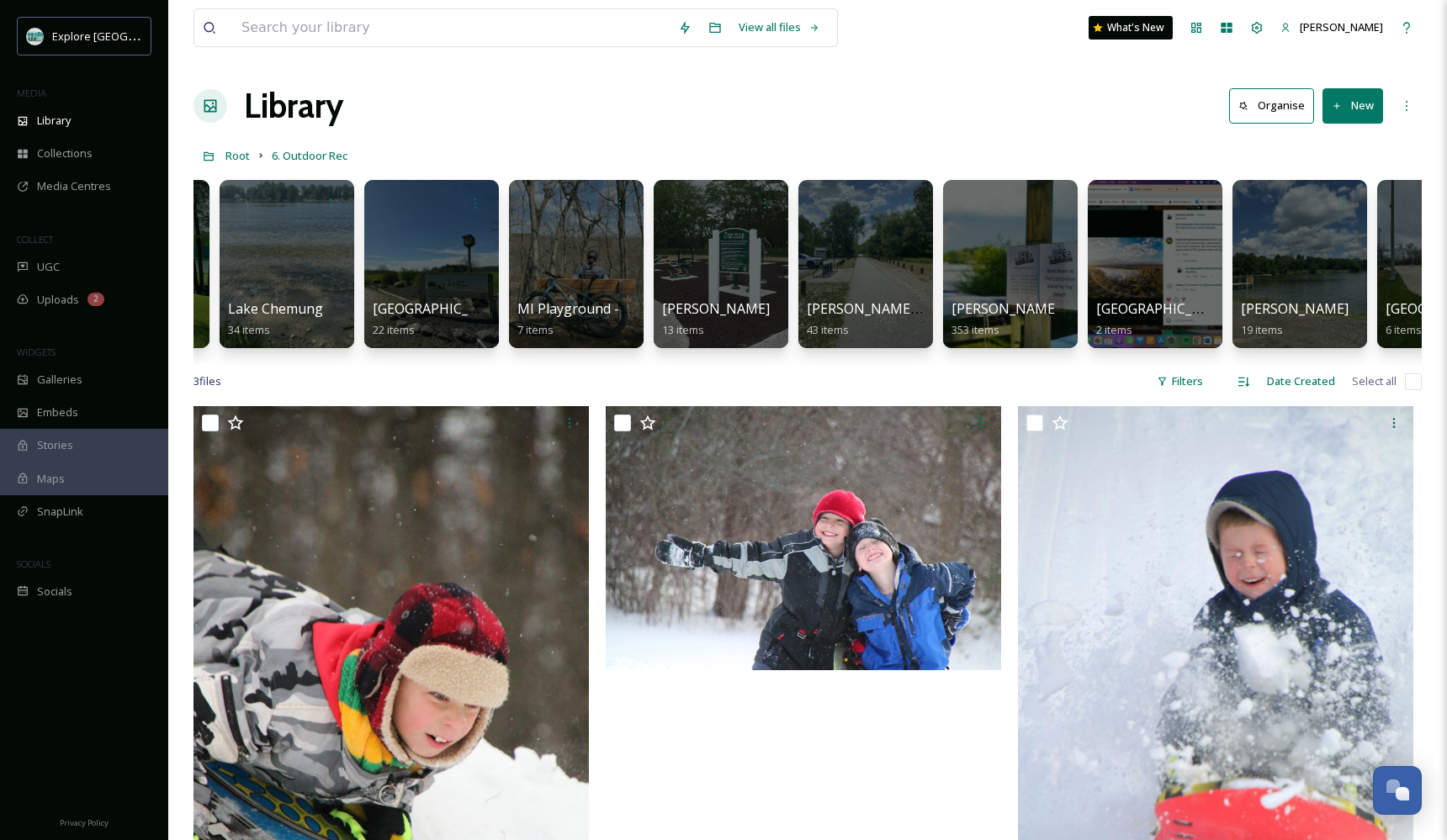
scroll to position [0, 2164]
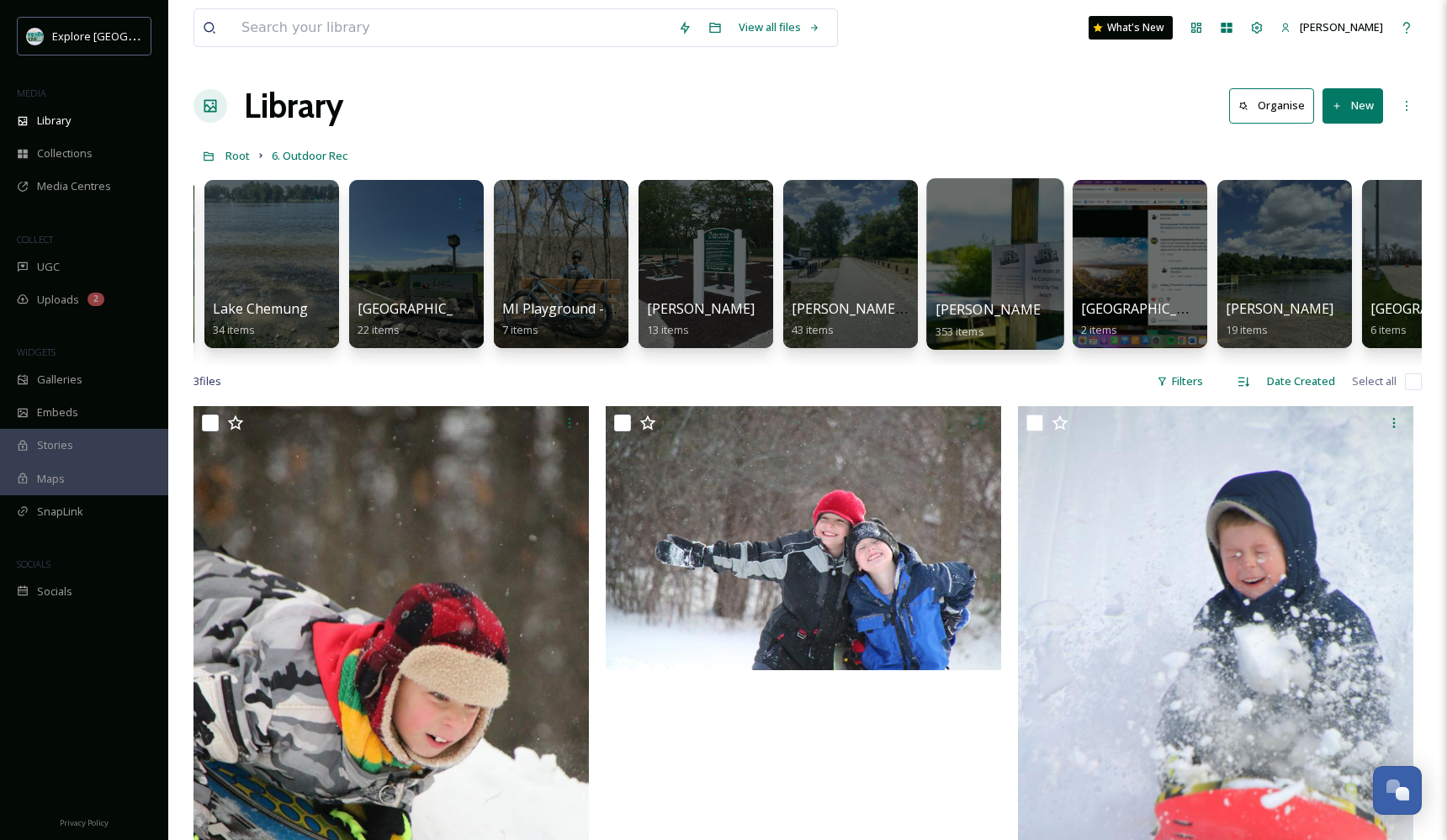
click at [986, 279] on div at bounding box center [994, 264] width 137 height 171
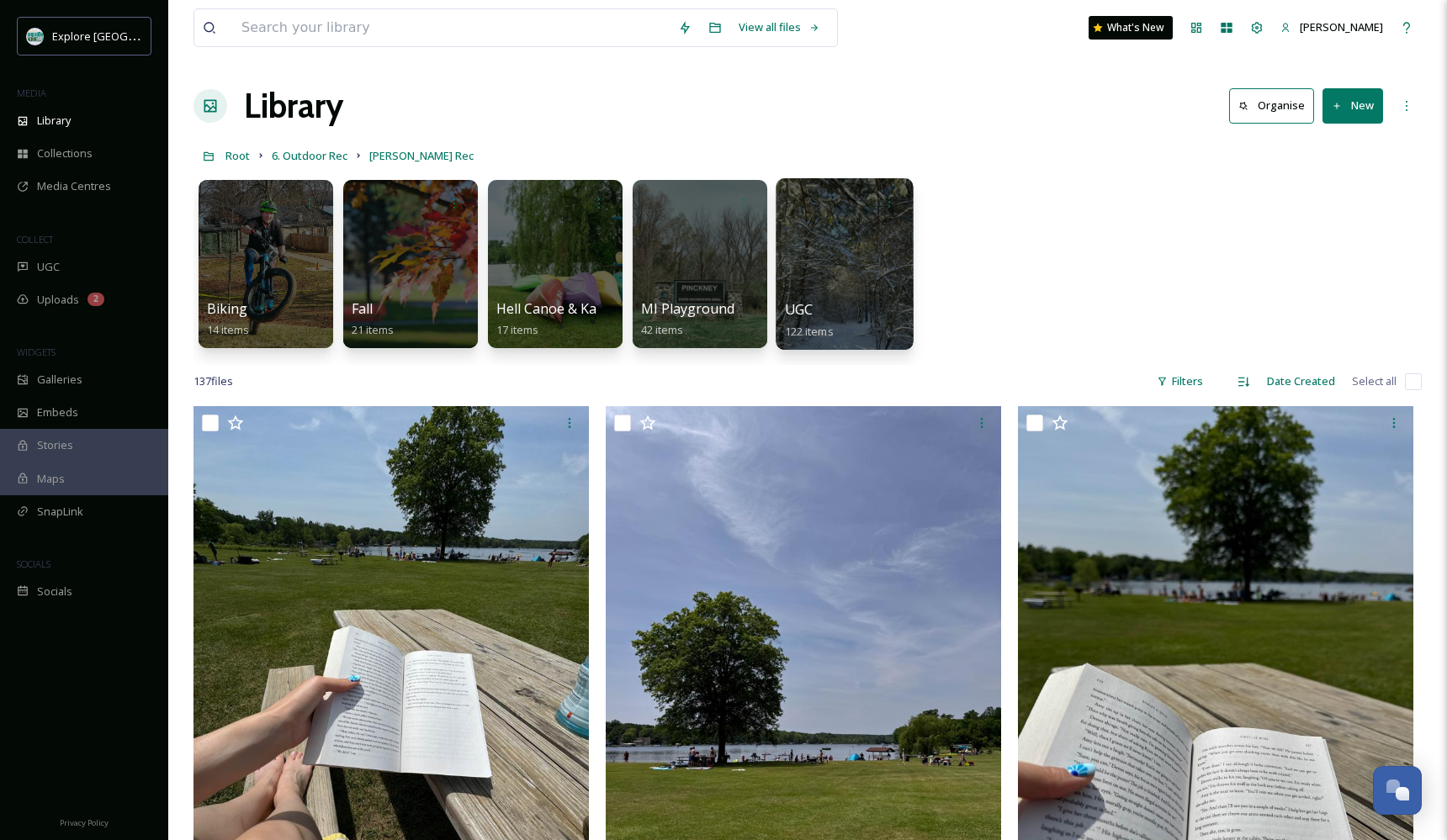
click at [841, 262] on div at bounding box center [844, 264] width 137 height 171
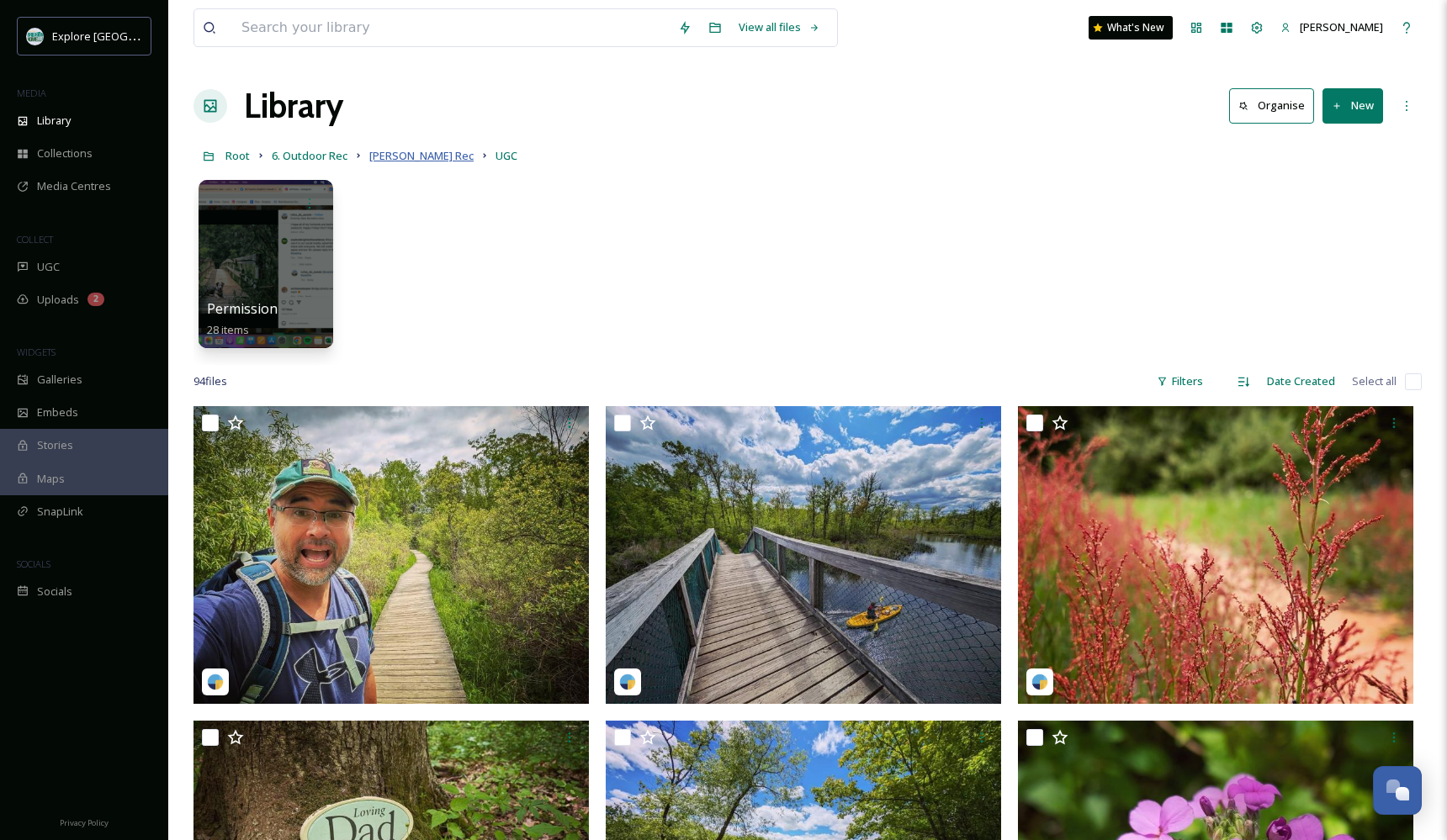
click at [393, 163] on span "[PERSON_NAME] Rec" at bounding box center [421, 155] width 104 height 15
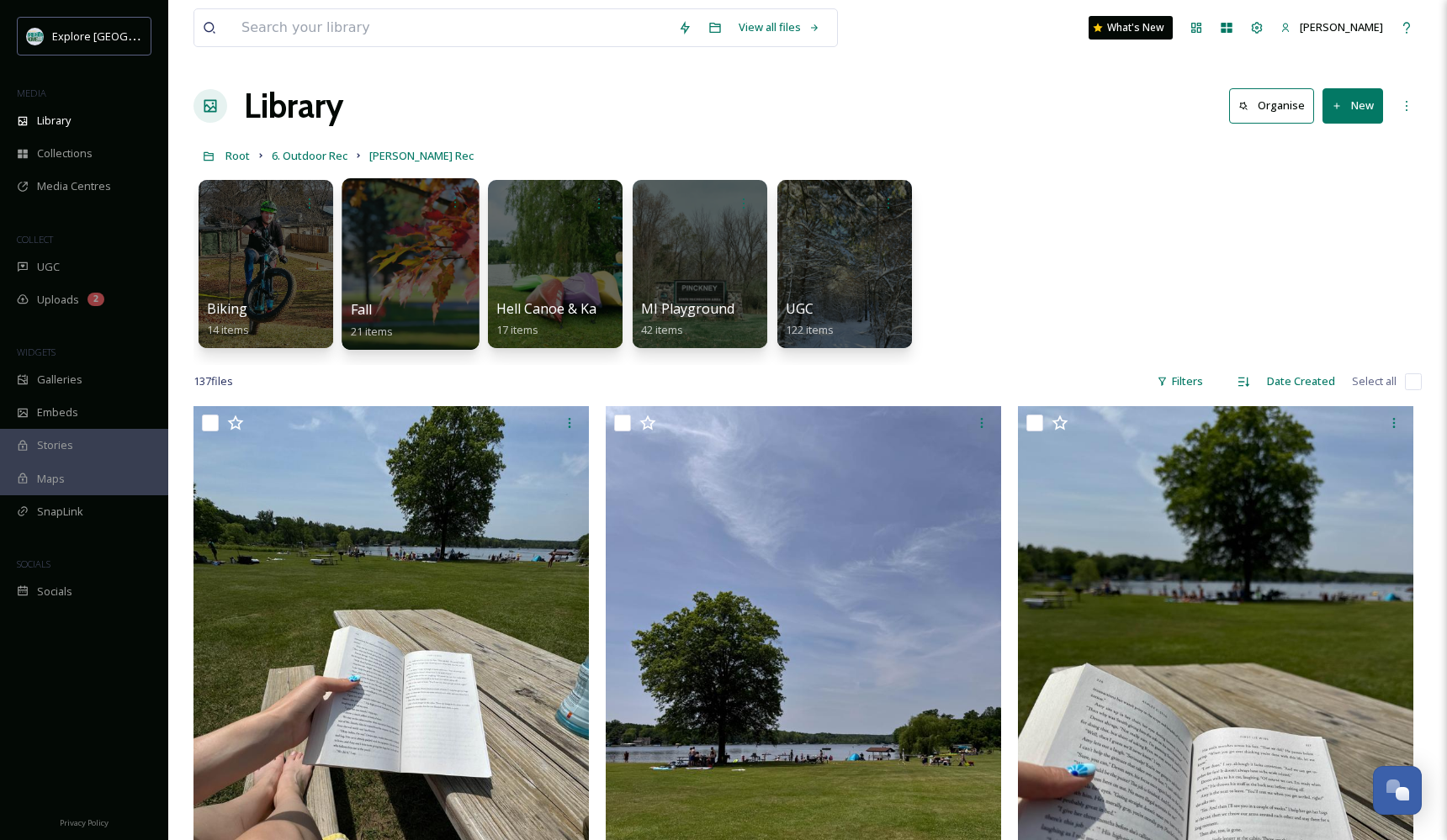
click at [393, 284] on div at bounding box center [409, 264] width 137 height 171
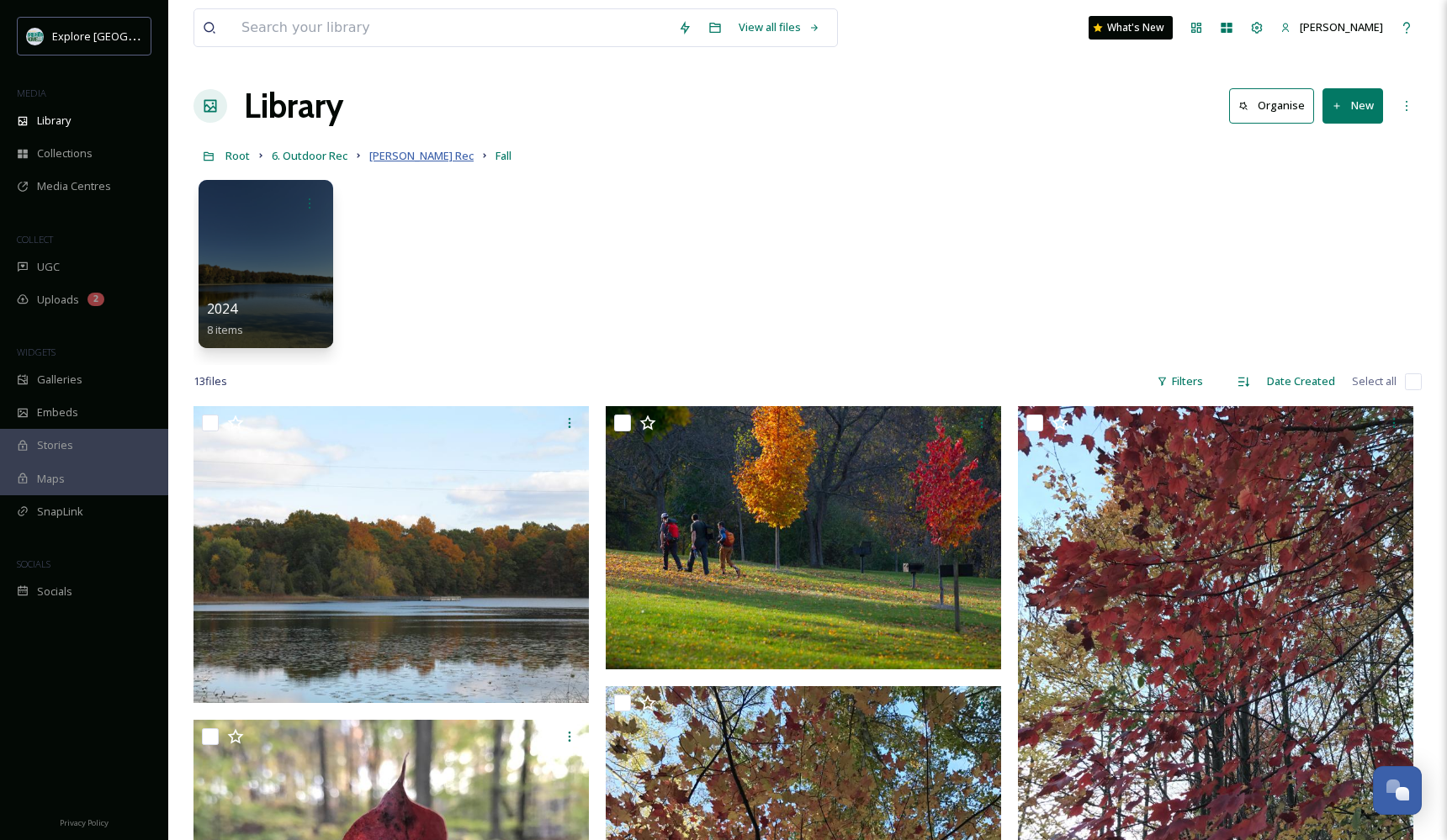
click at [382, 158] on span "[PERSON_NAME] Rec" at bounding box center [421, 155] width 104 height 15
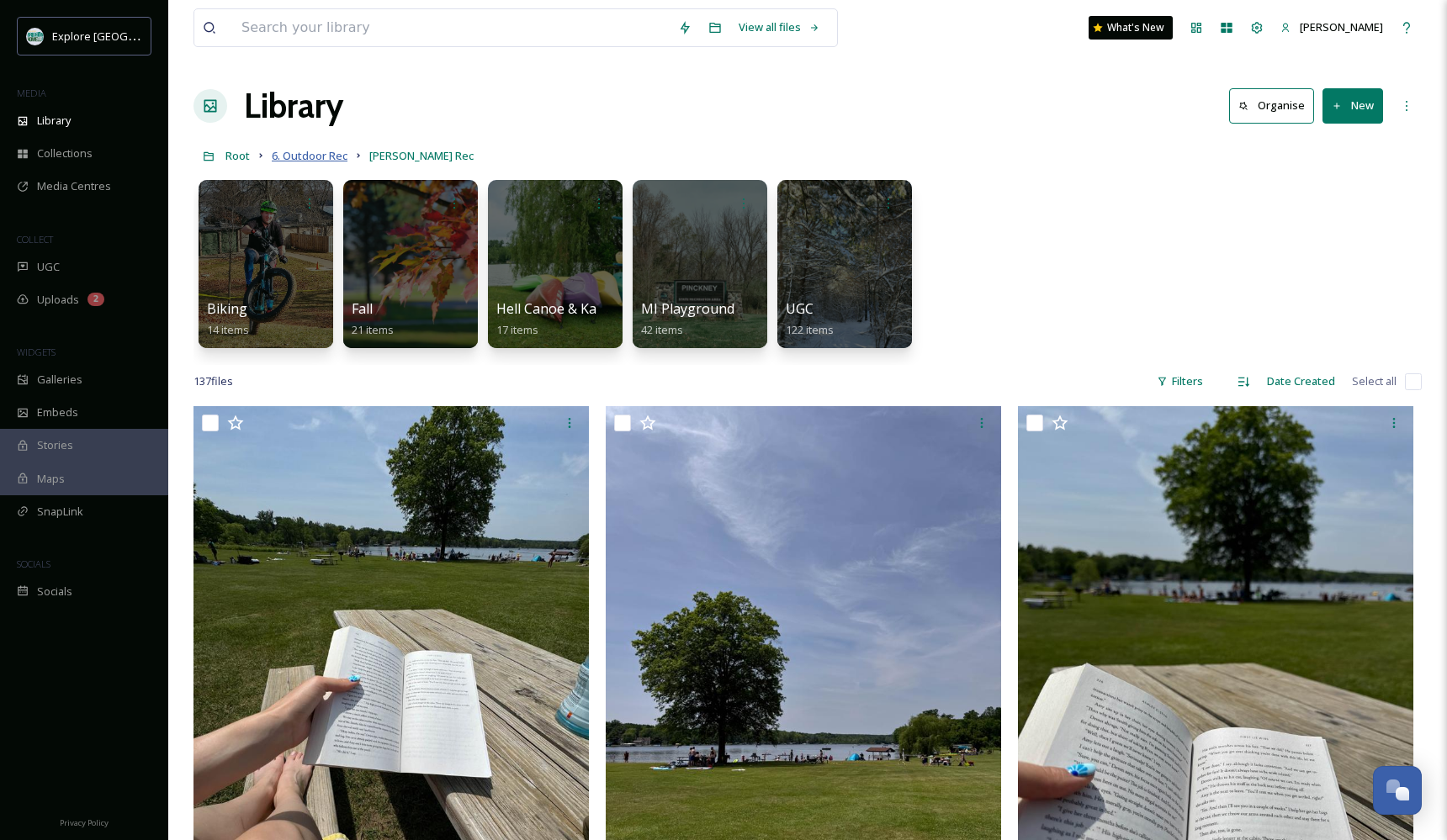
click at [339, 156] on span "6. Outdoor Rec" at bounding box center [309, 155] width 76 height 15
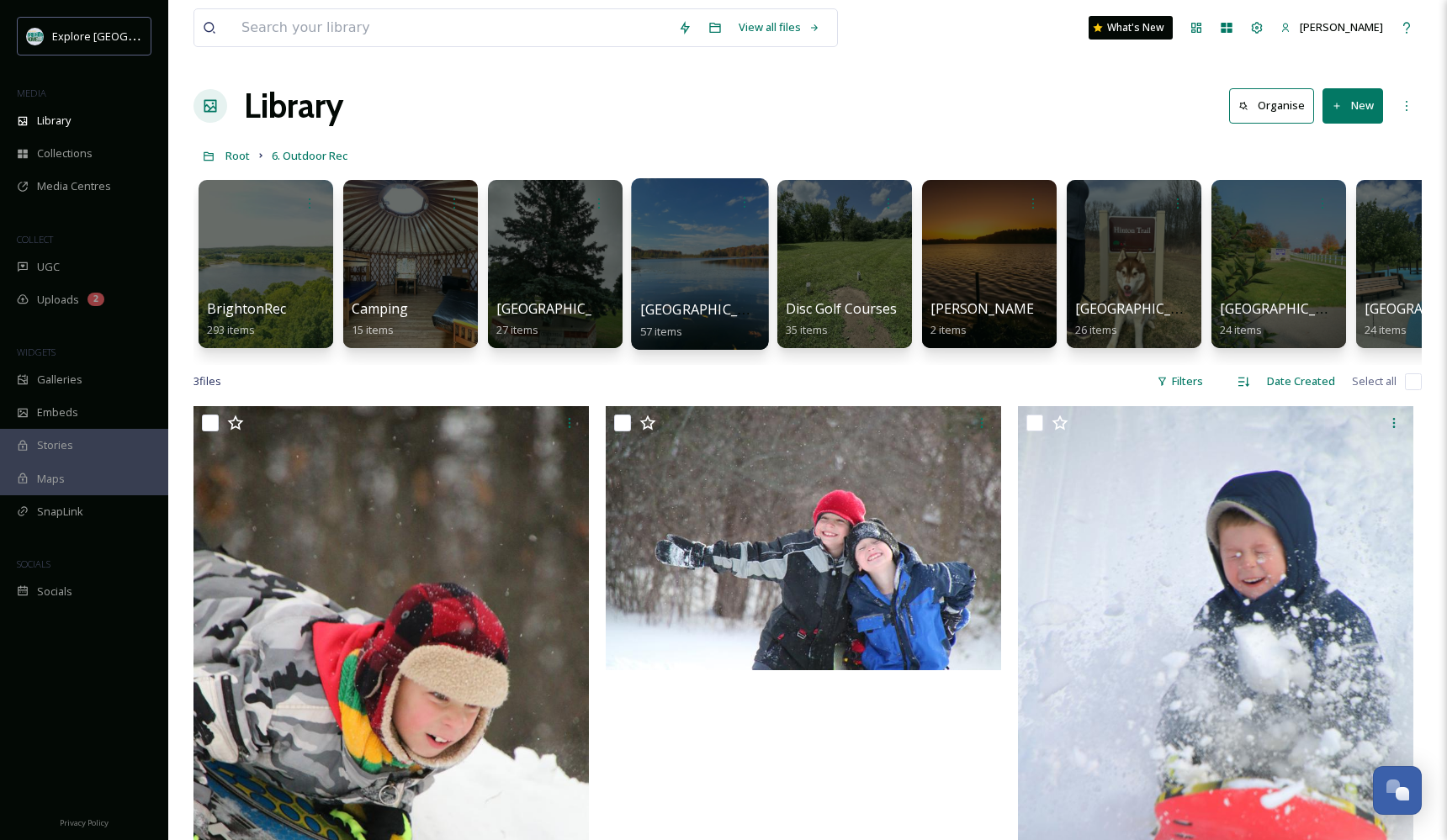
click at [703, 292] on div at bounding box center [699, 264] width 137 height 171
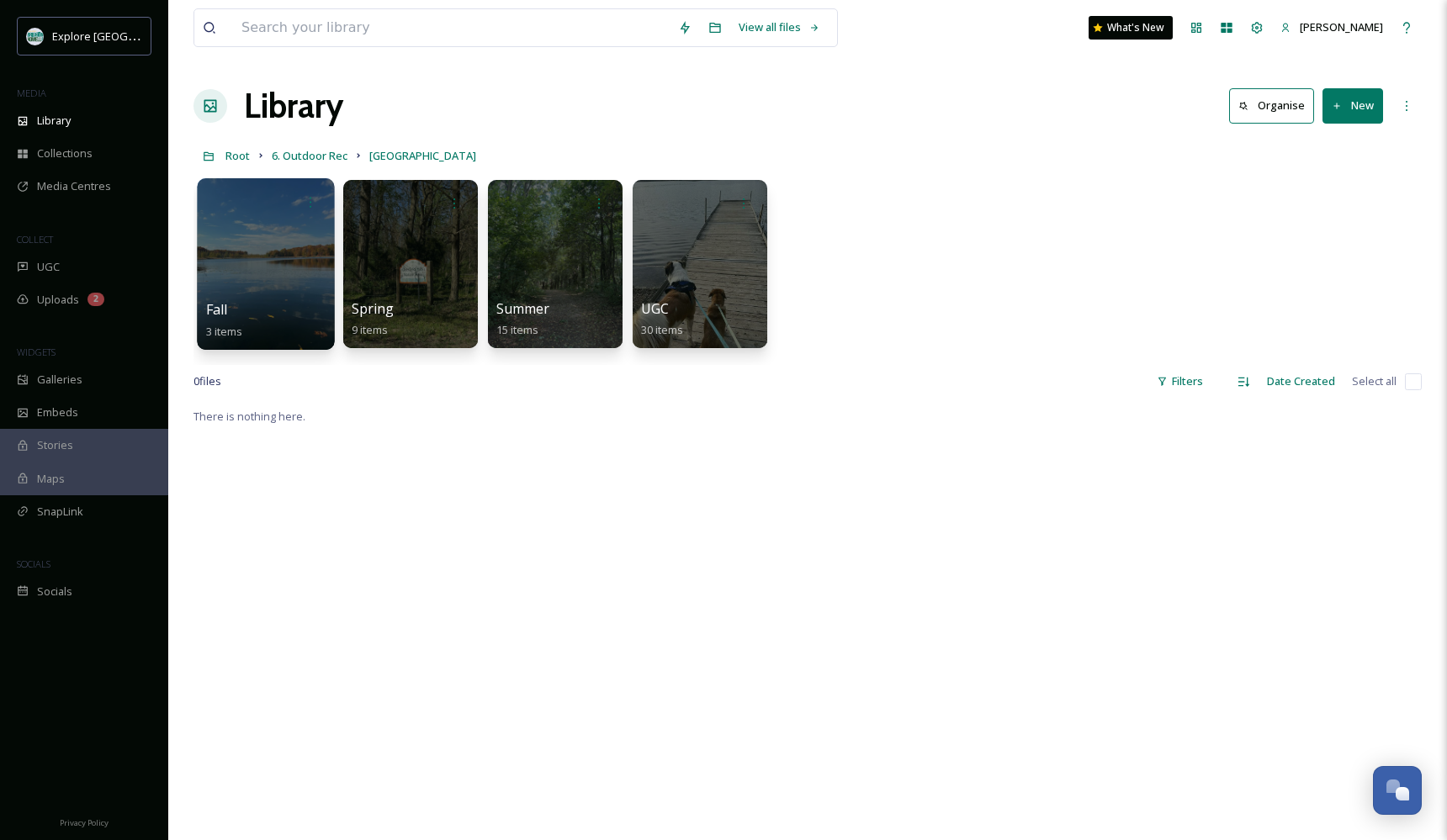
click at [264, 303] on div "Fall 3 items" at bounding box center [266, 320] width 120 height 42
click at [250, 250] on div at bounding box center [265, 264] width 137 height 171
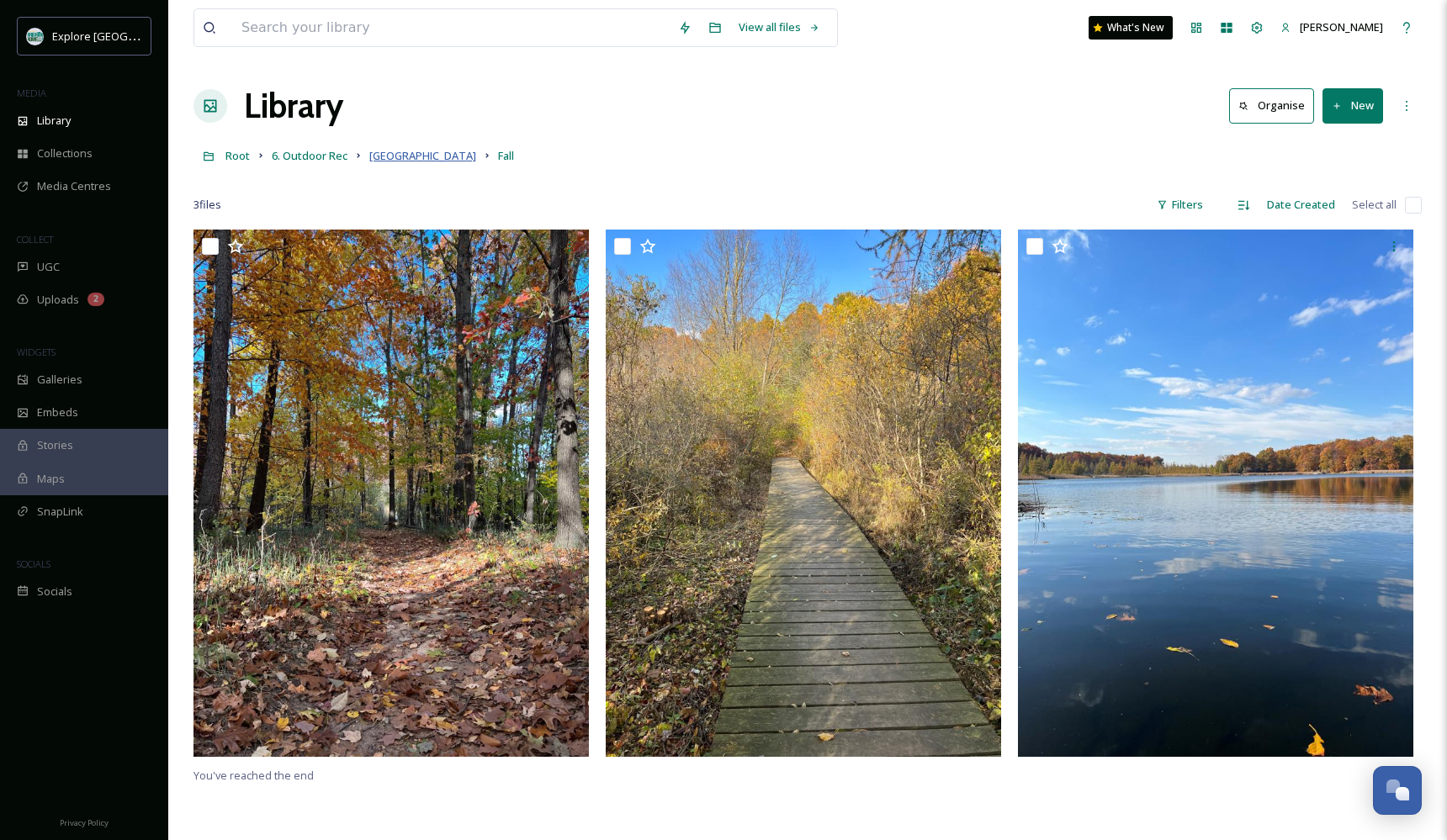
click at [447, 154] on span "[GEOGRAPHIC_DATA]" at bounding box center [422, 155] width 107 height 15
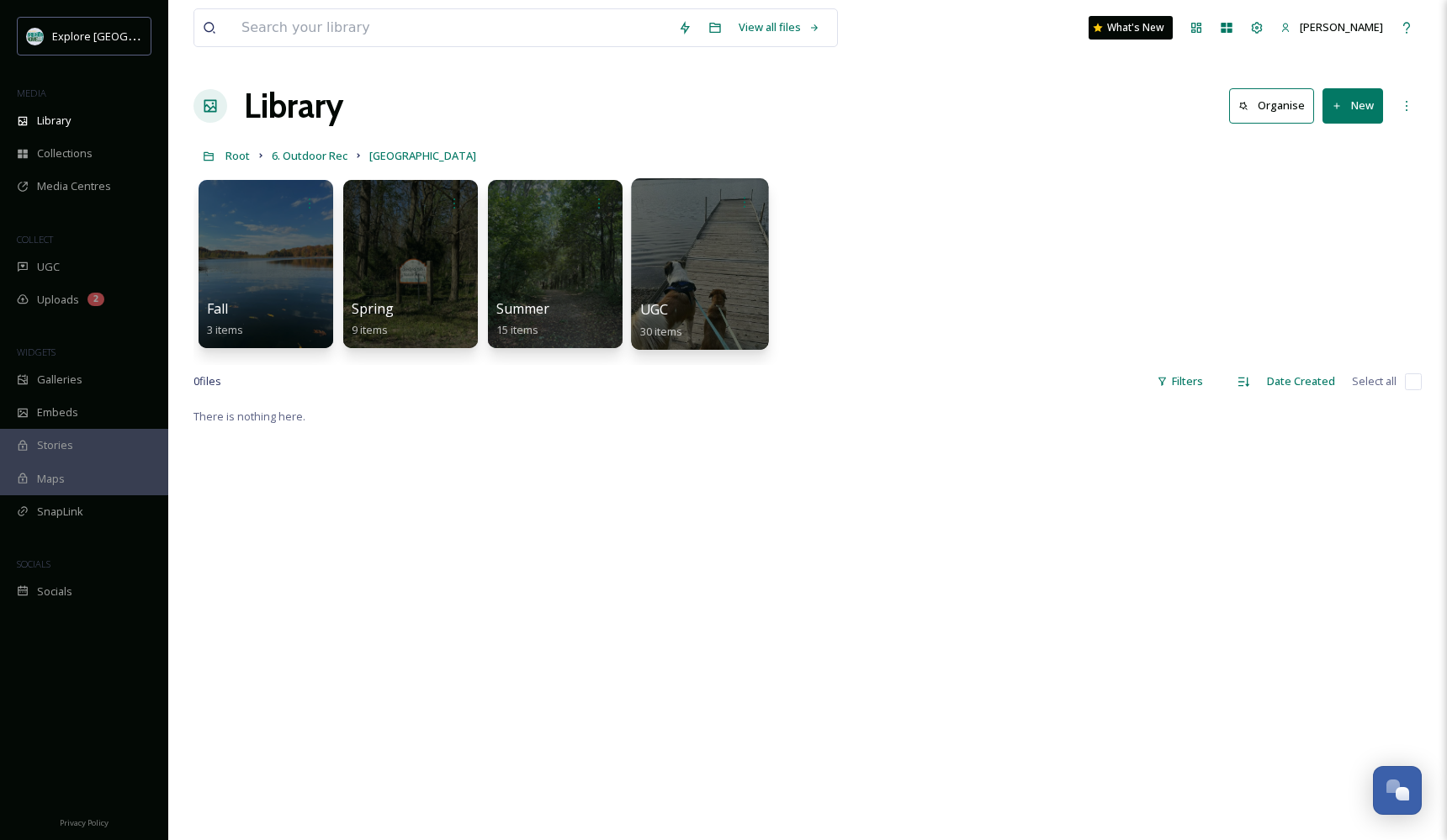
click at [670, 259] on div at bounding box center [699, 264] width 137 height 171
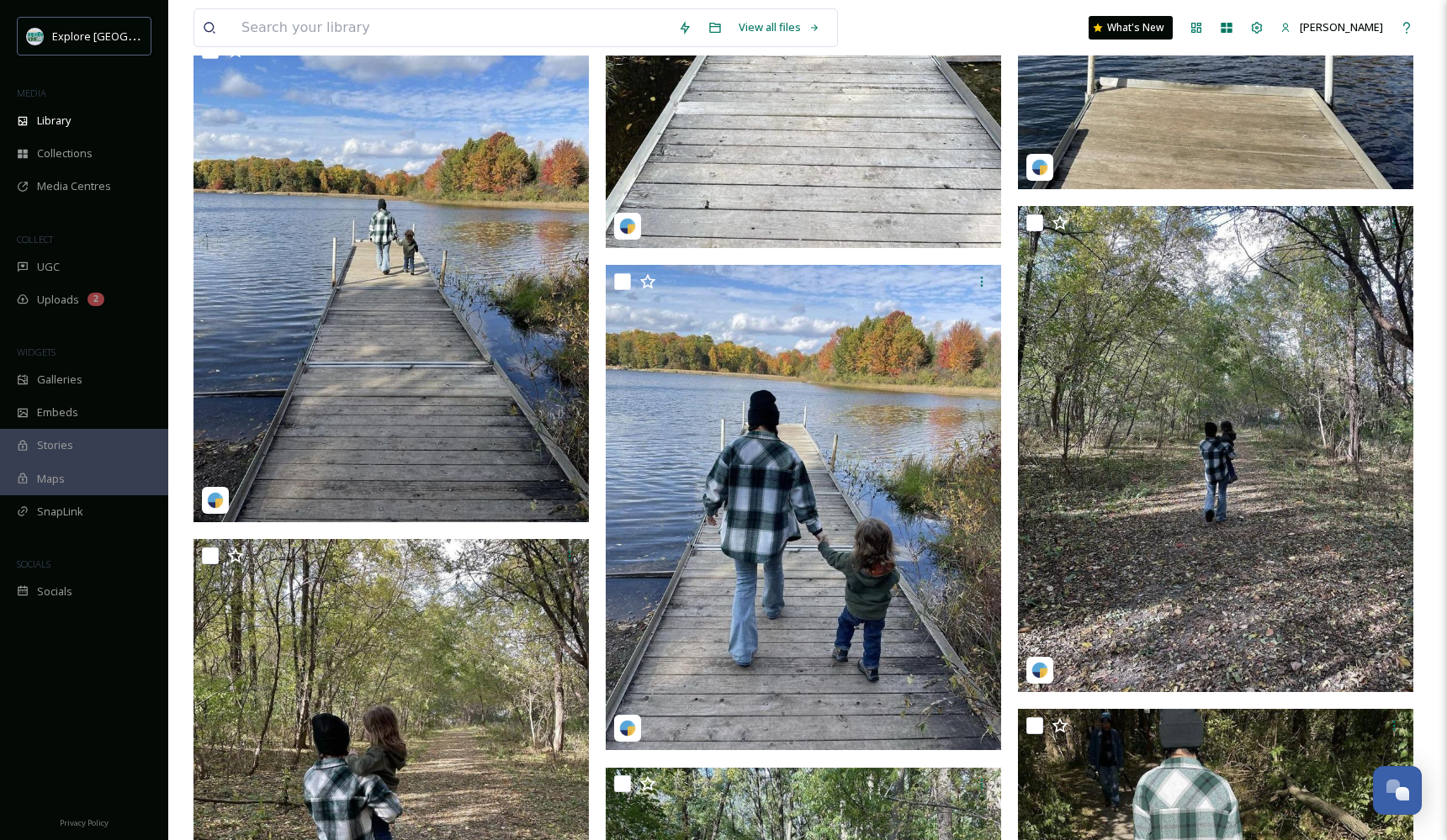
scroll to position [4014, 0]
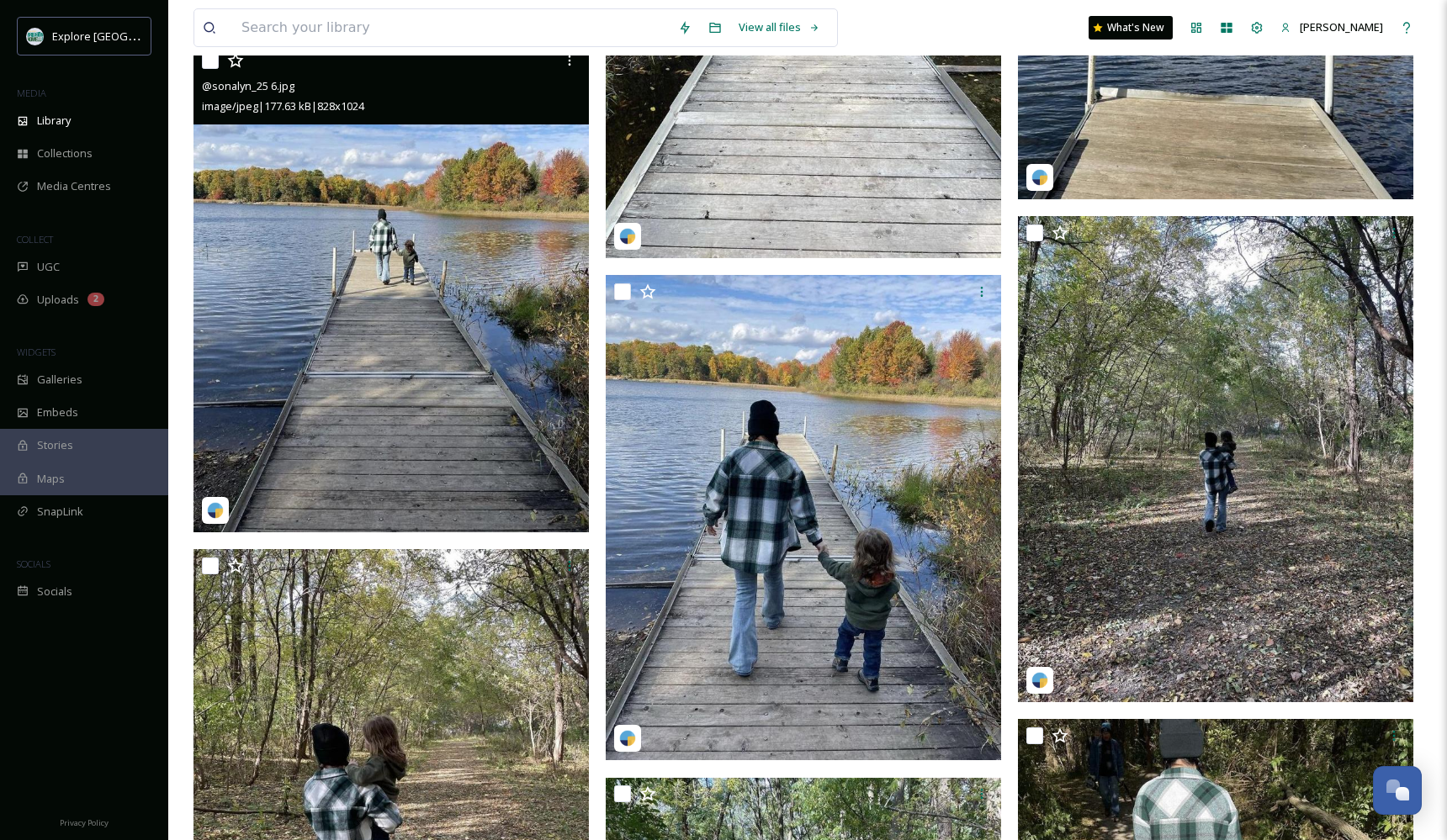
click at [415, 238] on img at bounding box center [391, 288] width 395 height 489
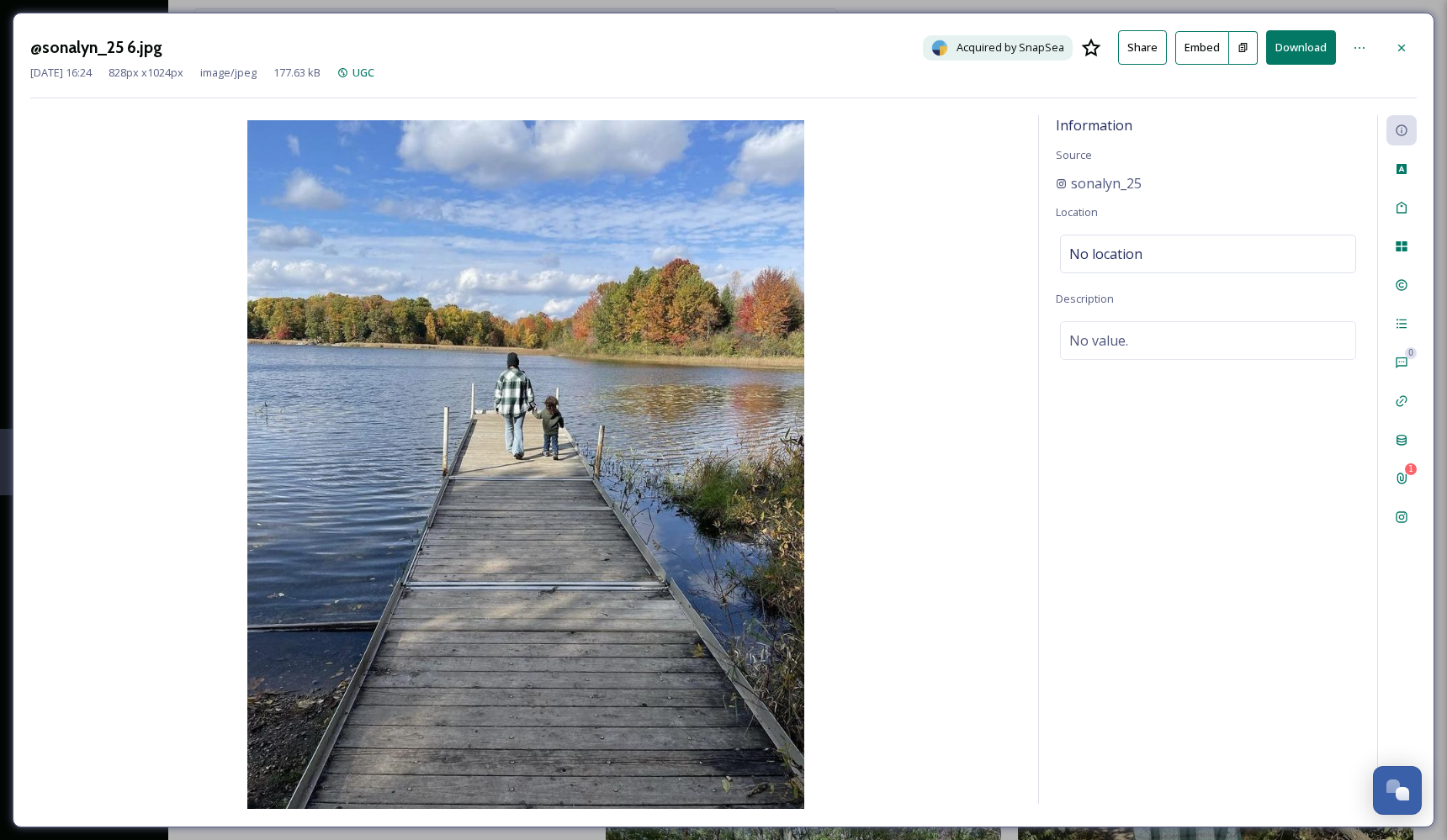
click at [1205, 46] on button "Embed" at bounding box center [1202, 48] width 54 height 34
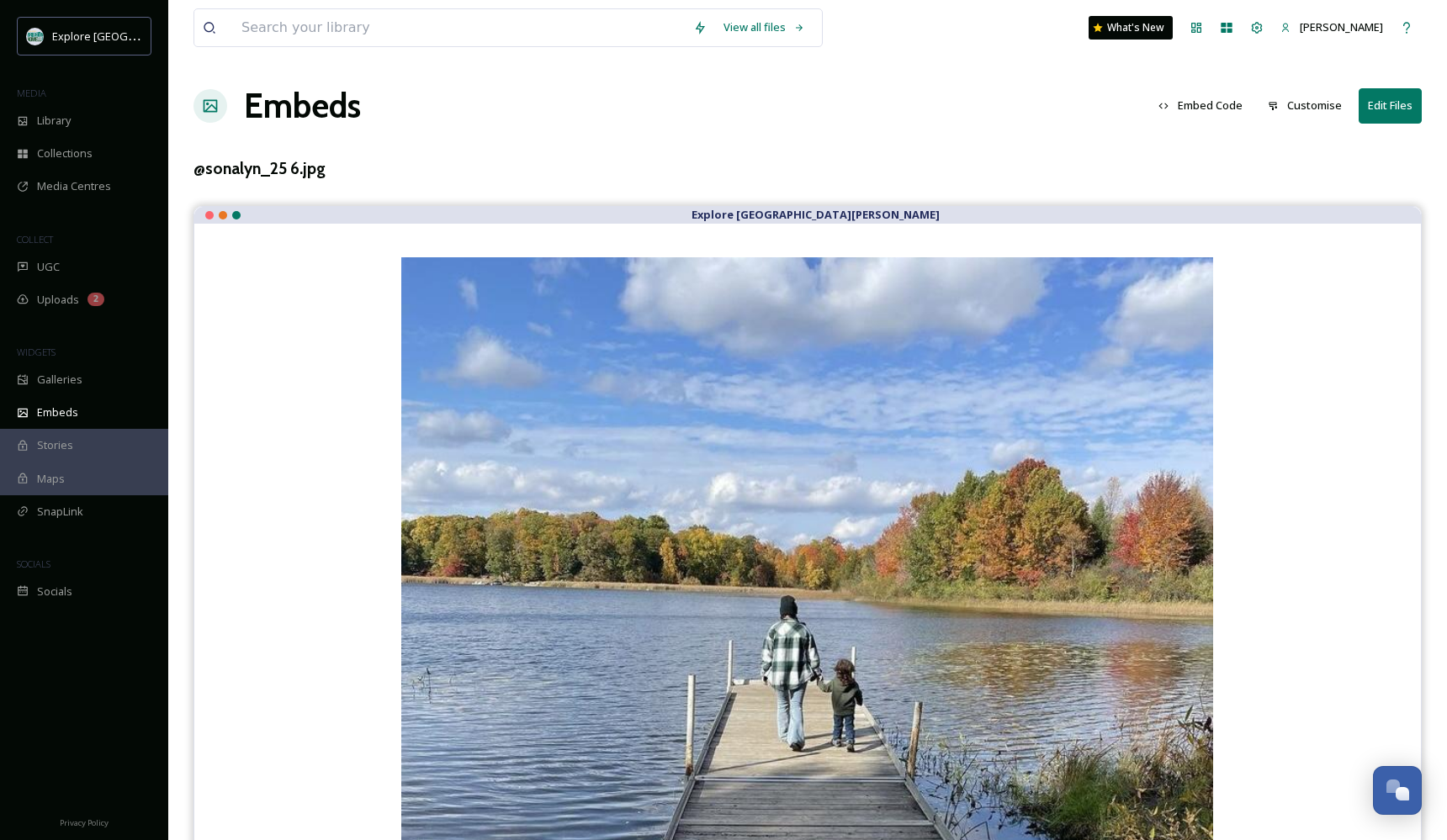
click at [1205, 106] on button "Embed Code" at bounding box center [1201, 105] width 101 height 33
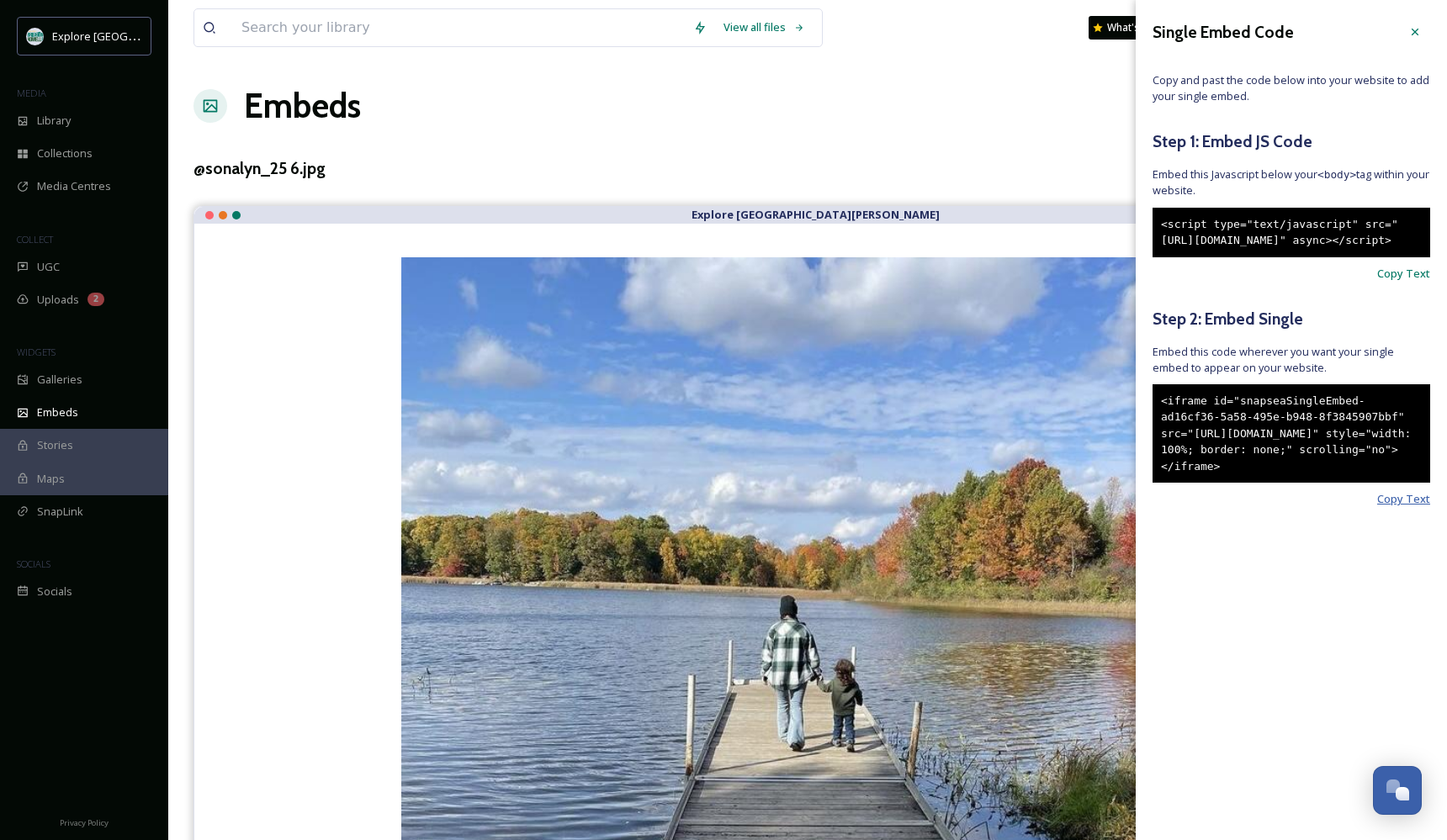
click at [1407, 507] on span "Copy Text" at bounding box center [1403, 499] width 53 height 16
click at [50, 127] on span "Library" at bounding box center [54, 120] width 34 height 16
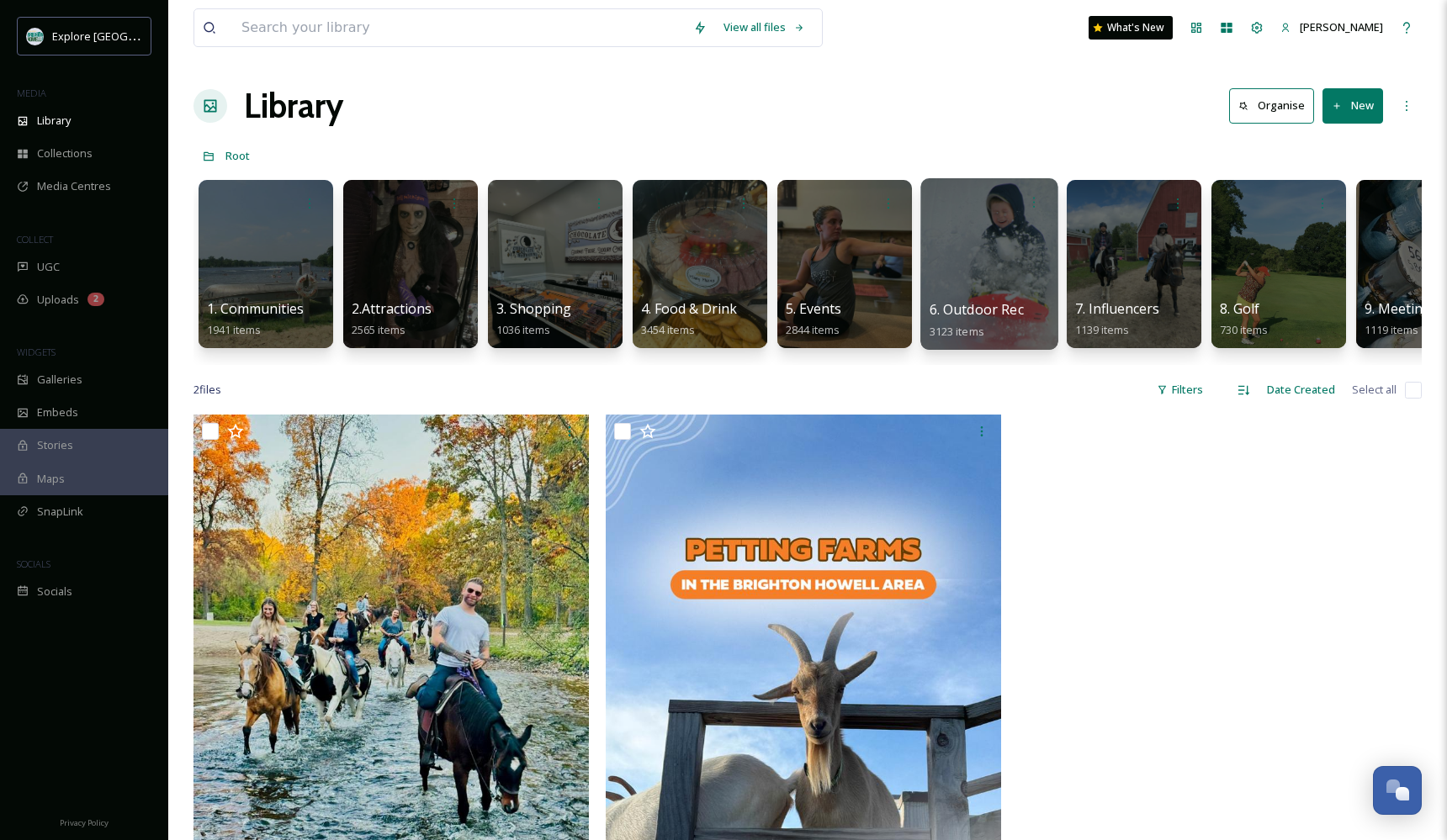
click at [988, 224] on div at bounding box center [988, 264] width 137 height 171
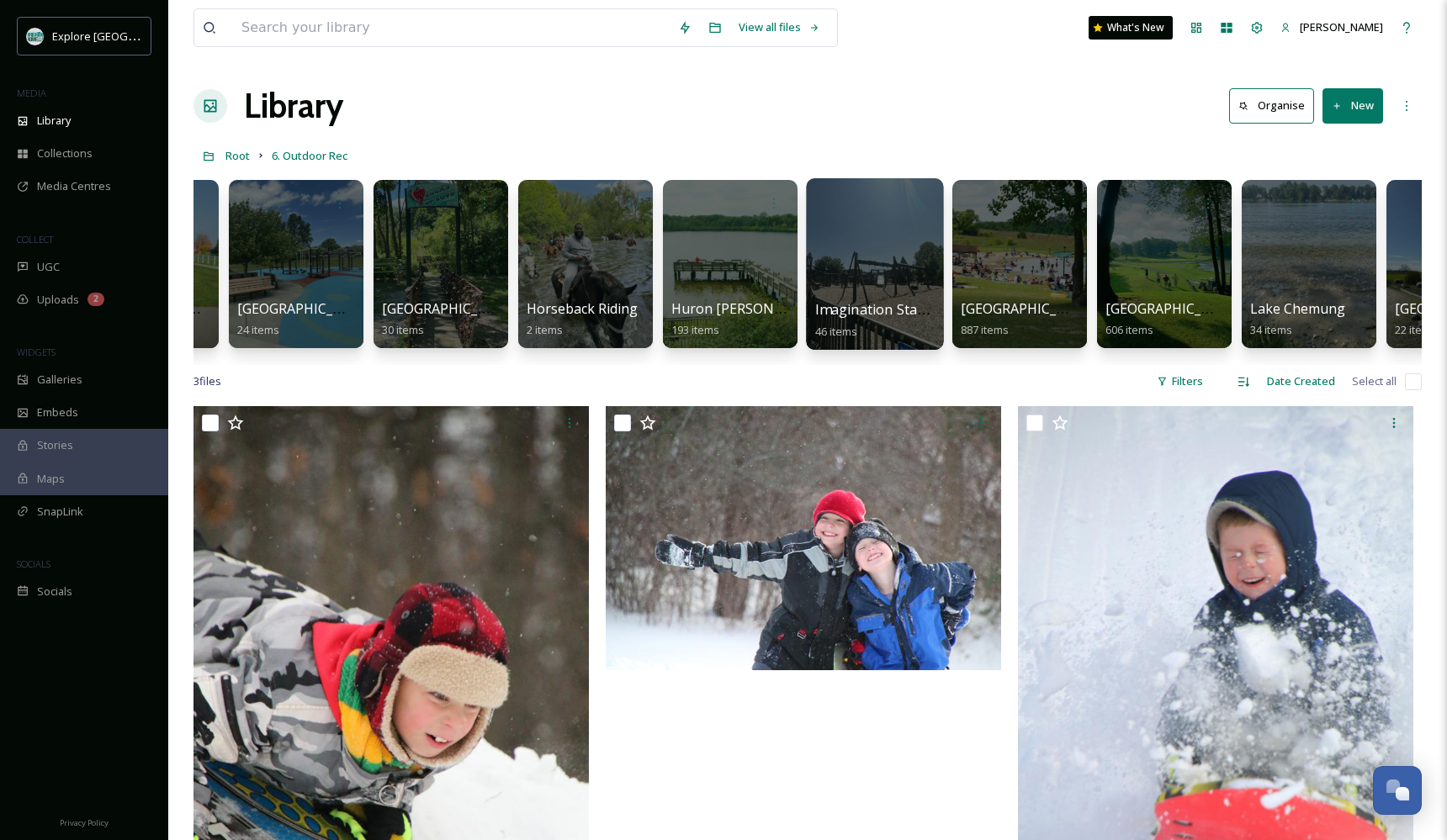
scroll to position [0, 1287]
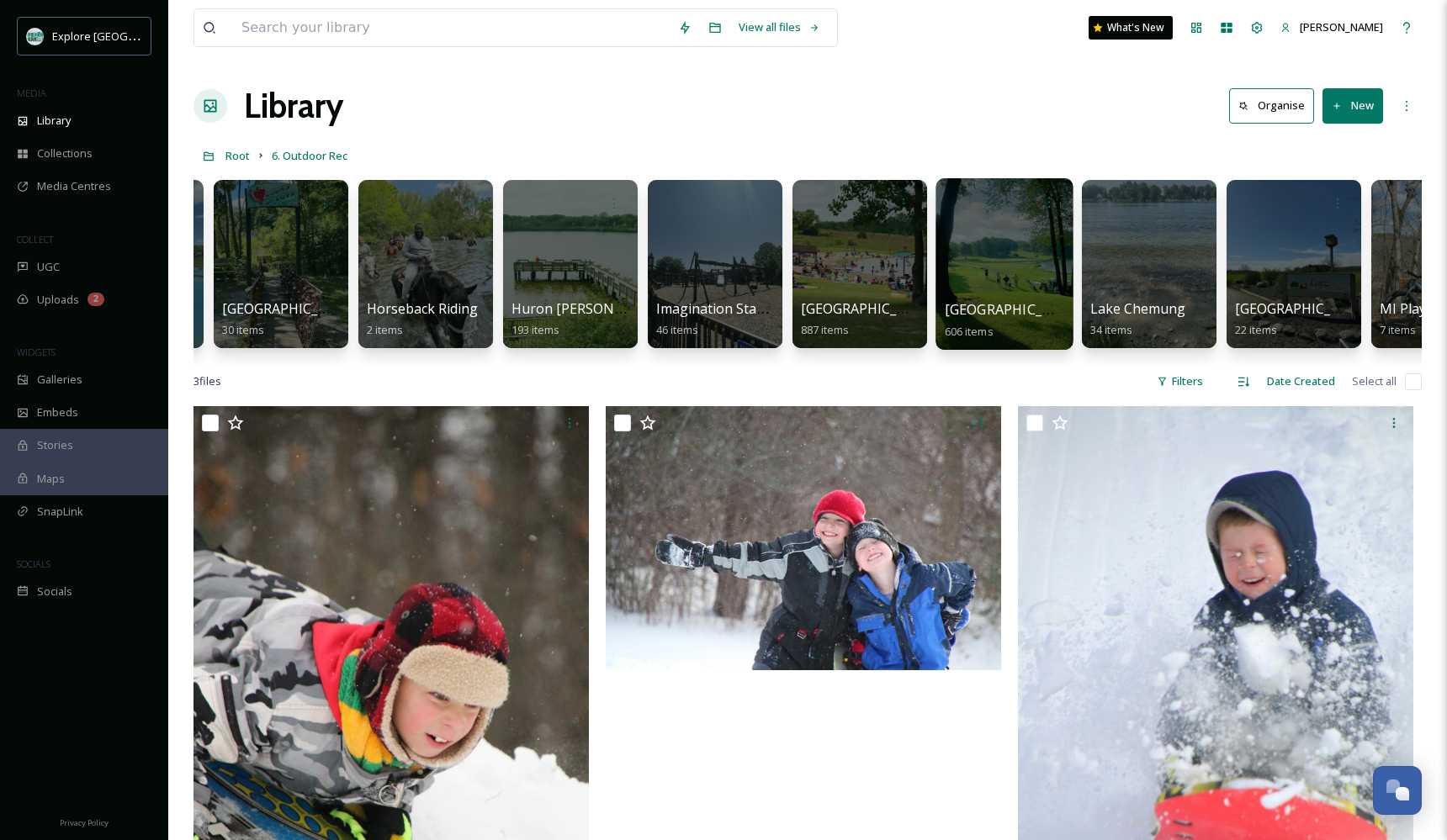
click at [1055, 285] on div at bounding box center [1003, 264] width 137 height 171
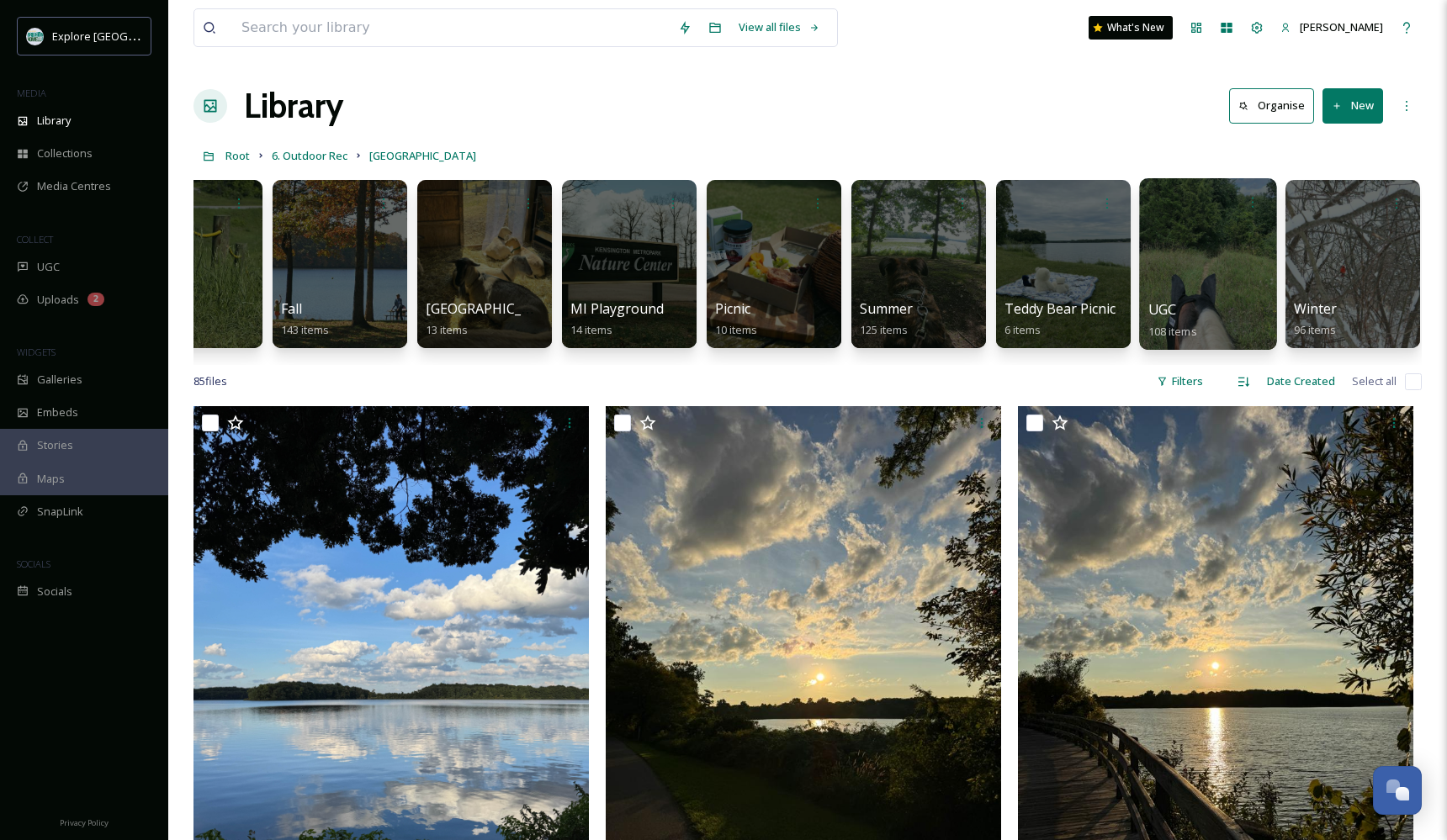
scroll to position [0, 69]
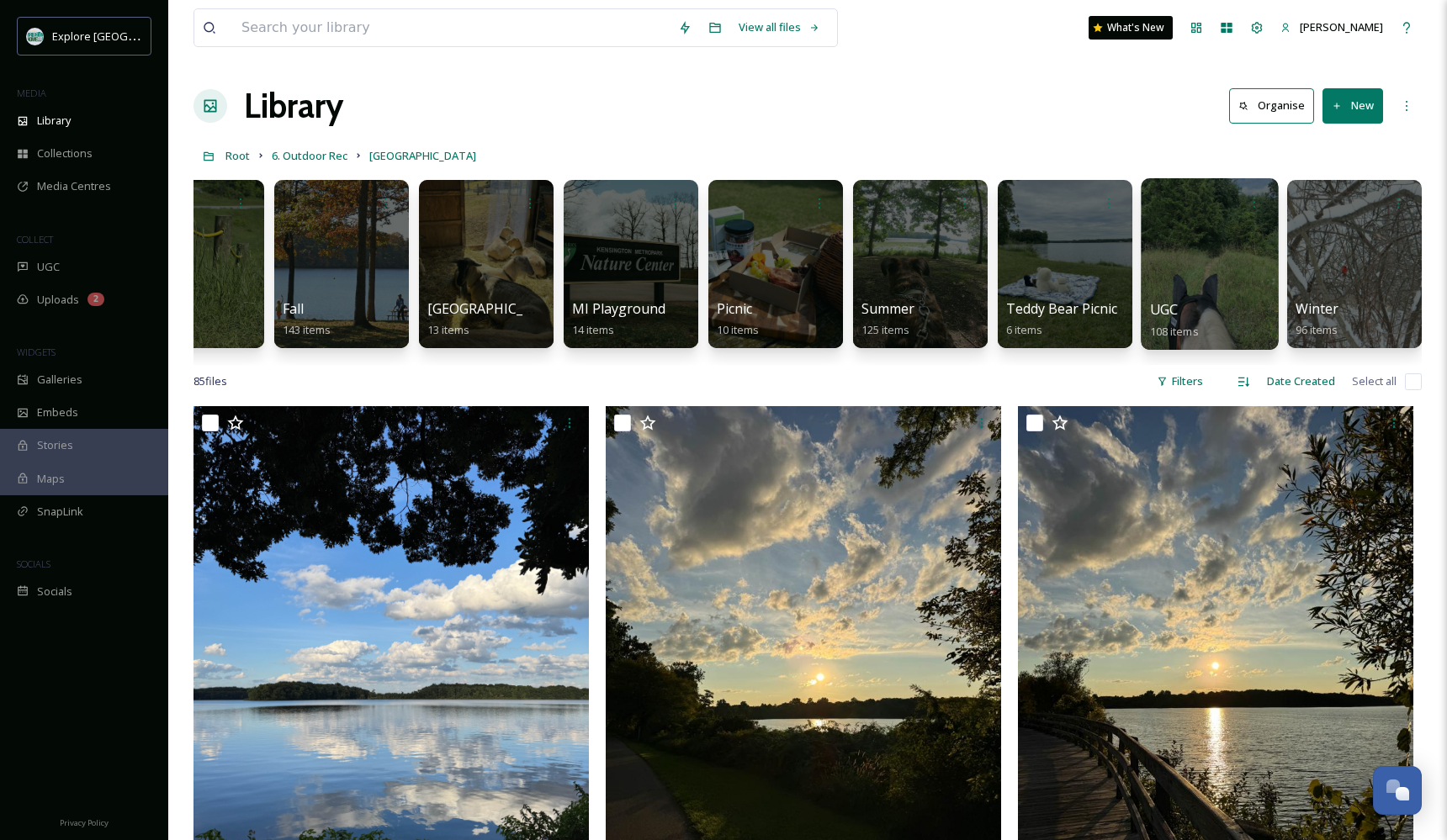
click at [1170, 290] on div at bounding box center [1208, 264] width 137 height 171
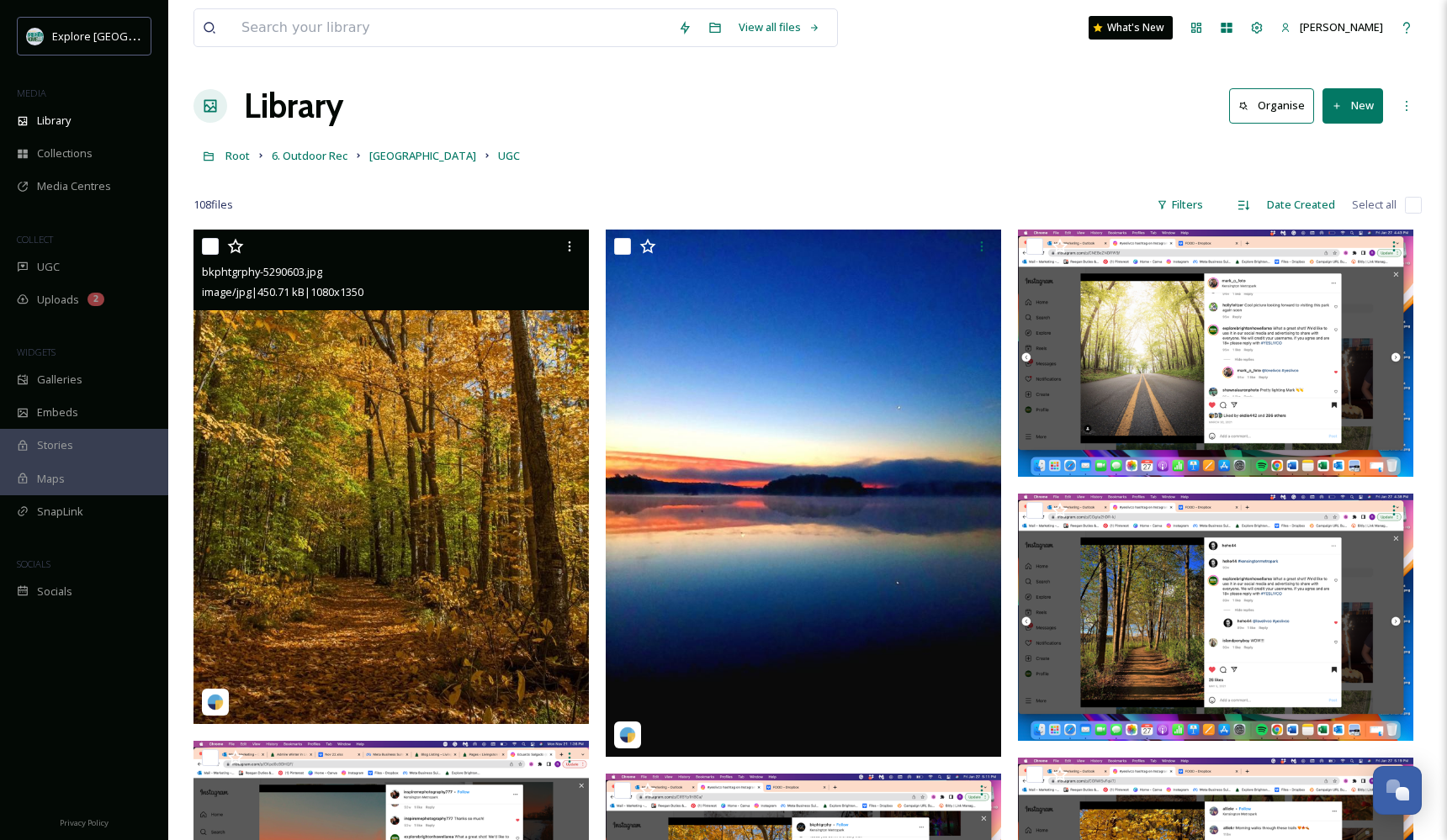
click at [427, 501] on img at bounding box center [391, 477] width 395 height 494
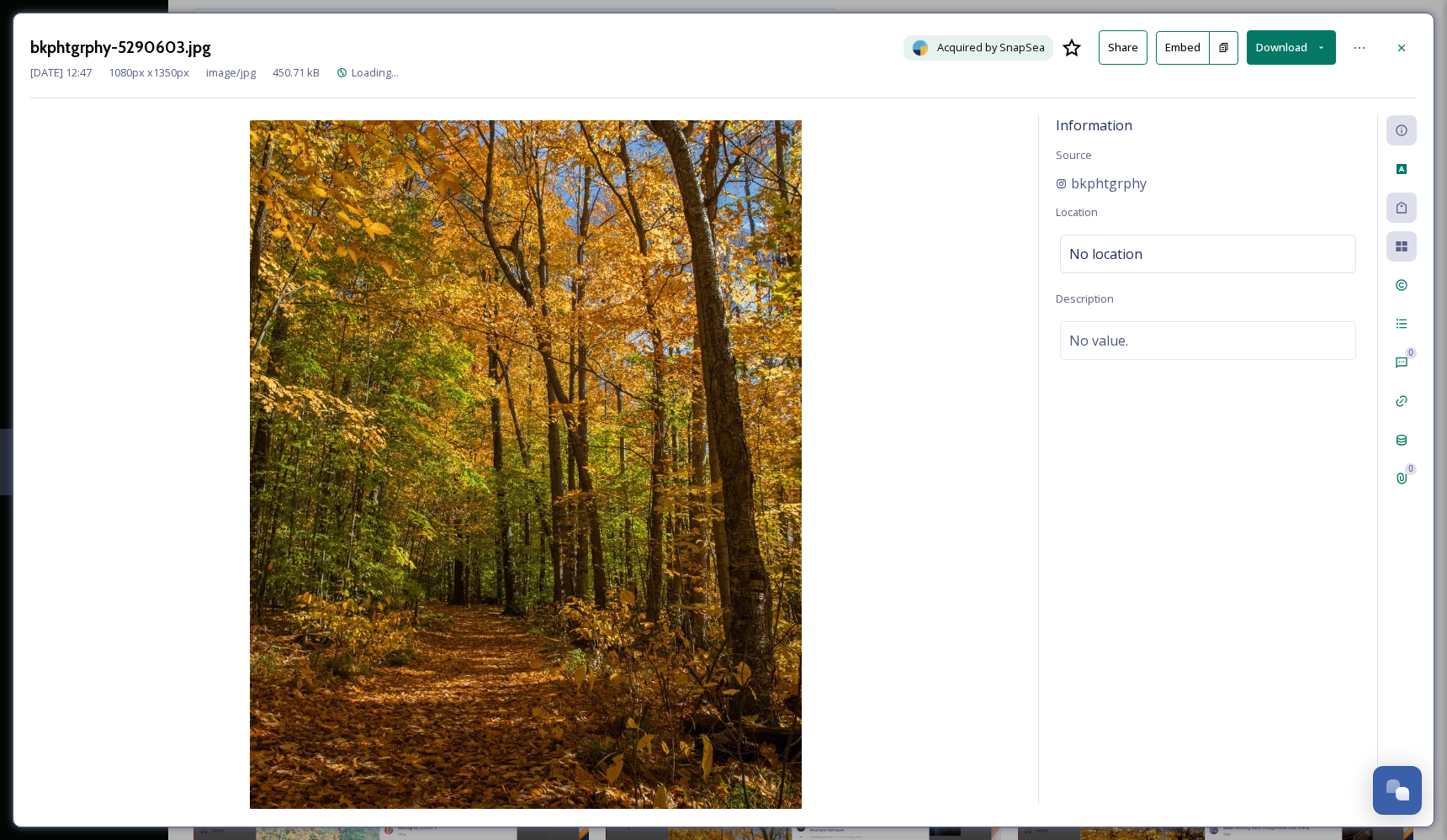
click at [1172, 53] on button "Embed" at bounding box center [1182, 48] width 54 height 34
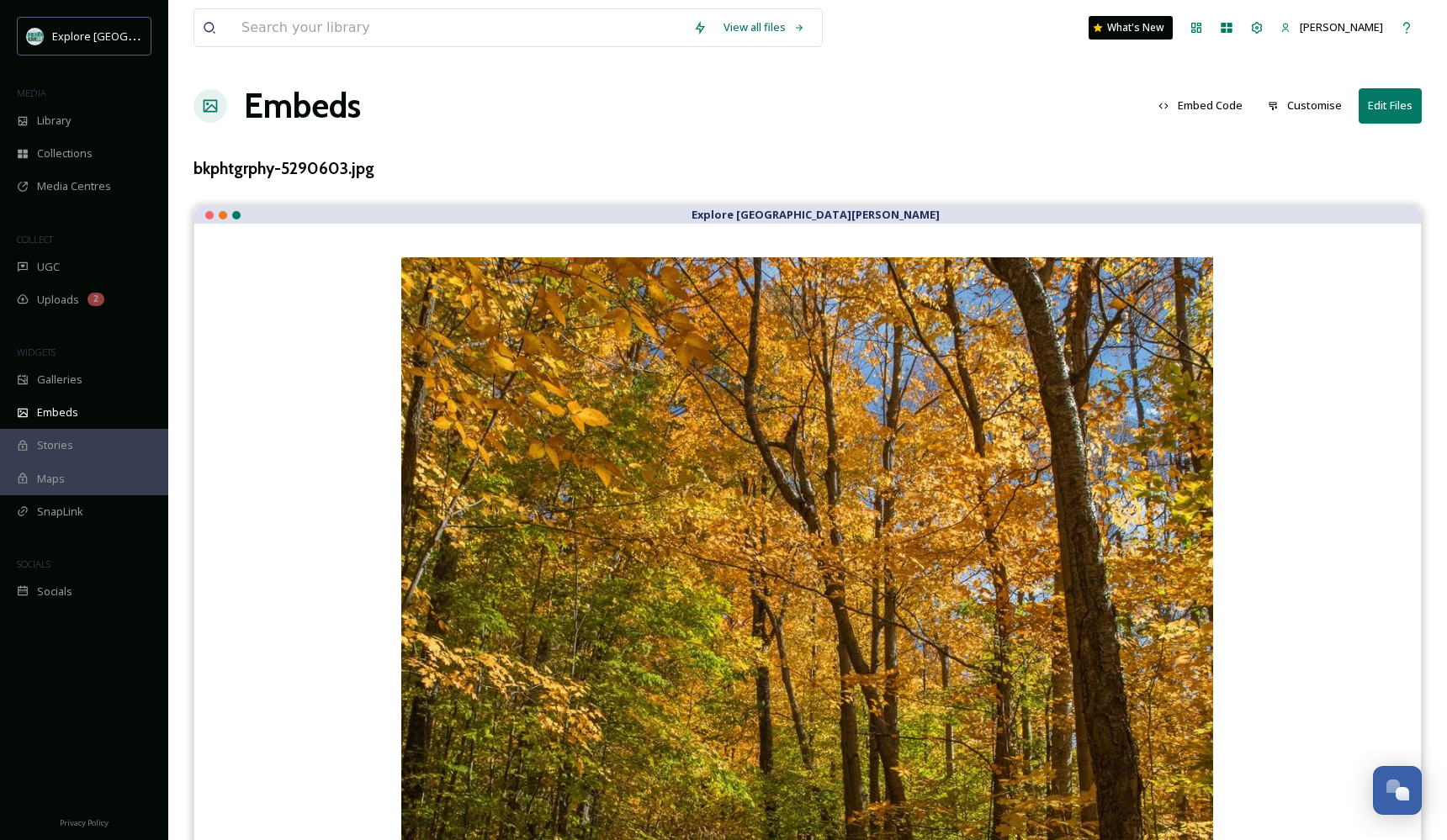
click at [1230, 101] on button "Embed Code" at bounding box center [1201, 105] width 101 height 33
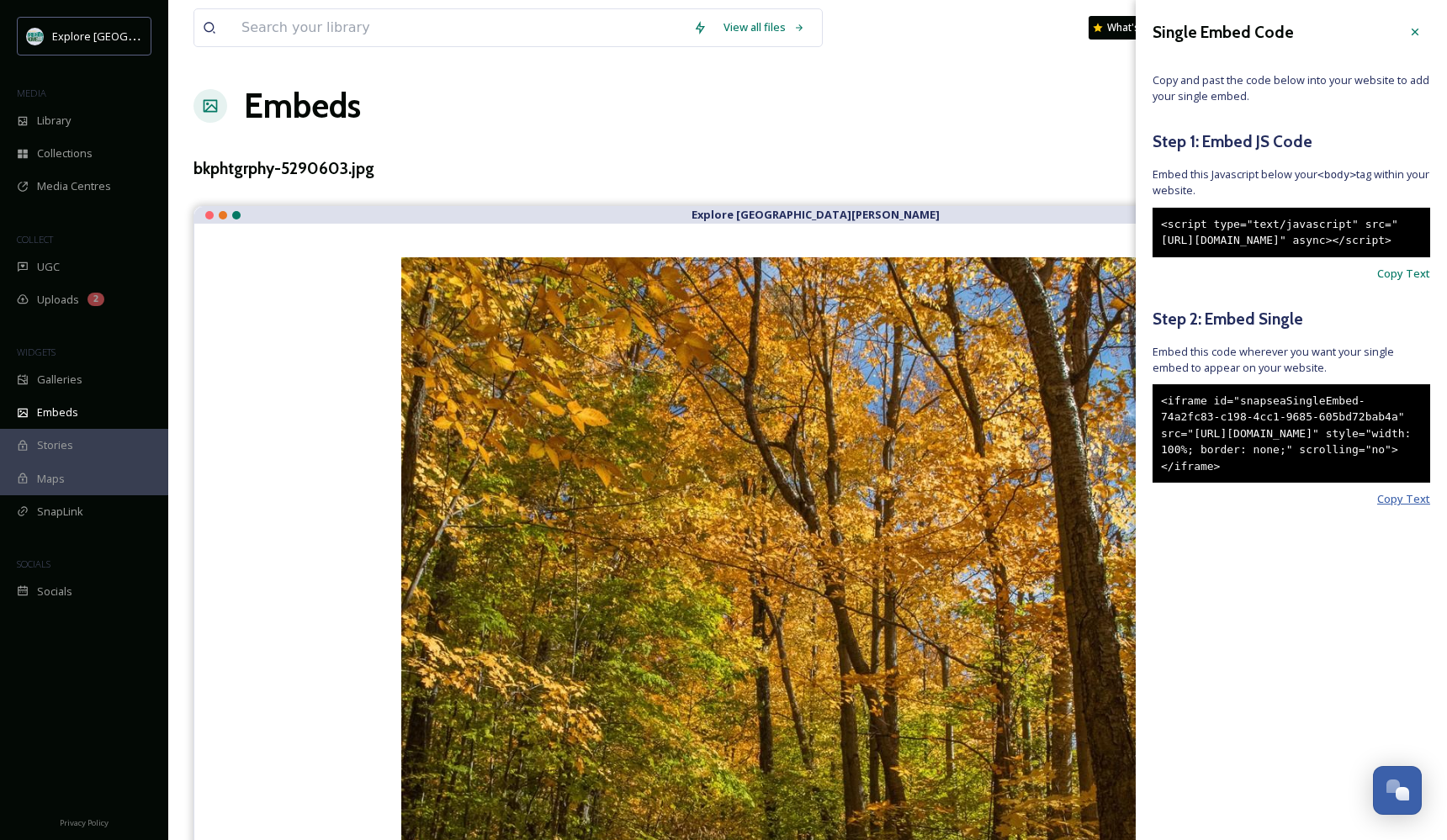
click at [1414, 507] on span "Copy Text" at bounding box center [1403, 499] width 53 height 16
